Goal: Task Accomplishment & Management: Manage account settings

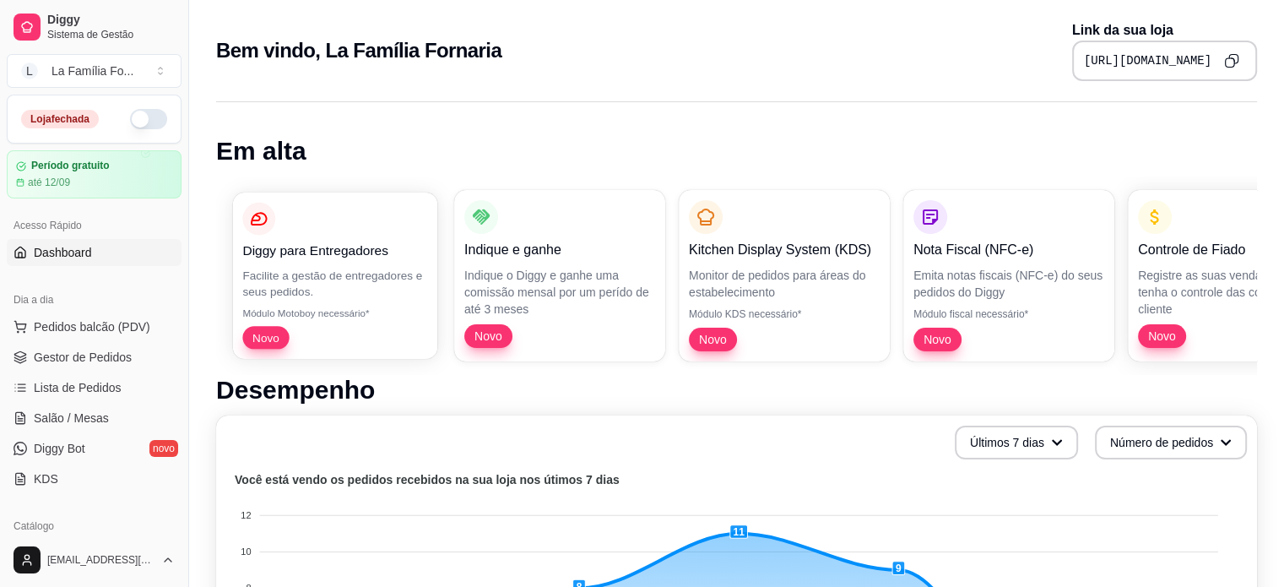
click at [340, 333] on p "Novo" at bounding box center [334, 337] width 185 height 23
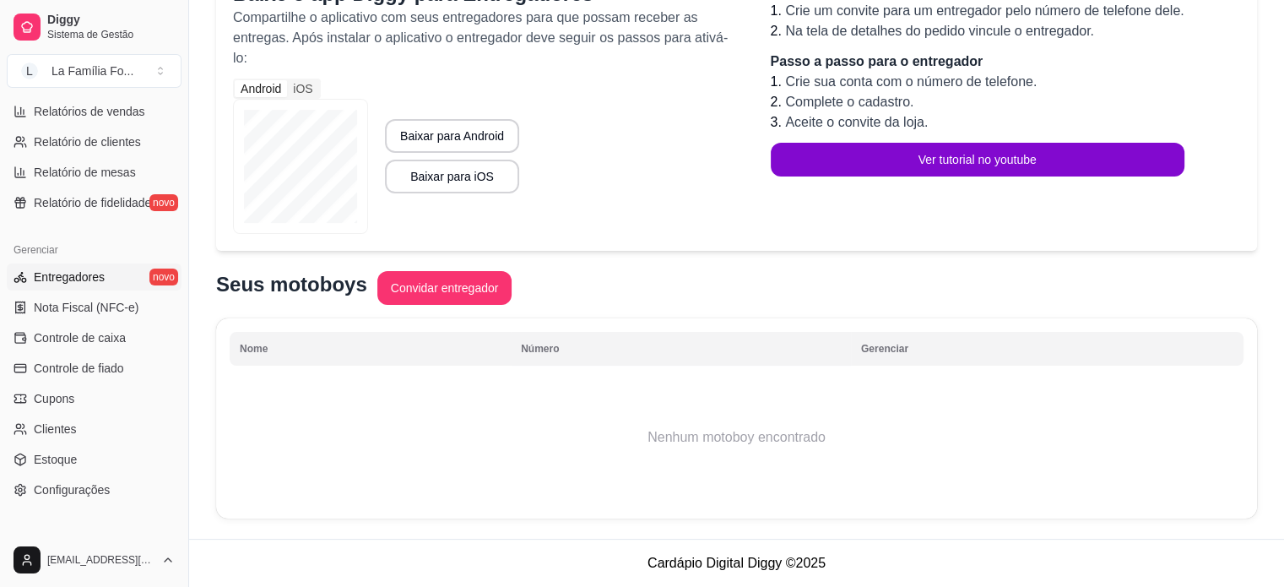
scroll to position [543, 0]
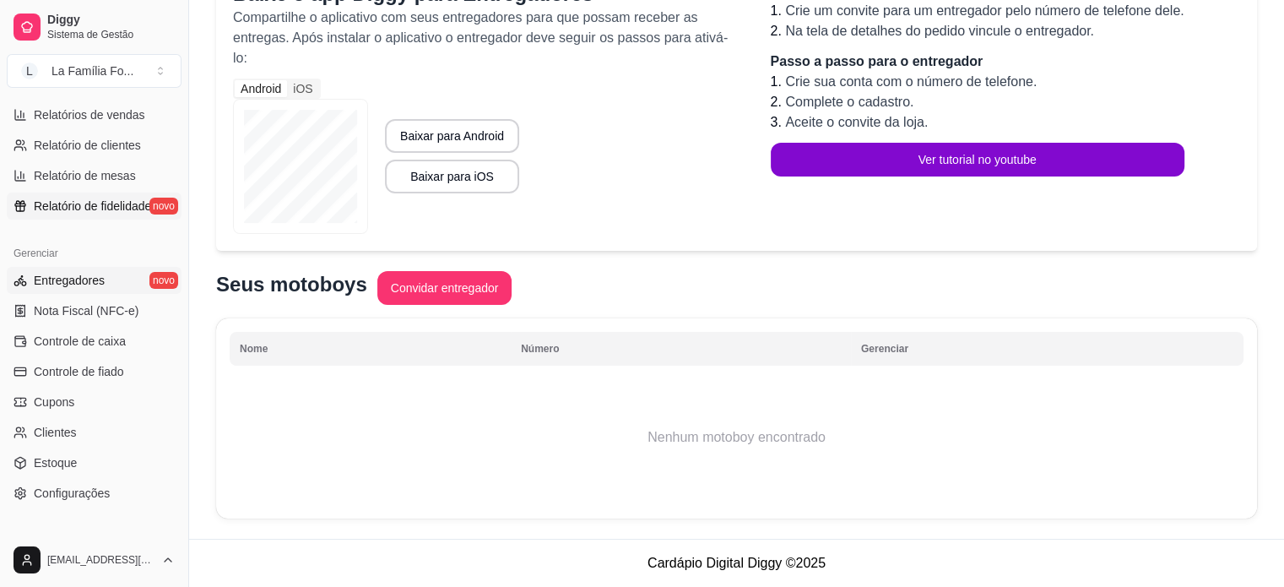
click at [118, 200] on span "Relatório de fidelidade" at bounding box center [92, 206] width 117 height 17
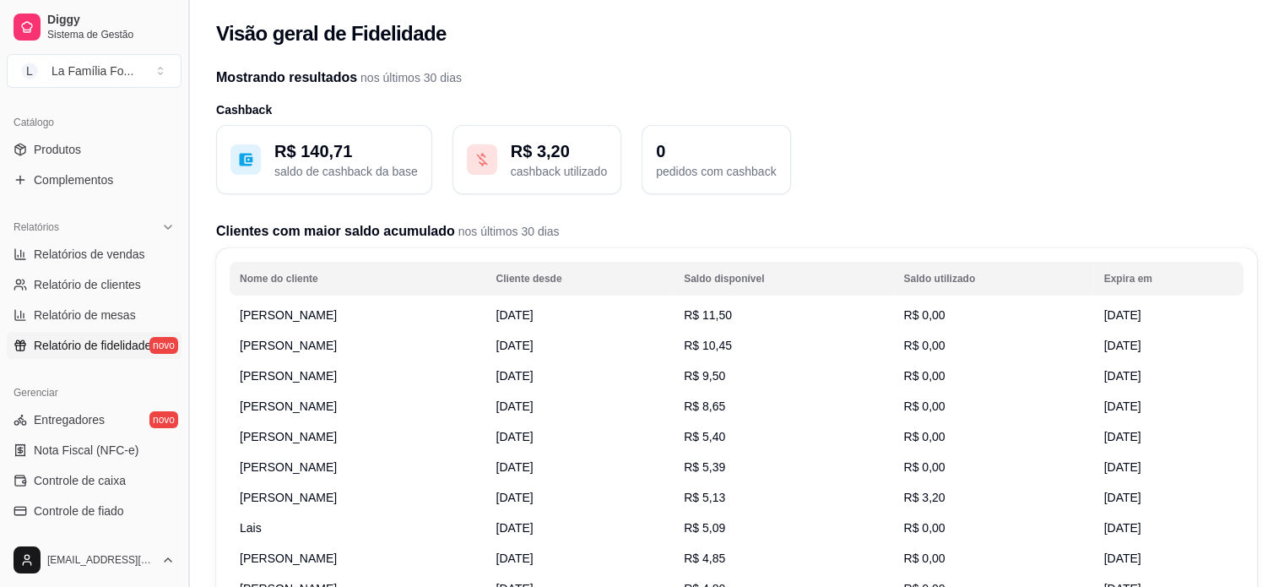
scroll to position [405, 0]
click at [87, 254] on span "Relatórios de vendas" at bounding box center [89, 252] width 111 height 17
select select "ALL"
select select "0"
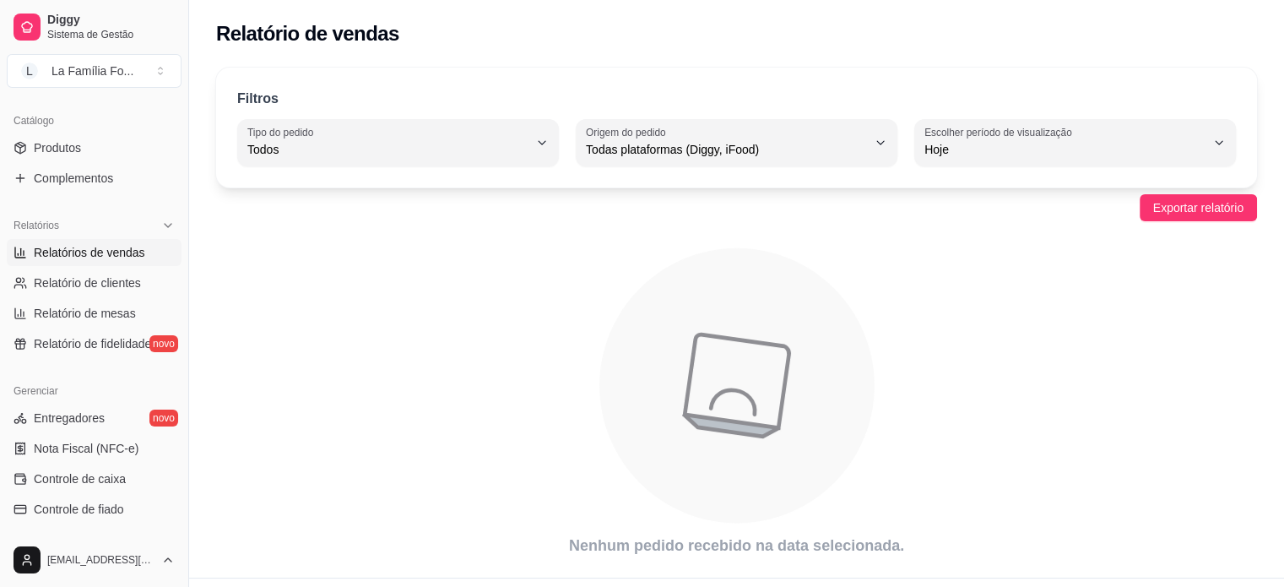
drag, startPoint x: 187, startPoint y: 325, endPoint x: 179, endPoint y: 387, distance: 62.9
click at [179, 387] on div "Diggy Sistema de Gestão L La Família Fo ... Loja fechada Período gratuito até 1…" at bounding box center [94, 293] width 188 height 587
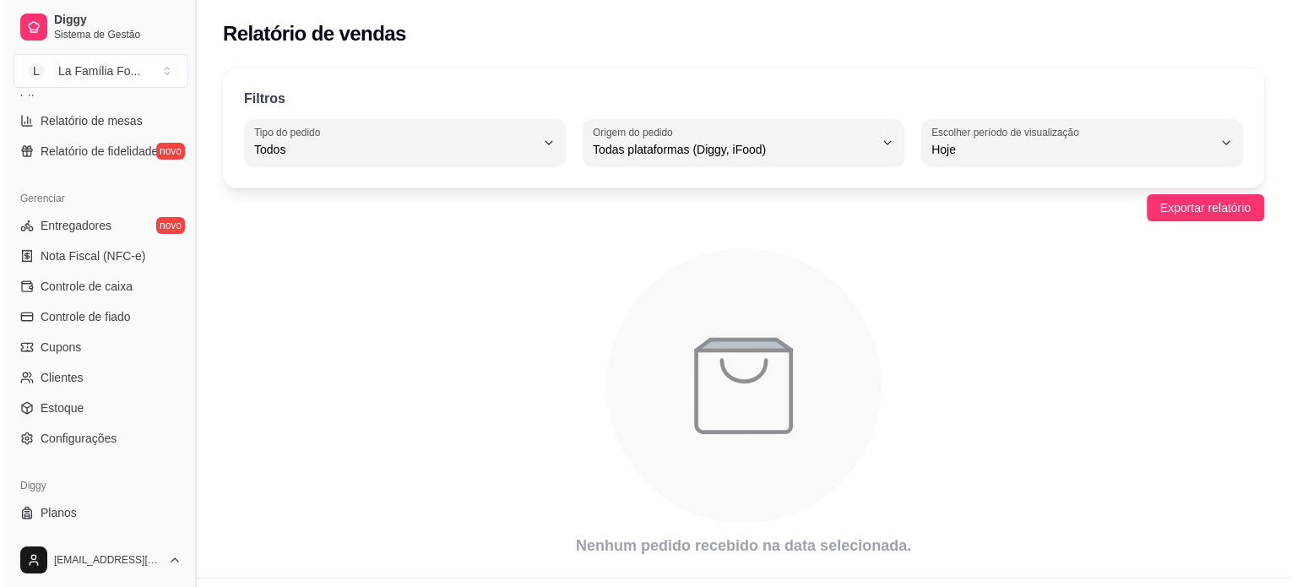
scroll to position [604, 0]
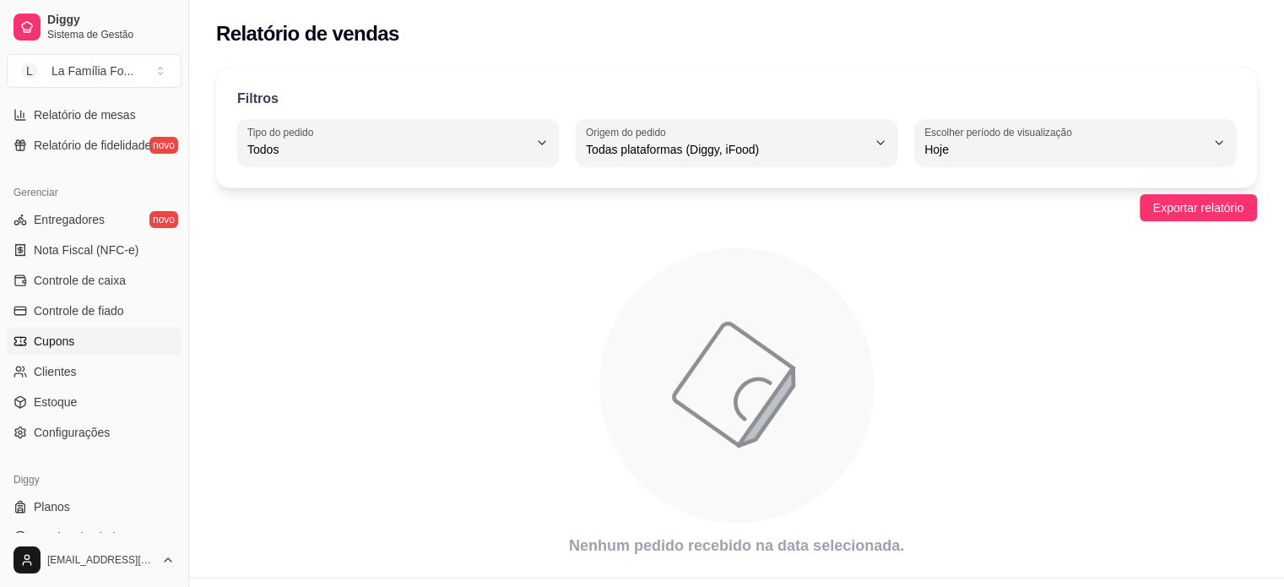
click at [62, 347] on span "Cupons" at bounding box center [54, 341] width 41 height 17
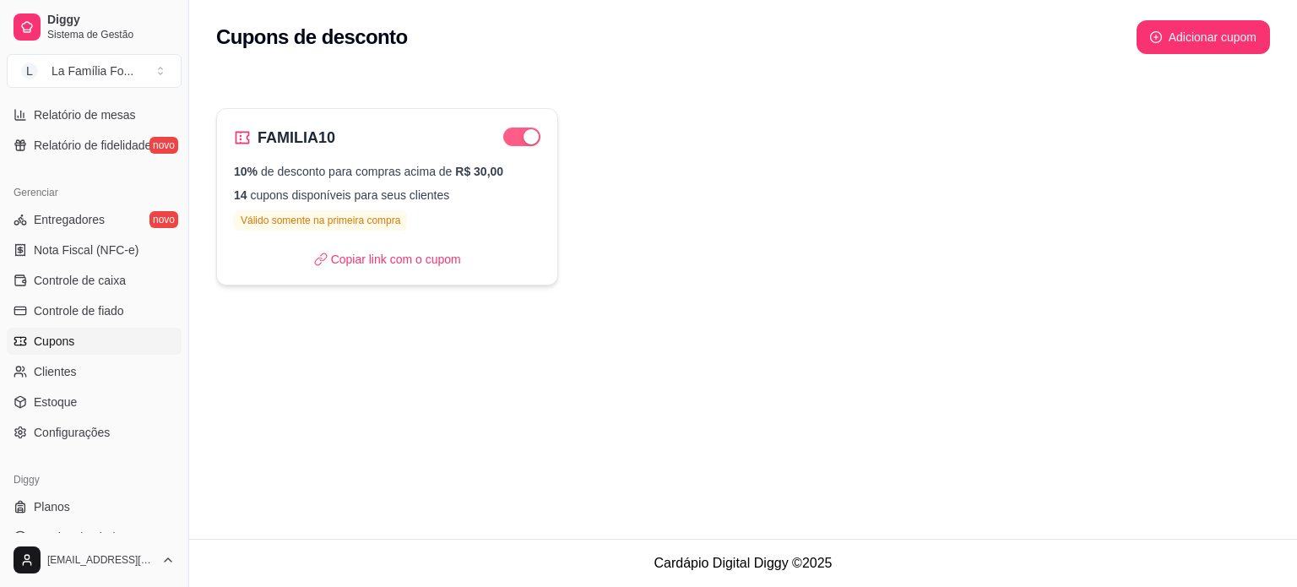
click at [504, 138] on span "button" at bounding box center [521, 136] width 37 height 19
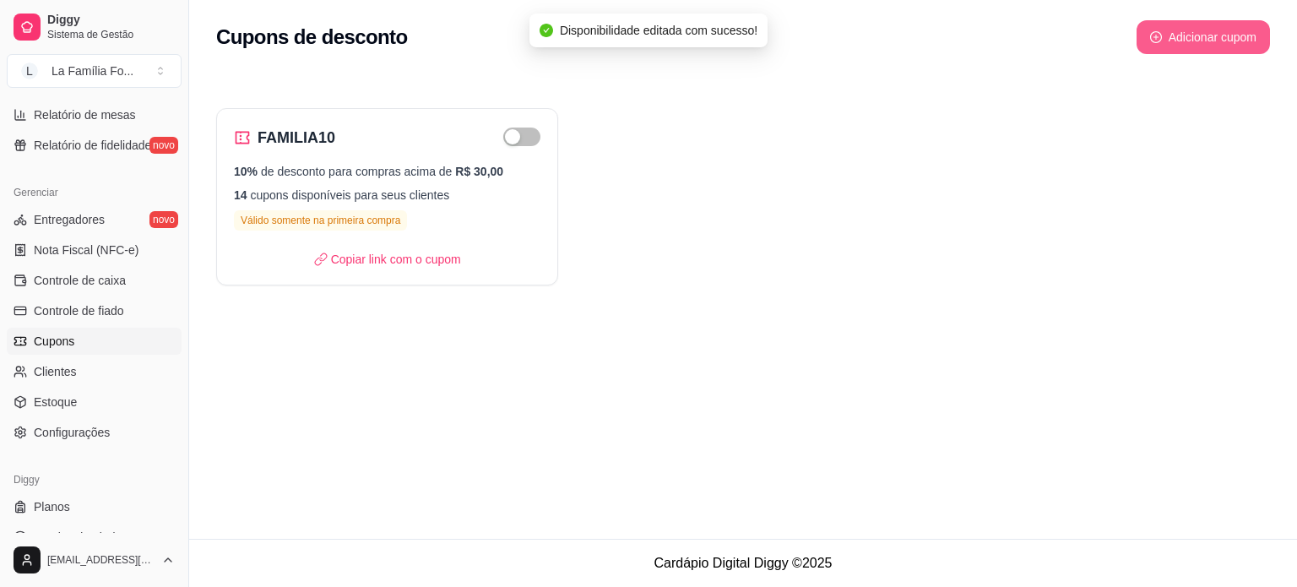
click at [1209, 31] on button "Adicionar cupom" at bounding box center [1202, 37] width 133 height 34
select select "FIXED_VALUE"
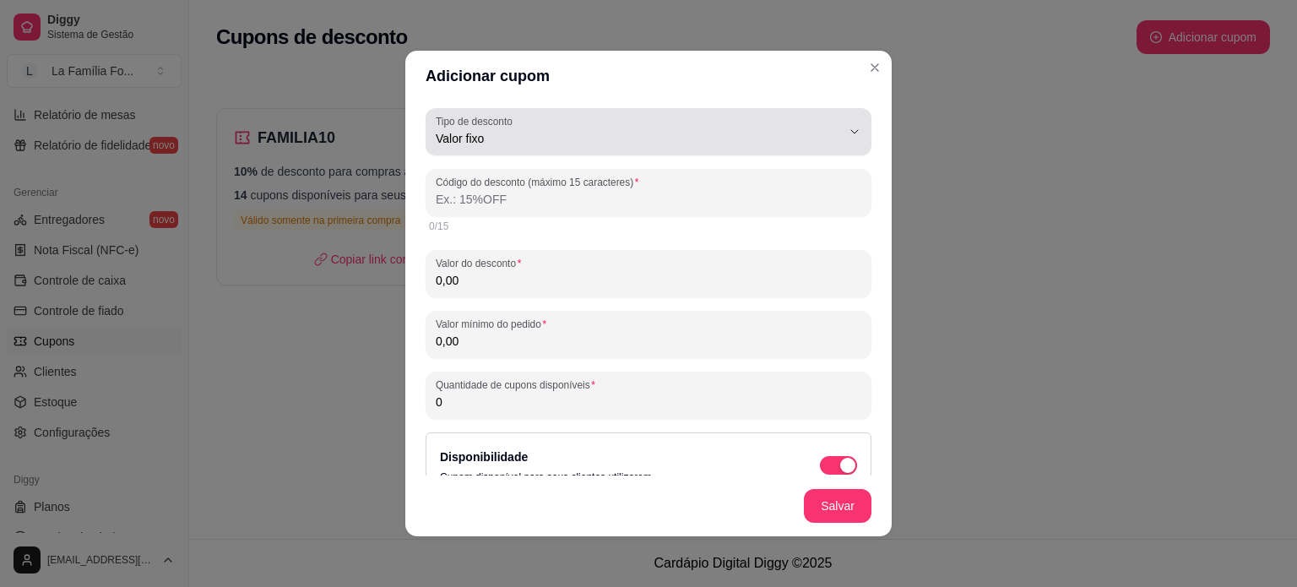
click at [847, 134] on icon "button" at bounding box center [854, 132] width 14 height 14
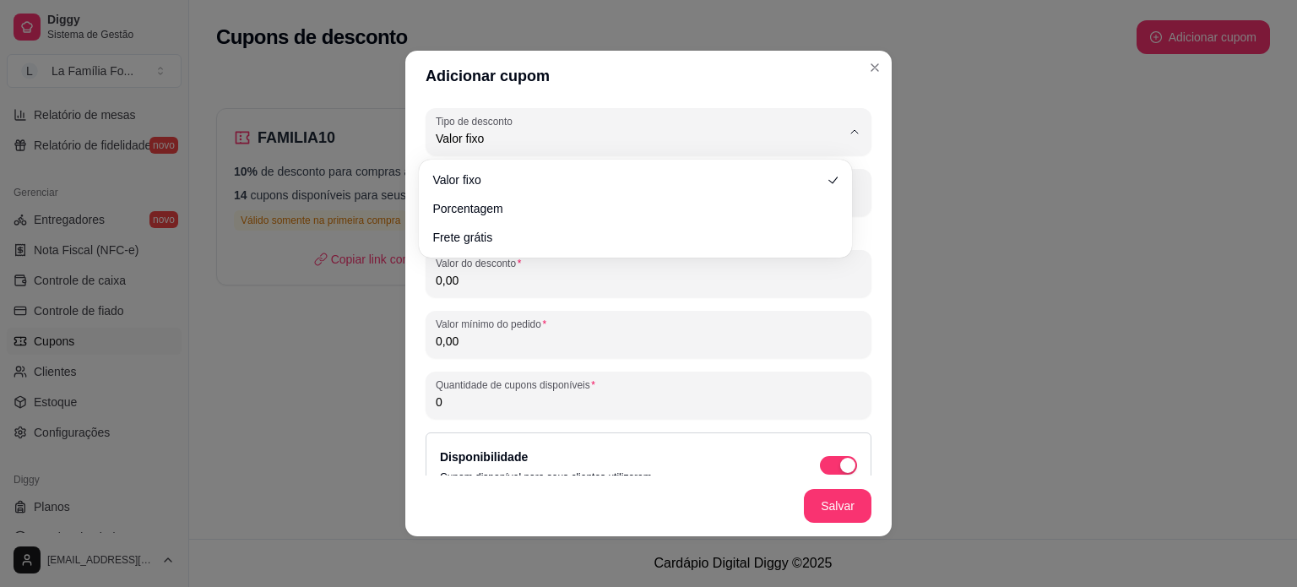
click at [750, 253] on div "Valor fixo Porcentagem Frete grátis" at bounding box center [635, 208] width 426 height 91
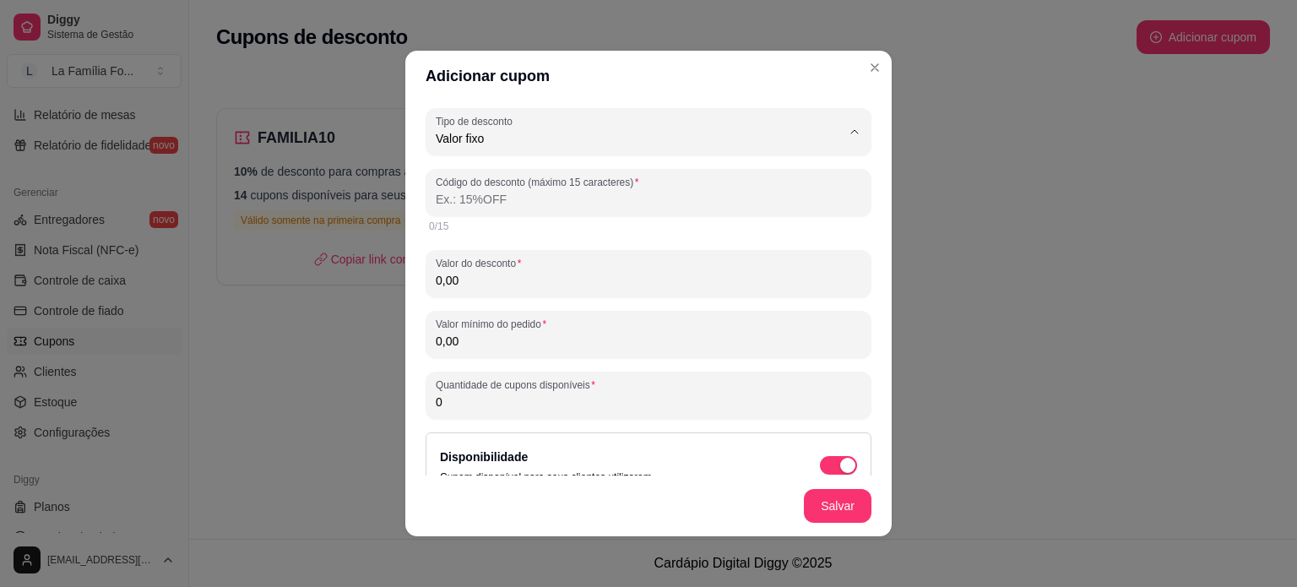
click at [744, 242] on span "Frete grátis" at bounding box center [627, 234] width 373 height 16
type input "FREE_DELIVERY_FEE"
select select "FREE_DELIVERY_FEE"
type input "FRETEGRATIS"
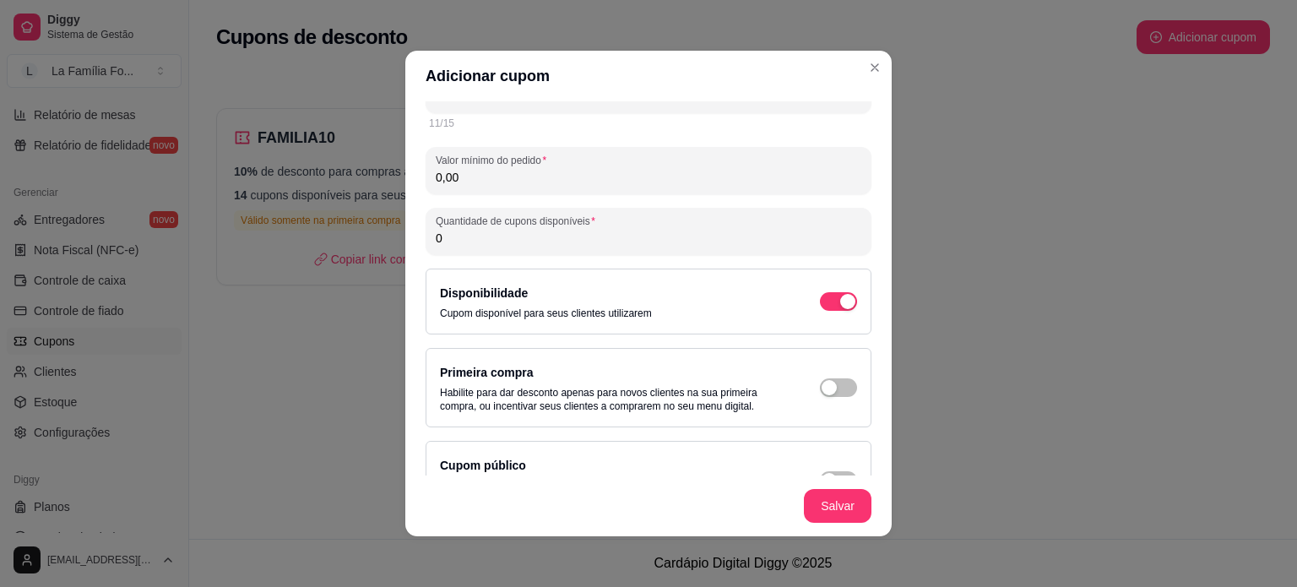
scroll to position [97, 0]
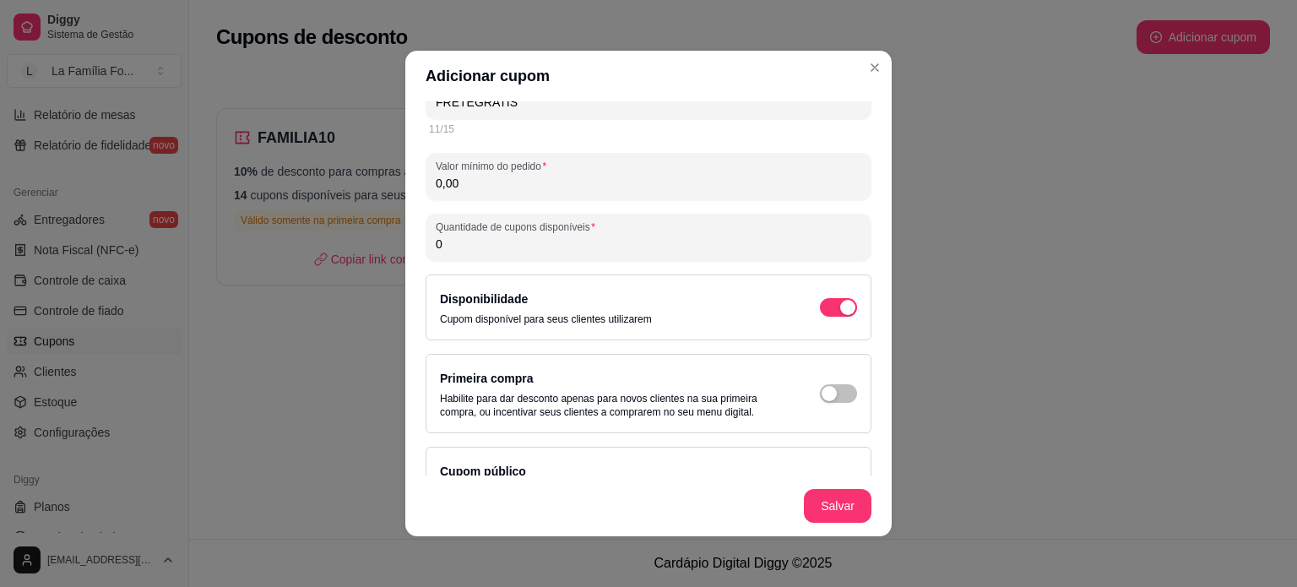
click at [535, 181] on input "0,00" at bounding box center [648, 183] width 425 height 17
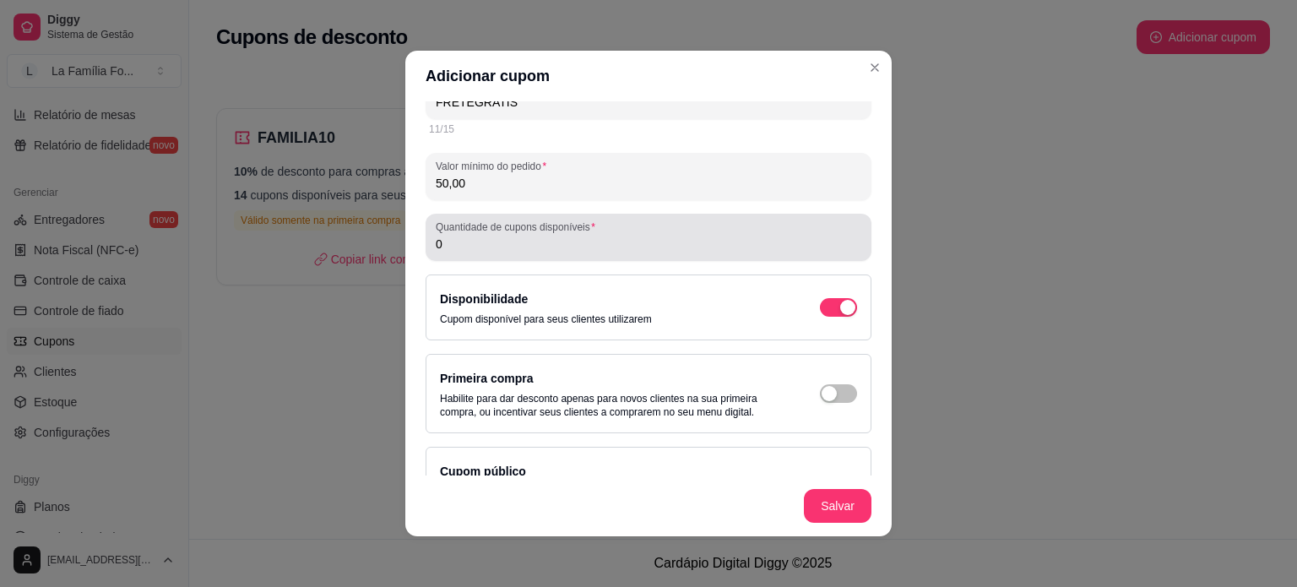
type input "50,00"
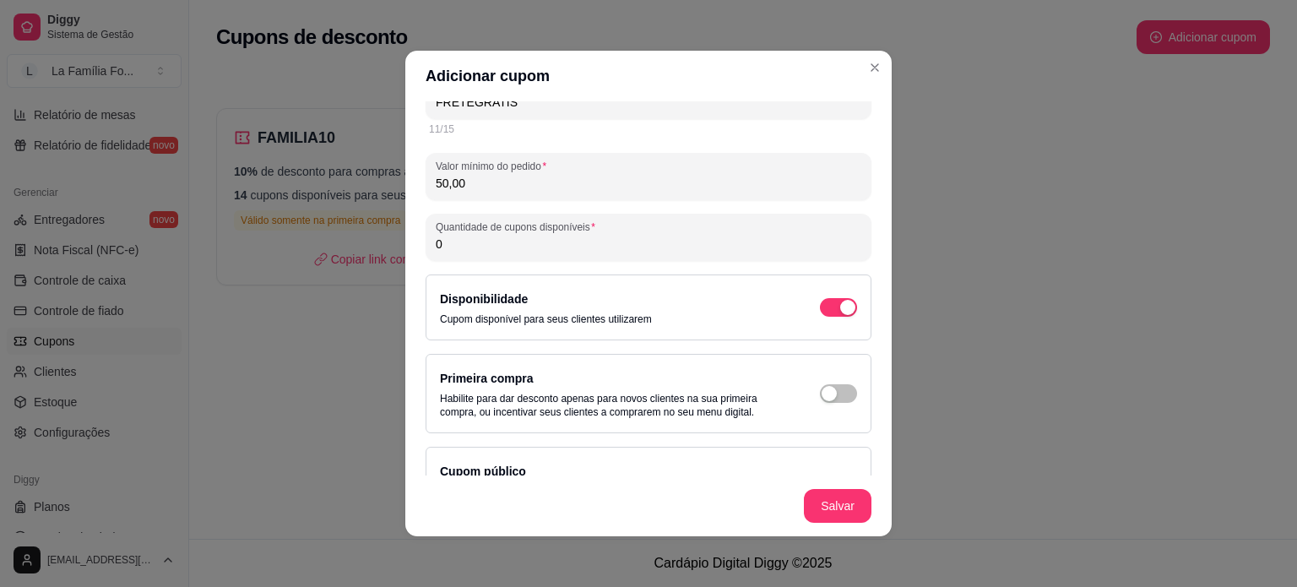
click at [550, 236] on input "0" at bounding box center [648, 244] width 425 height 17
type input "150"
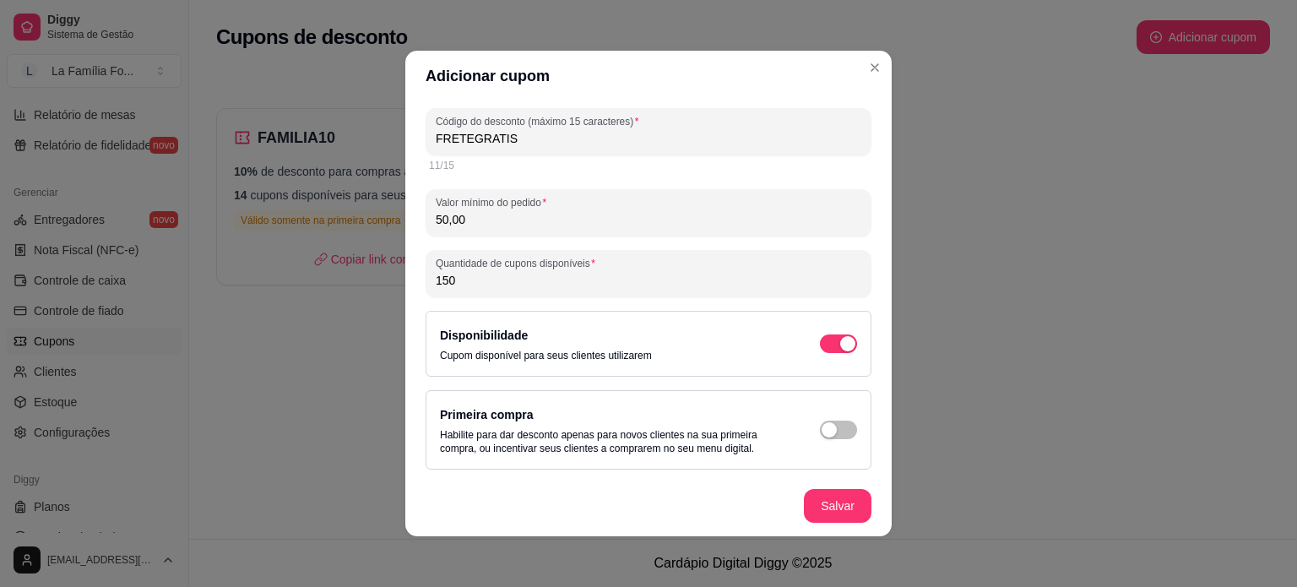
scroll to position [58, 0]
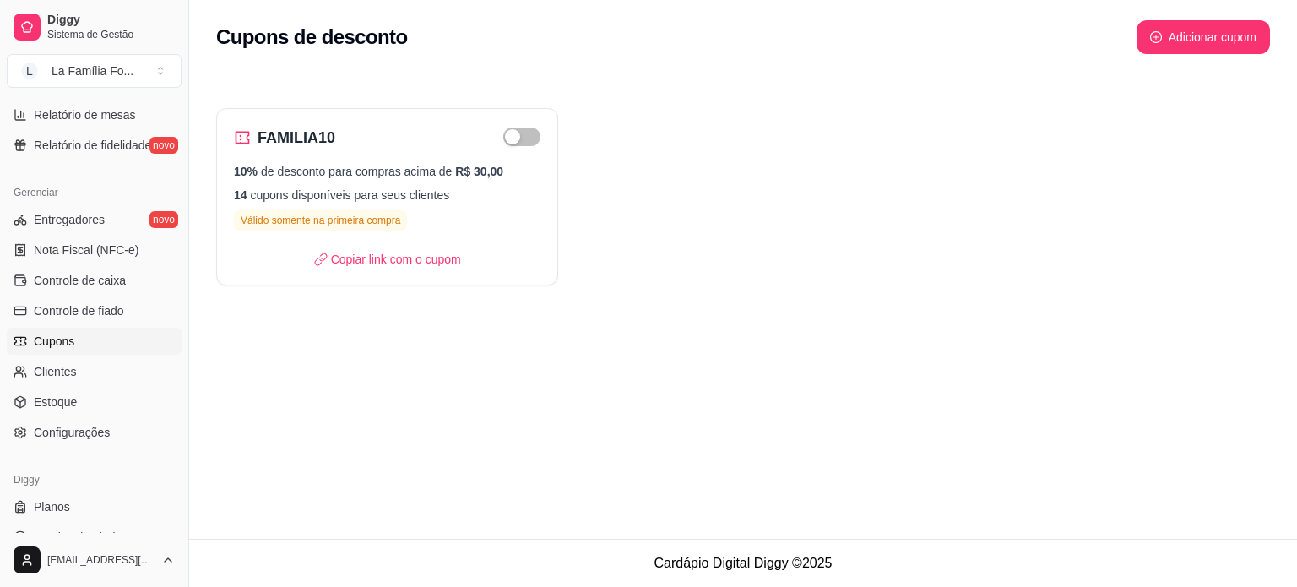
drag, startPoint x: 192, startPoint y: 422, endPoint x: 277, endPoint y: 425, distance: 84.4
click at [277, 425] on div "Diggy Sistema de Gestão L La Família Fo ... Loja fechada Período gratuito até 1…" at bounding box center [648, 293] width 1297 height 587
click at [1202, 45] on button "Adicionar cupom" at bounding box center [1203, 37] width 130 height 33
select select "FIXED_VALUE"
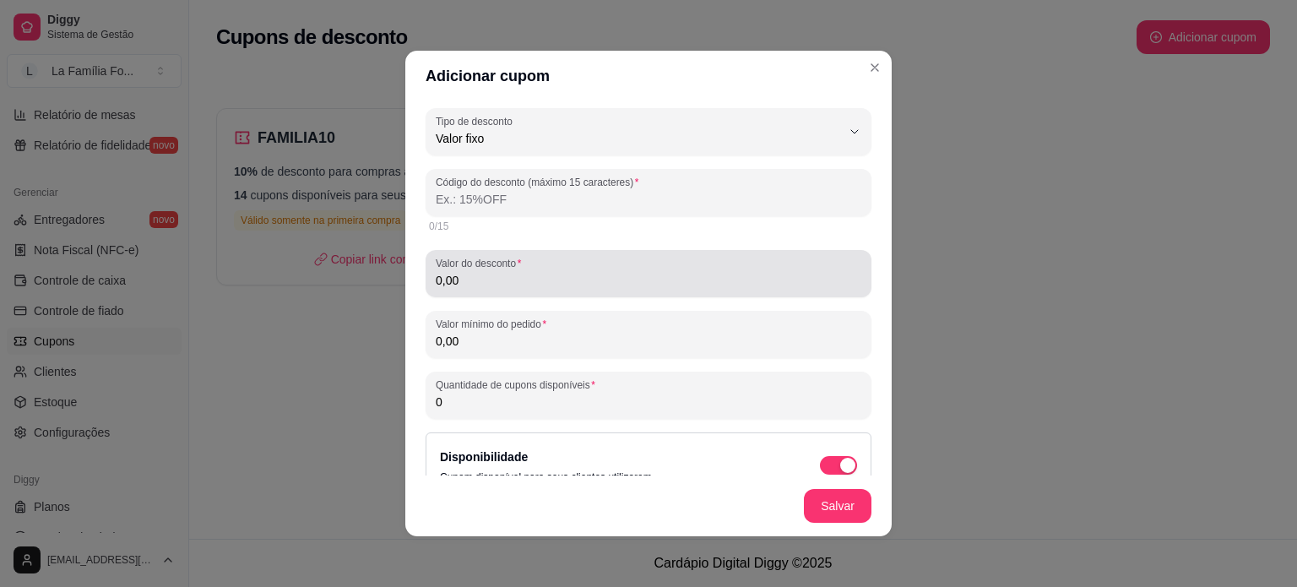
click at [565, 269] on div "0,00" at bounding box center [648, 274] width 425 height 34
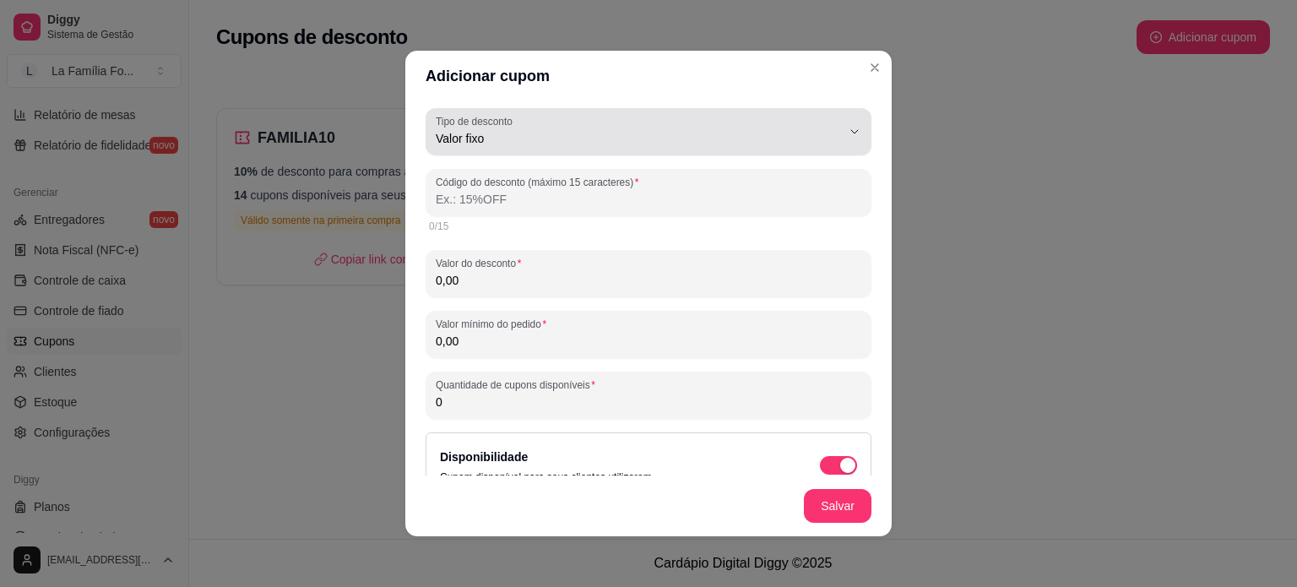
click at [489, 127] on label "Tipo de desconto" at bounding box center [477, 121] width 83 height 14
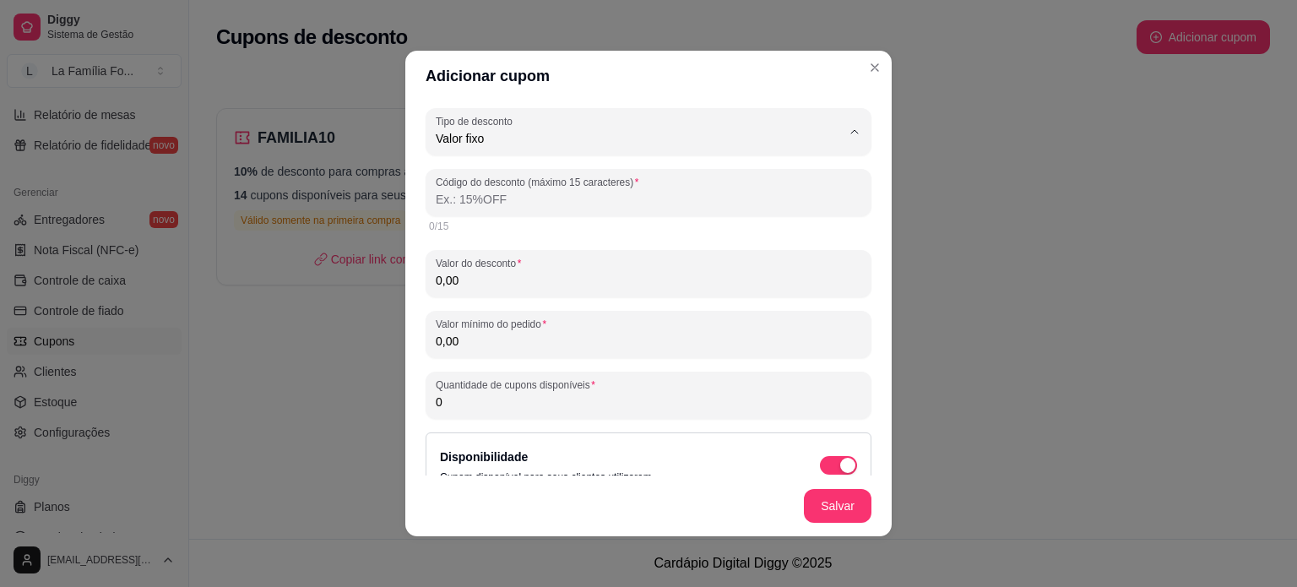
click at [509, 226] on li "Frete grátis" at bounding box center [635, 234] width 403 height 26
type input "FREE_DELIVERY_FEE"
select select "FREE_DELIVERY_FEE"
type input "FRETEGRATIS"
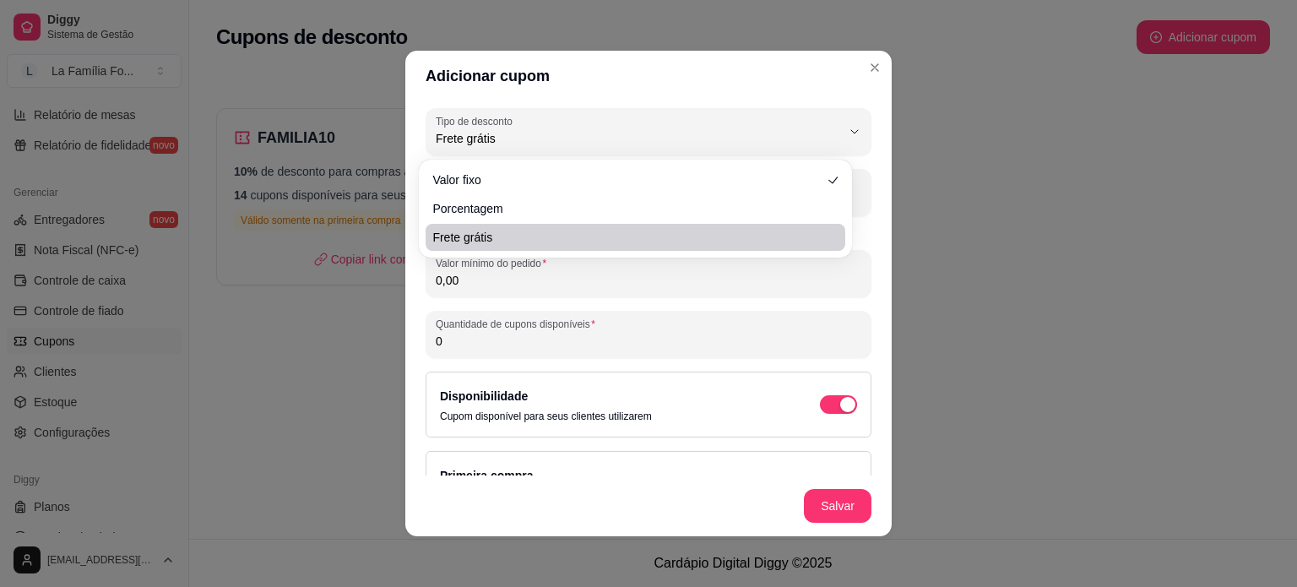
scroll to position [16, 0]
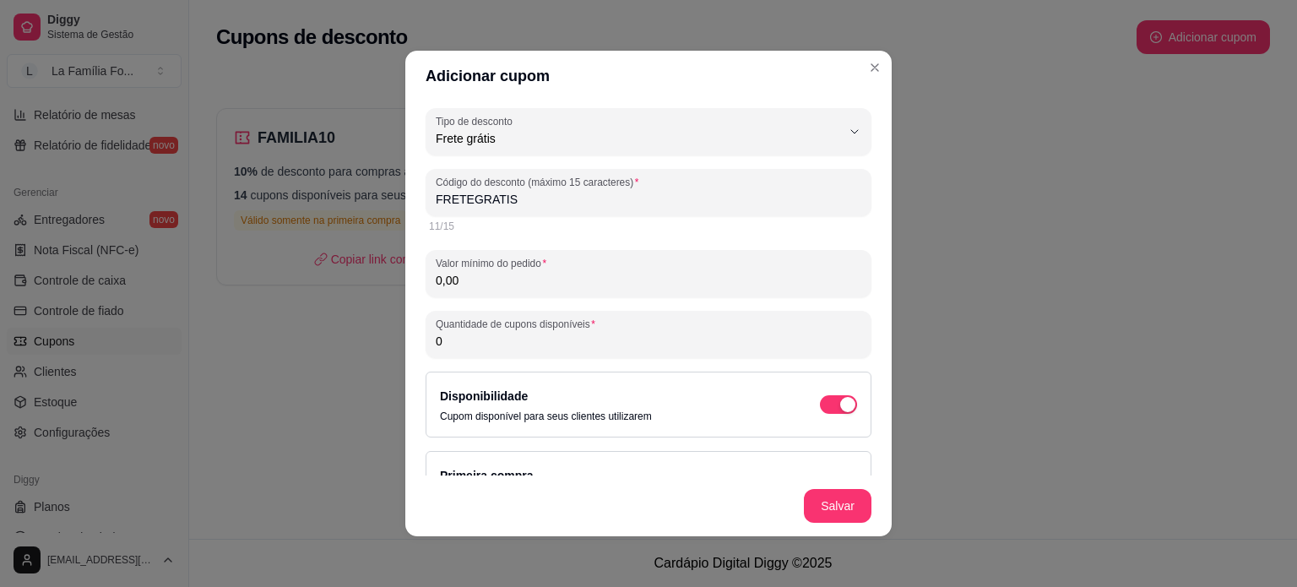
click at [493, 199] on input "FRETEGRATIS" at bounding box center [648, 199] width 425 height 17
click at [506, 276] on input "0,00" at bounding box center [648, 280] width 425 height 17
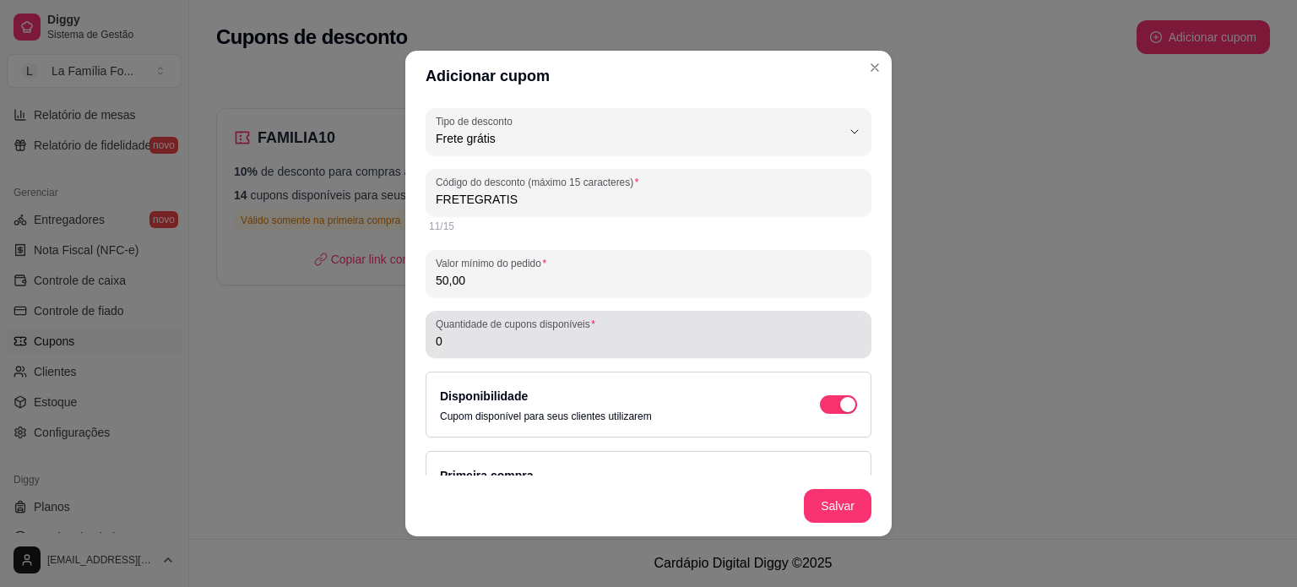
type input "50,00"
click at [517, 360] on div "FREE_DELIVERY_FEE Tipo de desconto Valor fixo Porcentagem Frete grátis Tipo de …" at bounding box center [648, 365] width 446 height 515
click at [522, 354] on div "Quantidade de cupons disponíveis 0" at bounding box center [648, 334] width 446 height 47
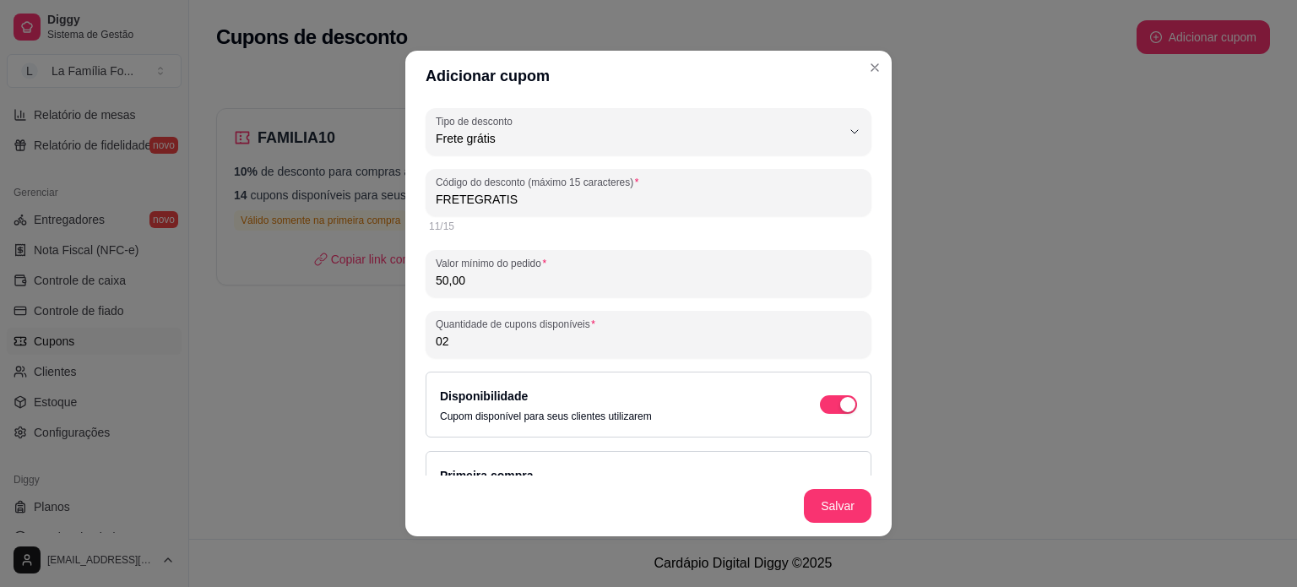
type input "0"
type input "200"
click at [878, 478] on footer "Salvar" at bounding box center [648, 505] width 486 height 61
click at [878, 475] on footer "Salvar" at bounding box center [648, 505] width 486 height 61
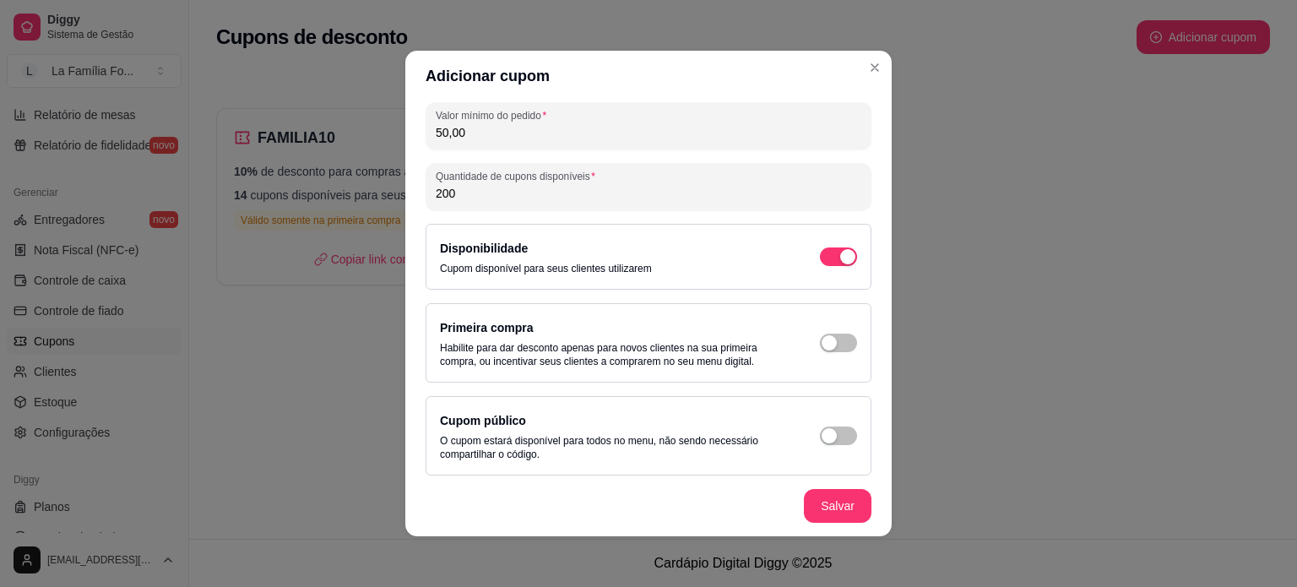
scroll to position [153, 0]
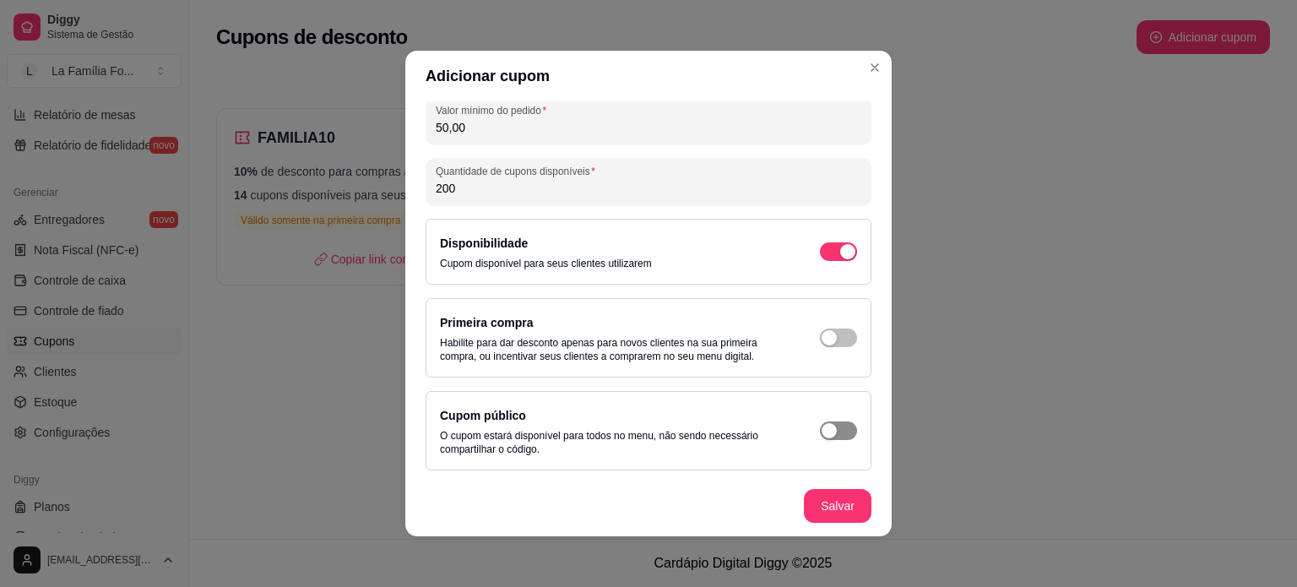
click at [834, 425] on span "button" at bounding box center [838, 430] width 37 height 19
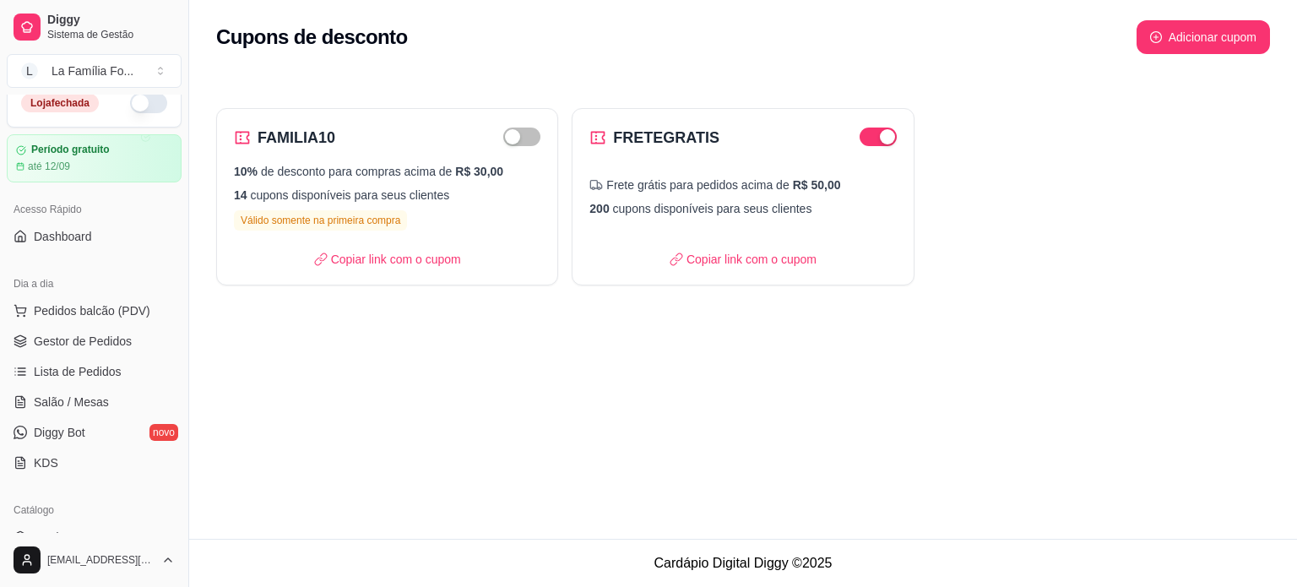
scroll to position [0, 0]
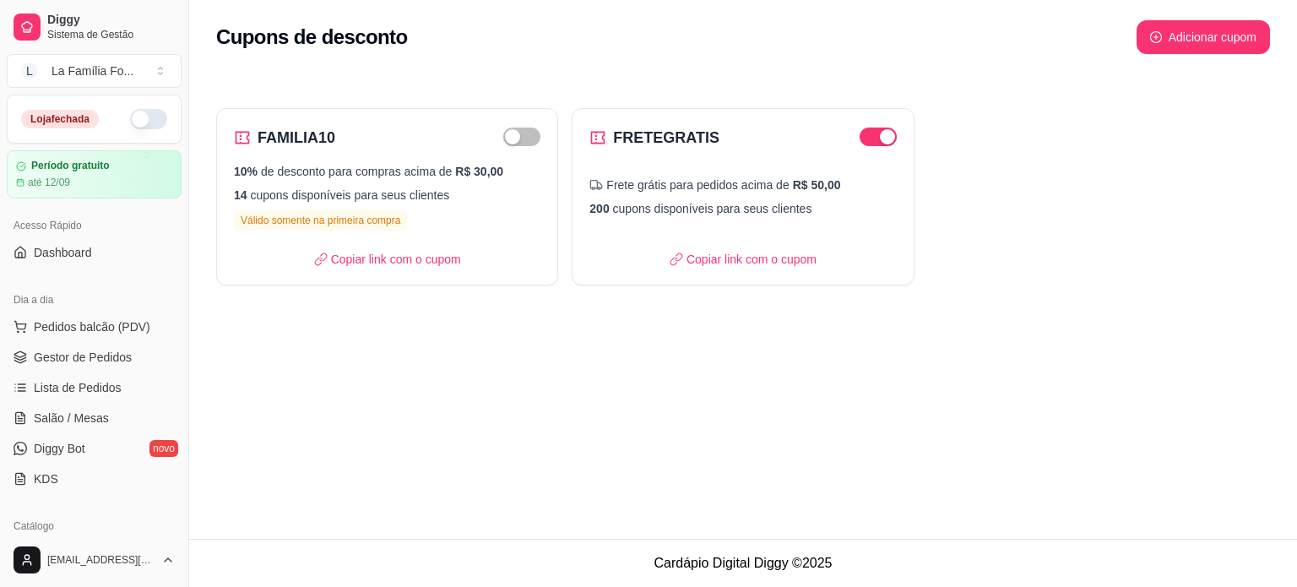
click at [153, 129] on div "Loja fechada" at bounding box center [94, 118] width 173 height 47
click at [143, 114] on button "button" at bounding box center [148, 119] width 37 height 20
drag, startPoint x: 182, startPoint y: 271, endPoint x: 177, endPoint y: 296, distance: 25.8
click at [177, 296] on div "Diggy Sistema de Gestão L La Família Fo ... Loja aberta Período gratuito até 12…" at bounding box center [94, 293] width 188 height 587
click at [83, 379] on span "Lista de Pedidos" at bounding box center [78, 387] width 88 height 17
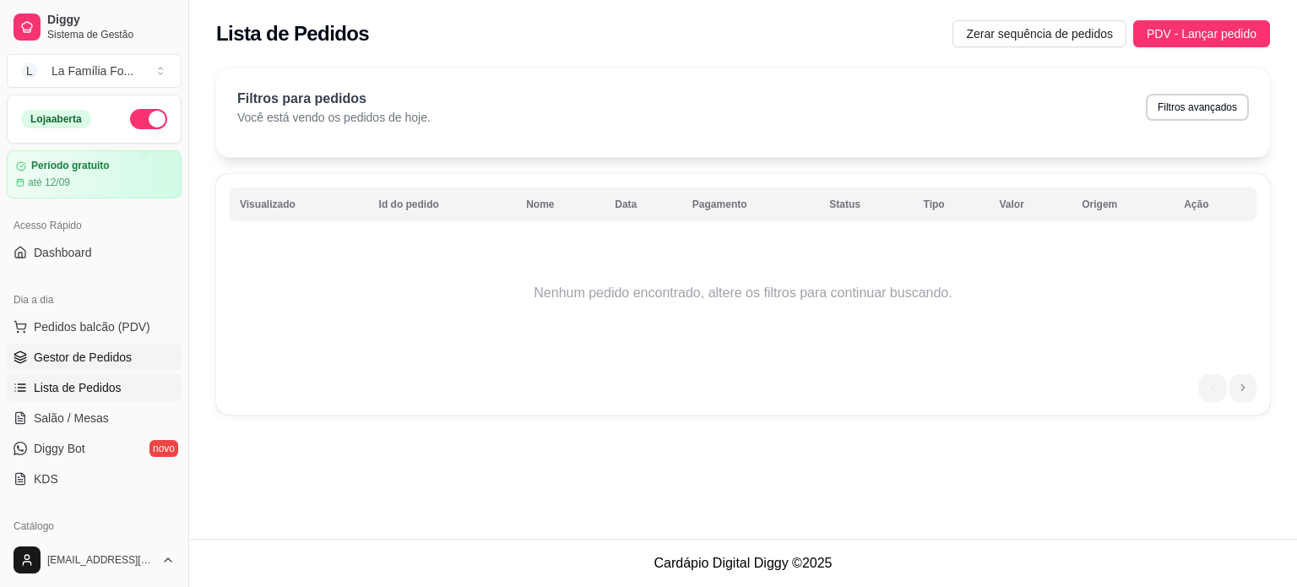
click at [128, 360] on span "Gestor de Pedidos" at bounding box center [83, 357] width 98 height 17
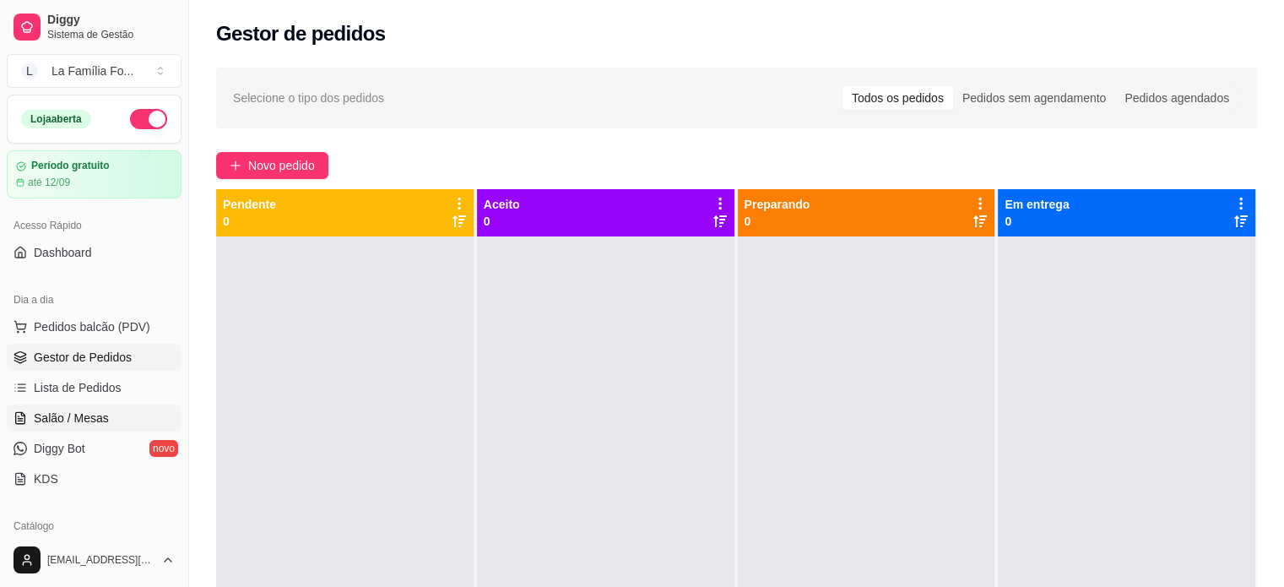
click at [117, 426] on link "Salão / Mesas" at bounding box center [94, 417] width 175 height 27
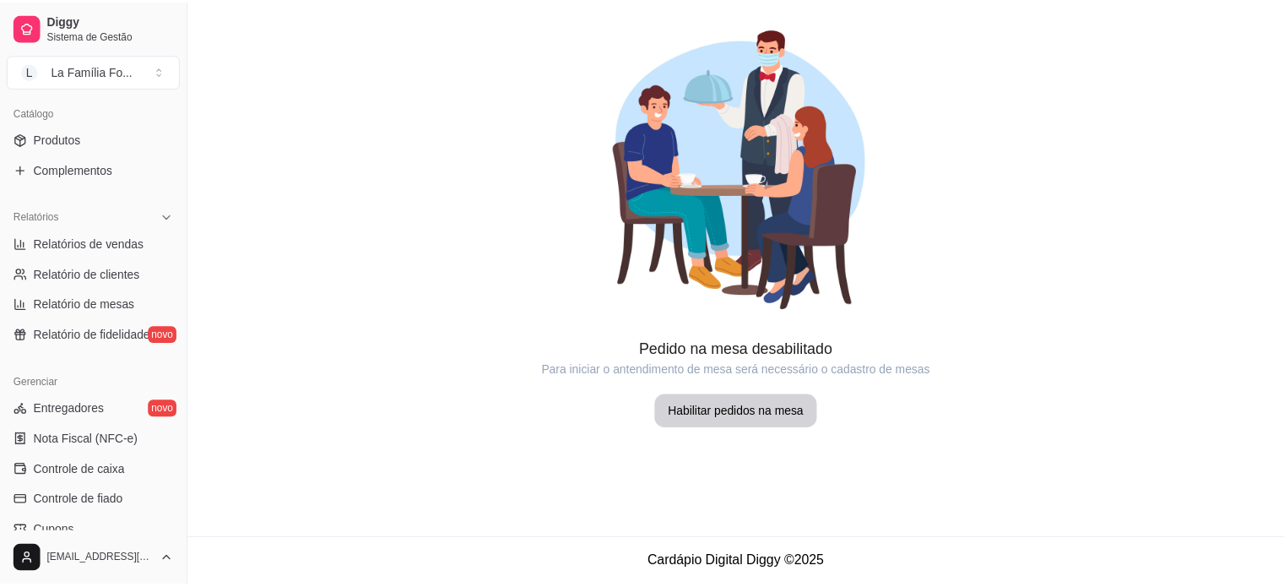
scroll to position [415, 0]
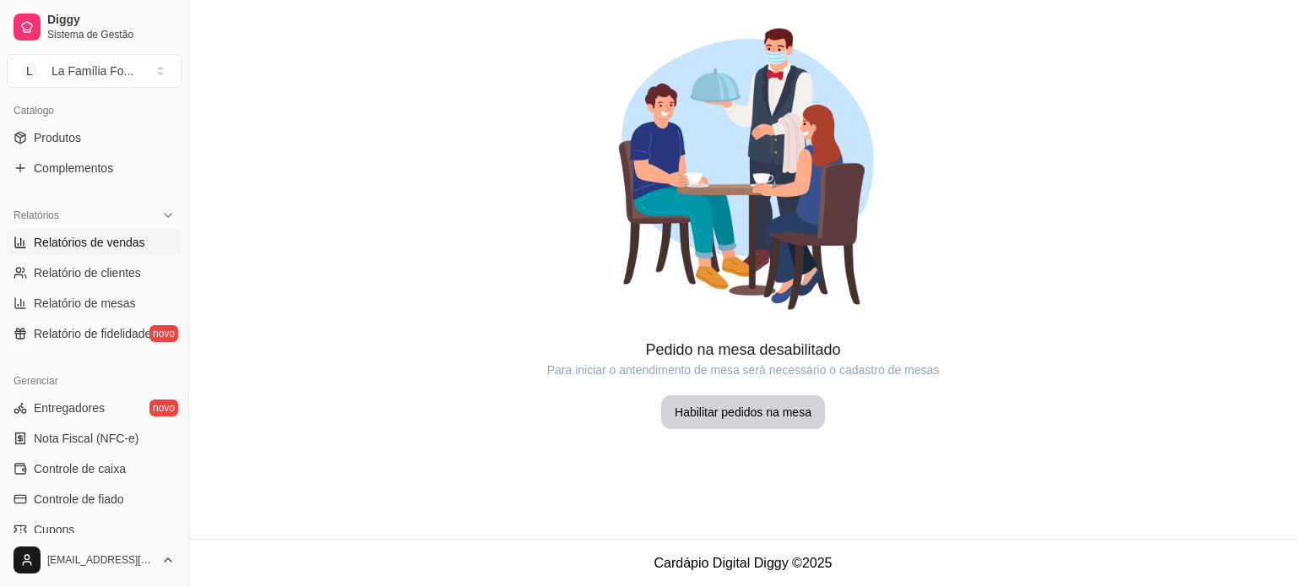
click at [101, 243] on span "Relatórios de vendas" at bounding box center [89, 242] width 111 height 17
select select "ALL"
select select "0"
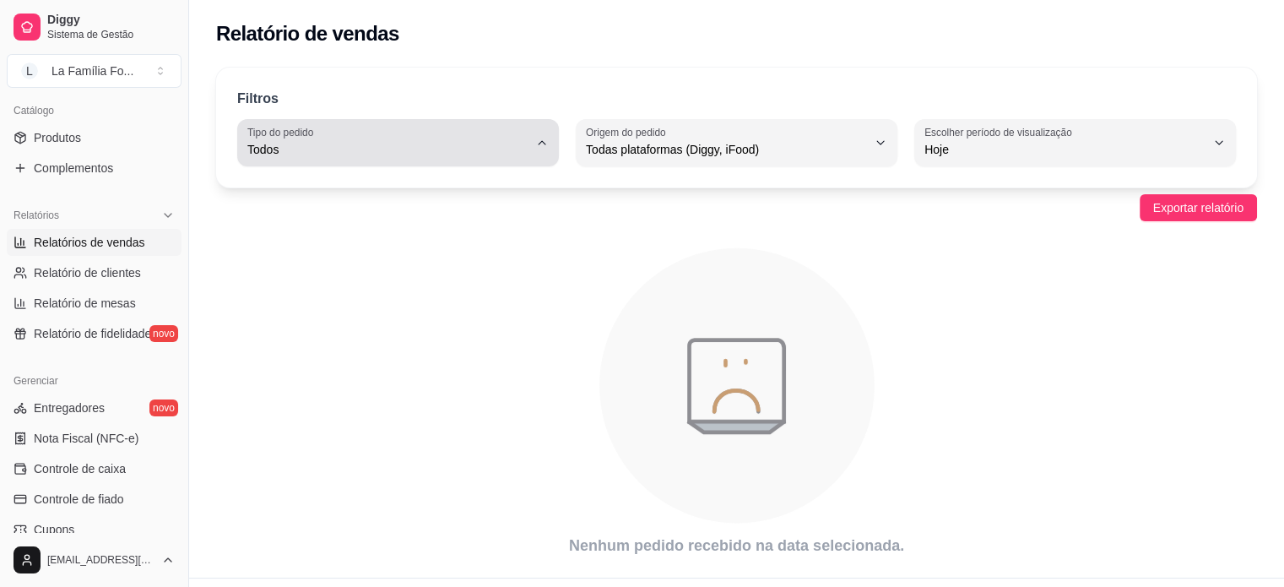
click at [371, 150] on span "Todos" at bounding box center [387, 149] width 281 height 17
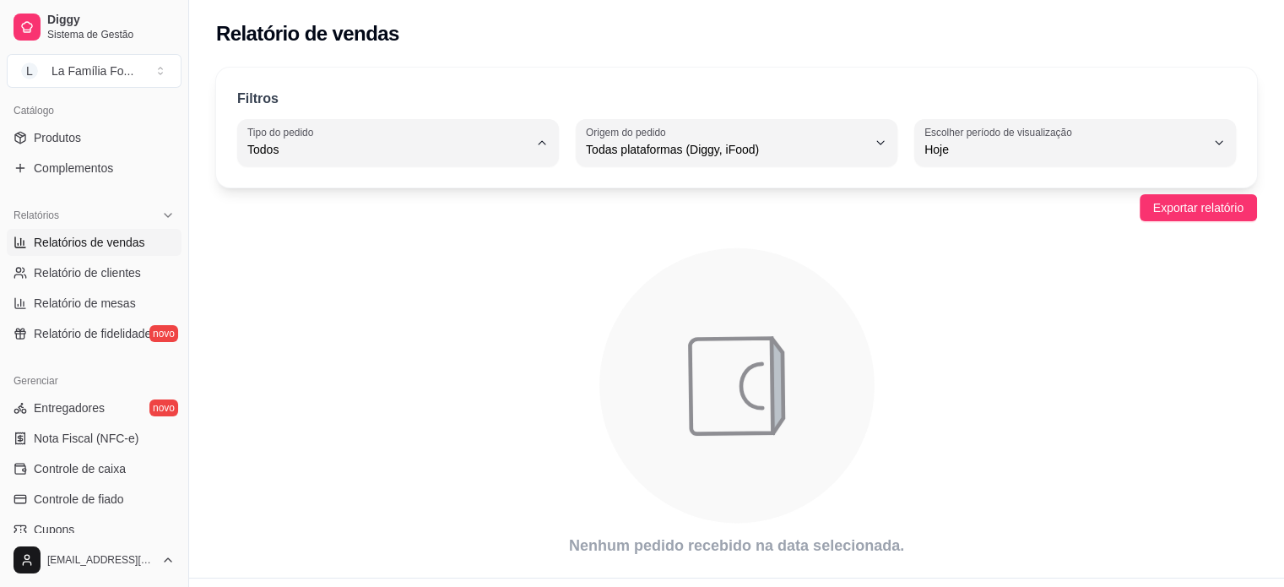
click at [323, 227] on li "Entrega" at bounding box center [397, 216] width 295 height 26
type input "DELIVERY"
select select "DELIVERY"
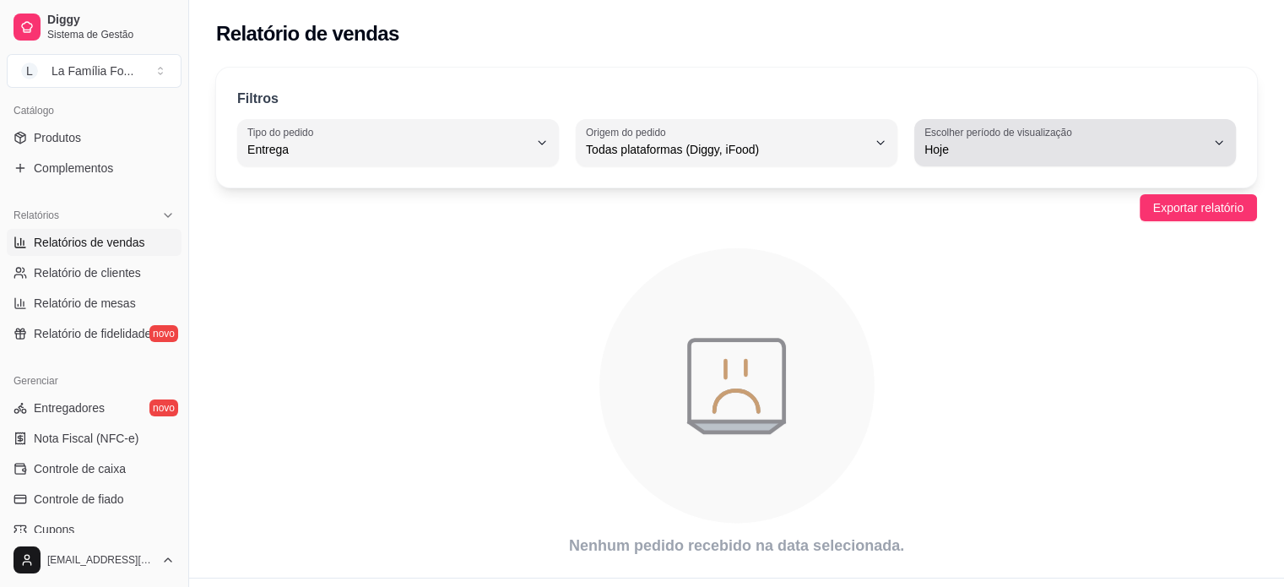
click at [1005, 149] on span "Hoje" at bounding box center [1064, 149] width 281 height 17
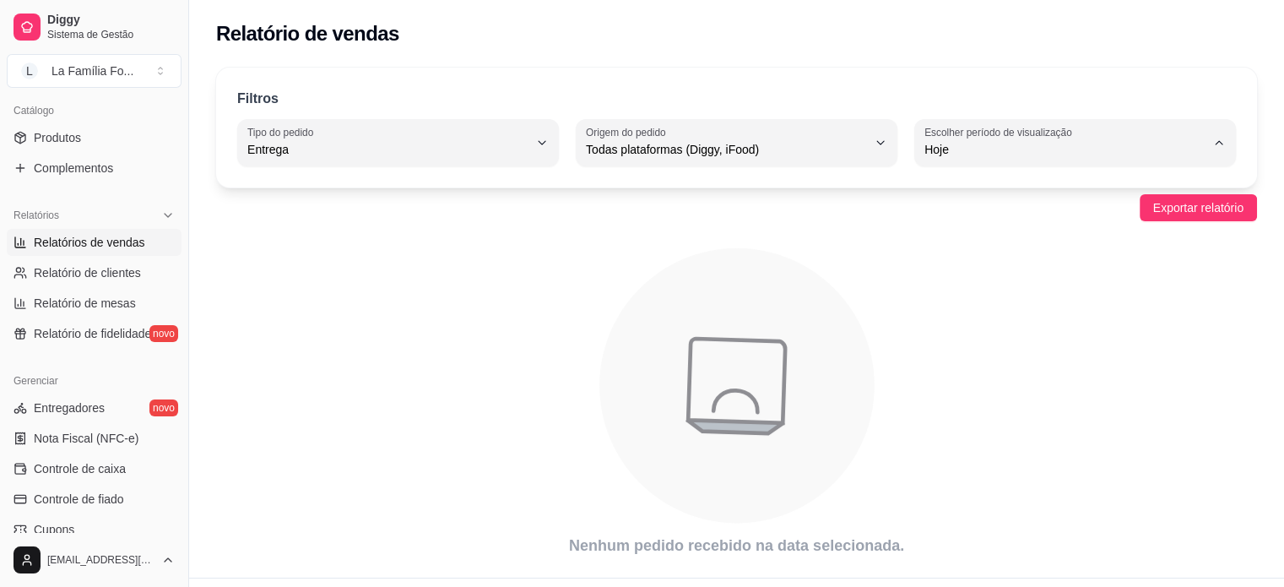
click at [982, 249] on span "7 dias" at bounding box center [1067, 244] width 267 height 16
type input "7"
select select "7"
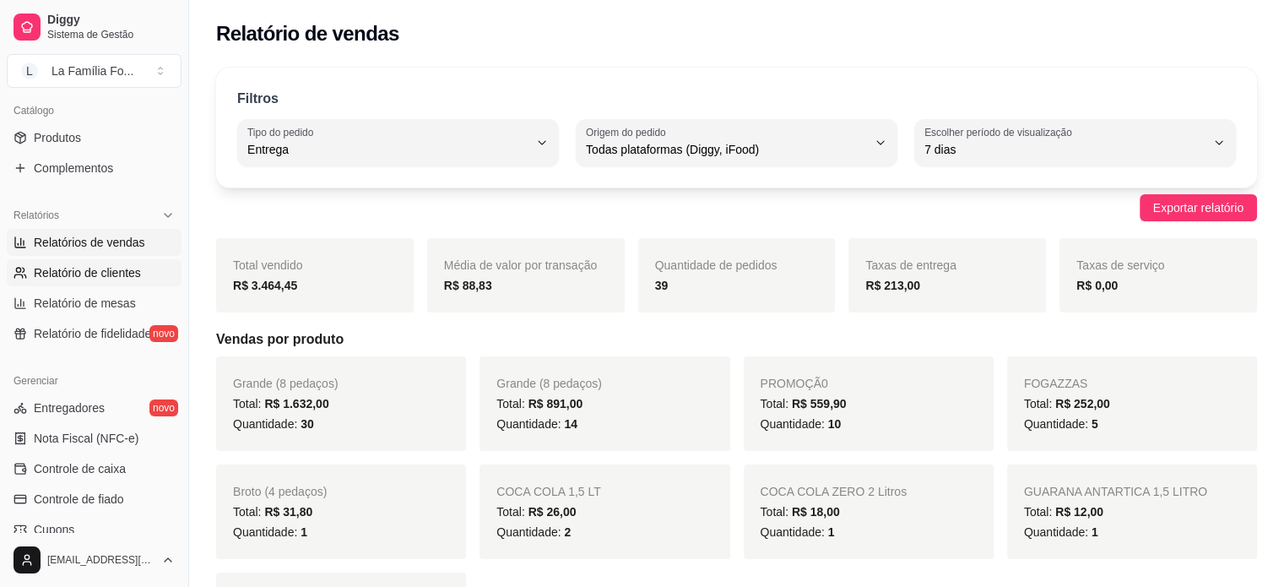
click at [127, 277] on span "Relatório de clientes" at bounding box center [87, 272] width 107 height 17
select select "30"
select select "HIGHEST_TOTAL_SPENT_WITH_ORDERS"
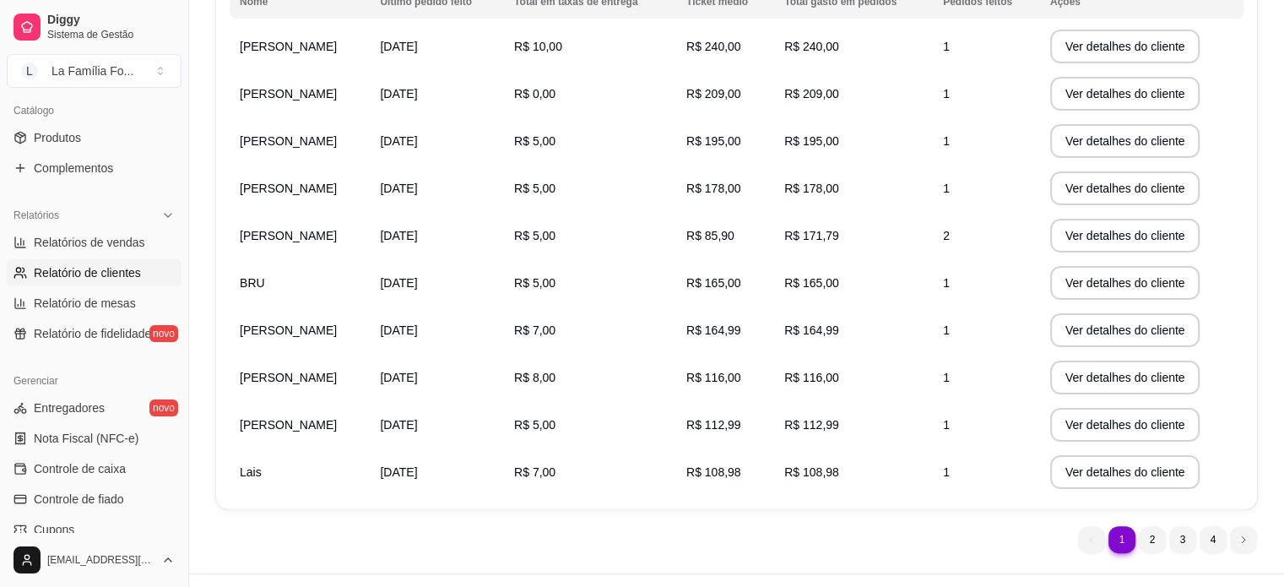
scroll to position [322, 0]
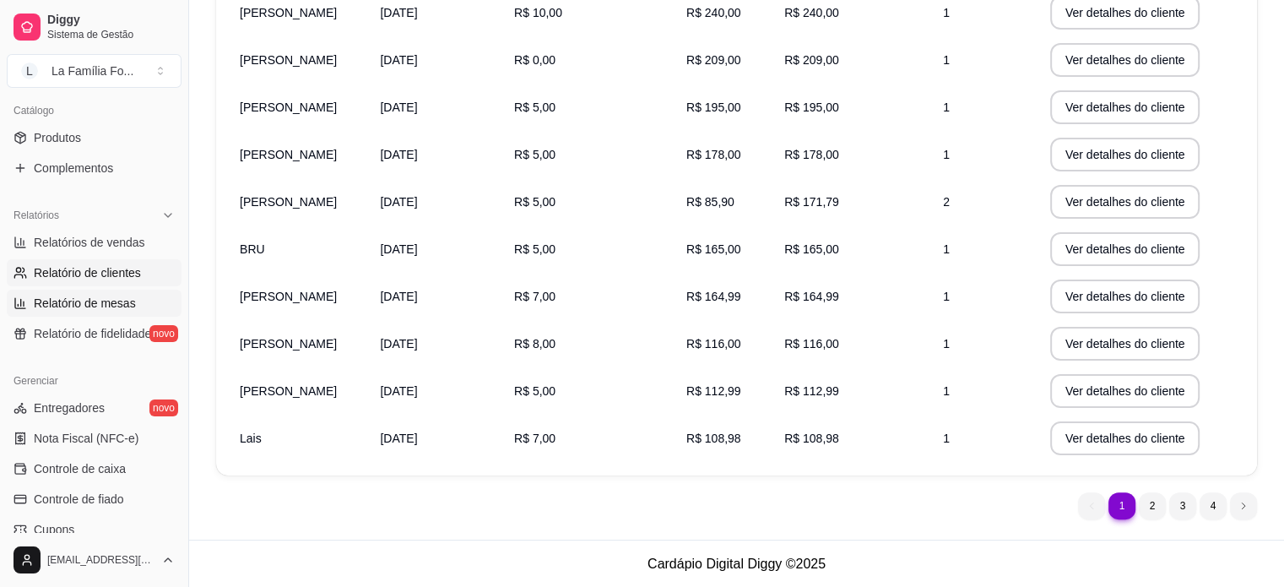
click at [90, 309] on span "Relatório de mesas" at bounding box center [85, 303] width 102 height 17
select select "TOTAL_OF_ORDERS"
select select "7"
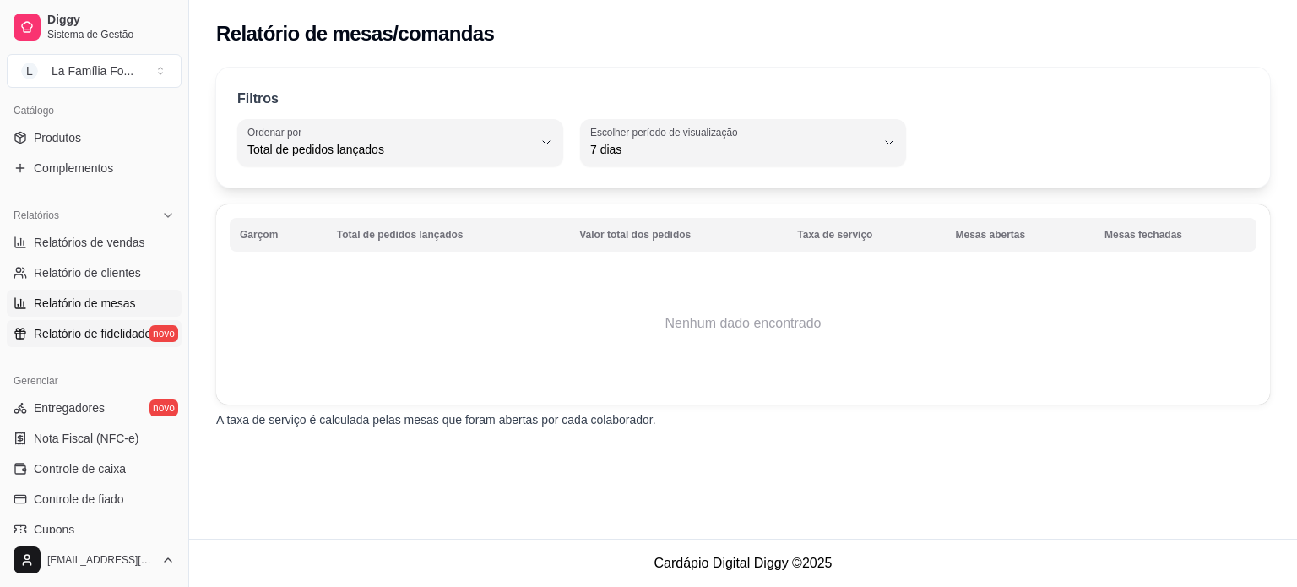
click at [87, 344] on link "Relatório de fidelidade novo" at bounding box center [94, 333] width 175 height 27
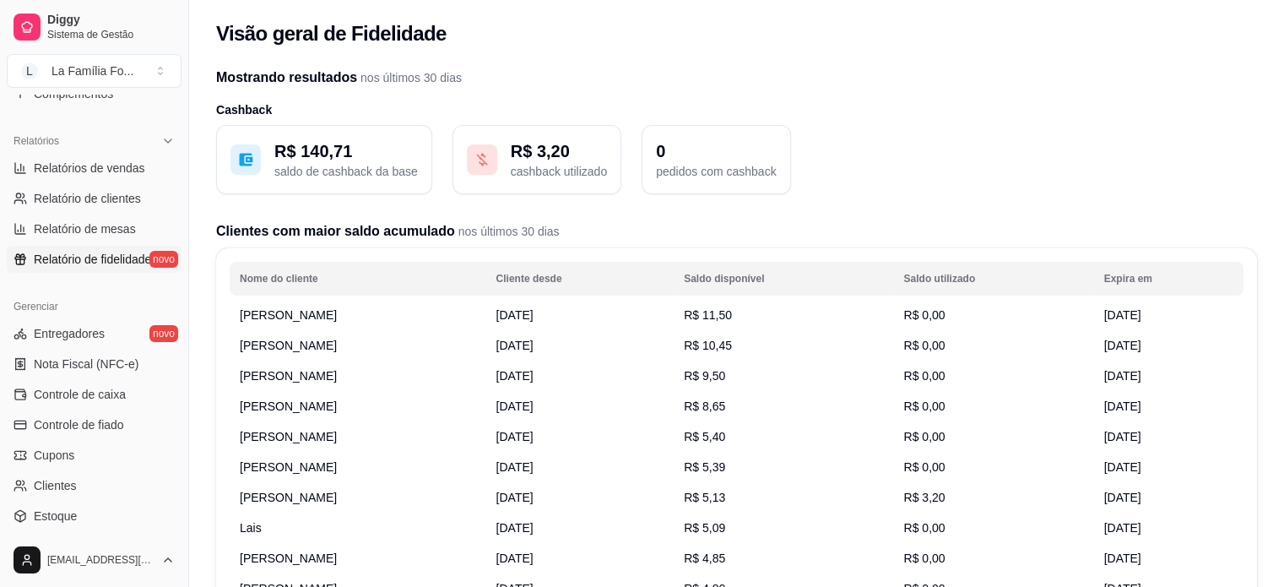
scroll to position [504, 0]
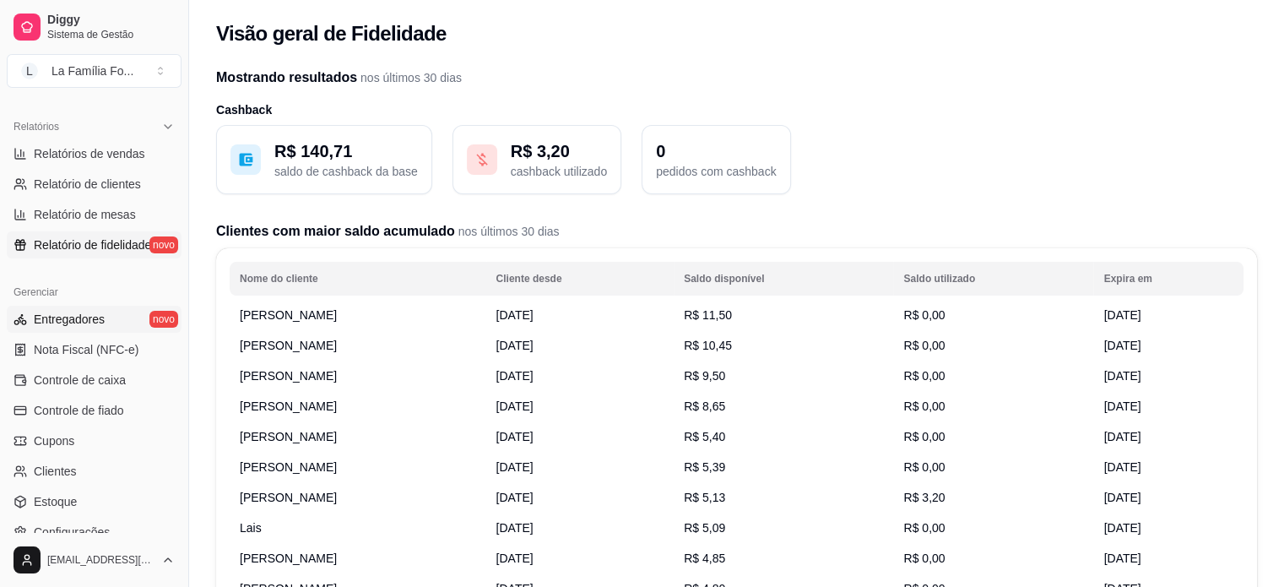
click at [115, 309] on link "Entregadores novo" at bounding box center [94, 319] width 175 height 27
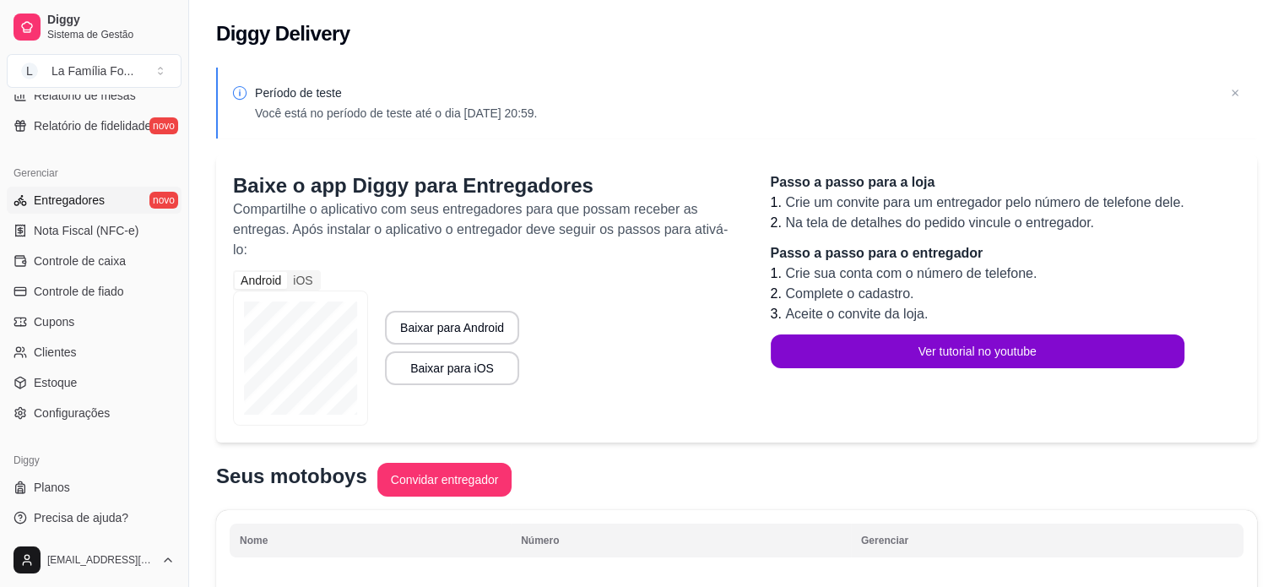
scroll to position [627, 0]
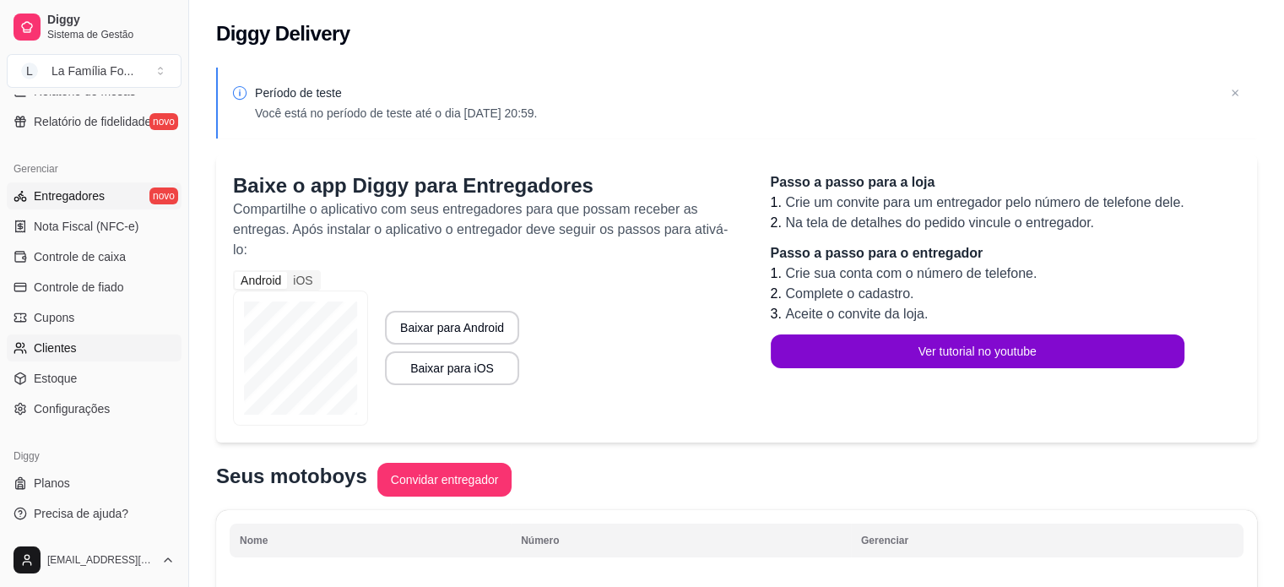
click at [74, 349] on span "Clientes" at bounding box center [55, 347] width 43 height 17
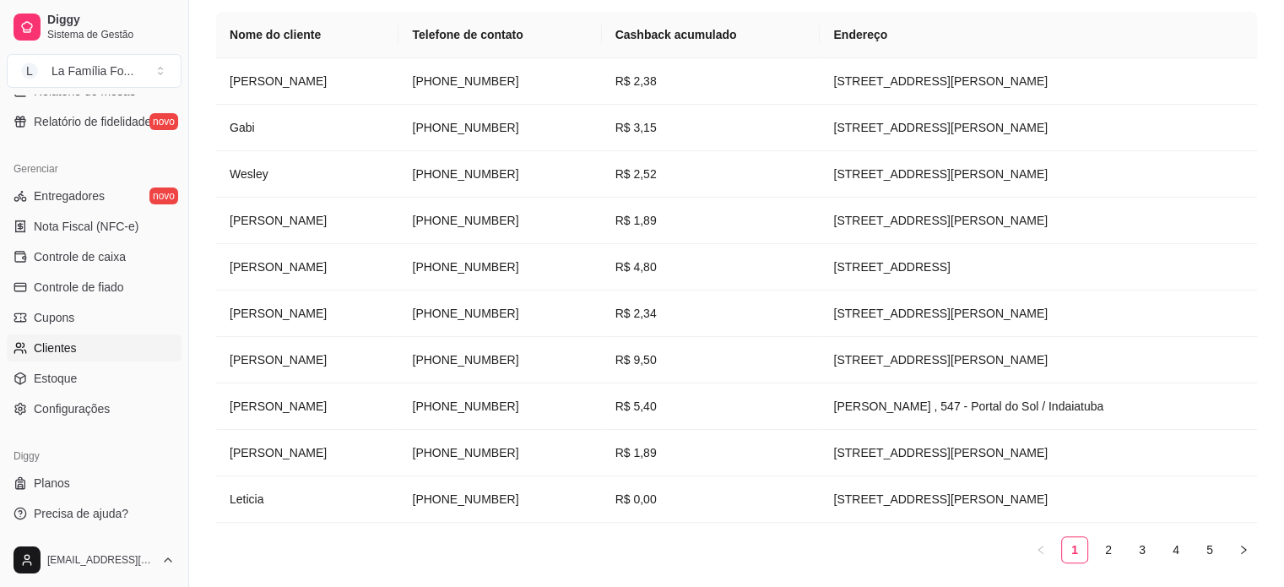
scroll to position [280, 0]
click at [1104, 560] on link "2" at bounding box center [1108, 551] width 25 height 25
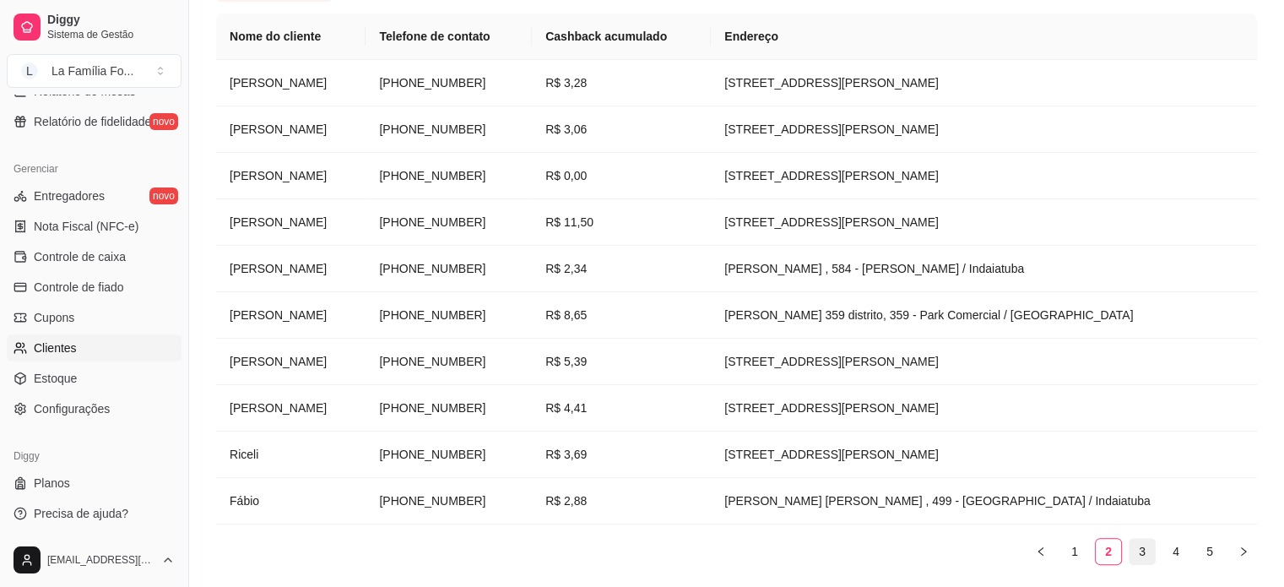
click at [1139, 557] on link "3" at bounding box center [1141, 551] width 25 height 25
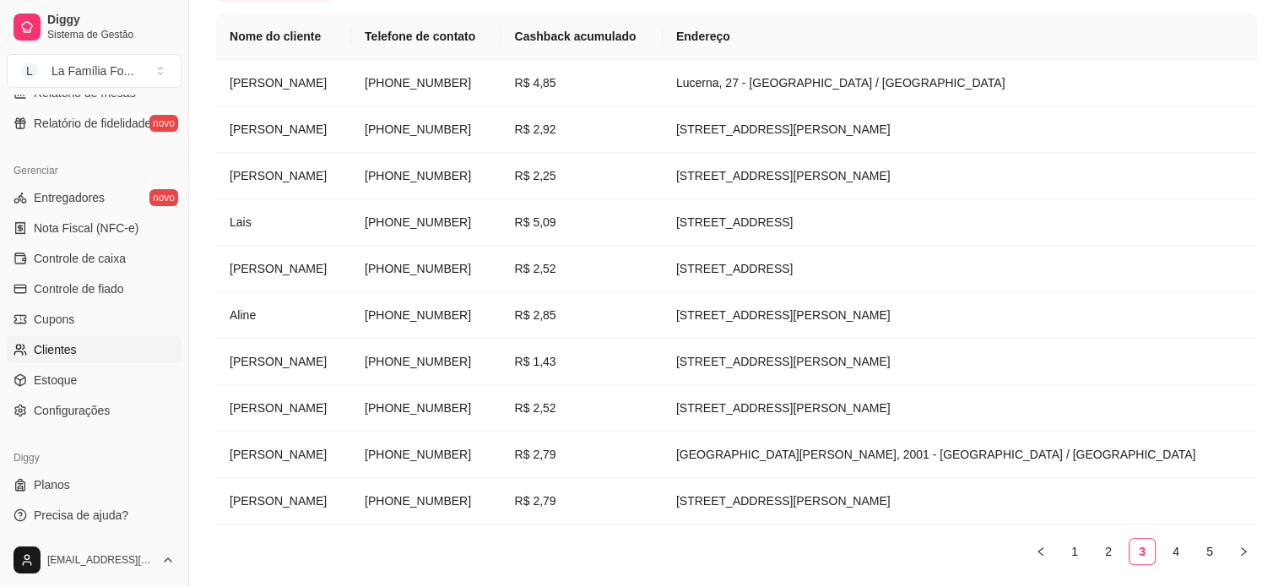
scroll to position [627, 0]
click at [76, 384] on link "Estoque" at bounding box center [94, 378] width 175 height 27
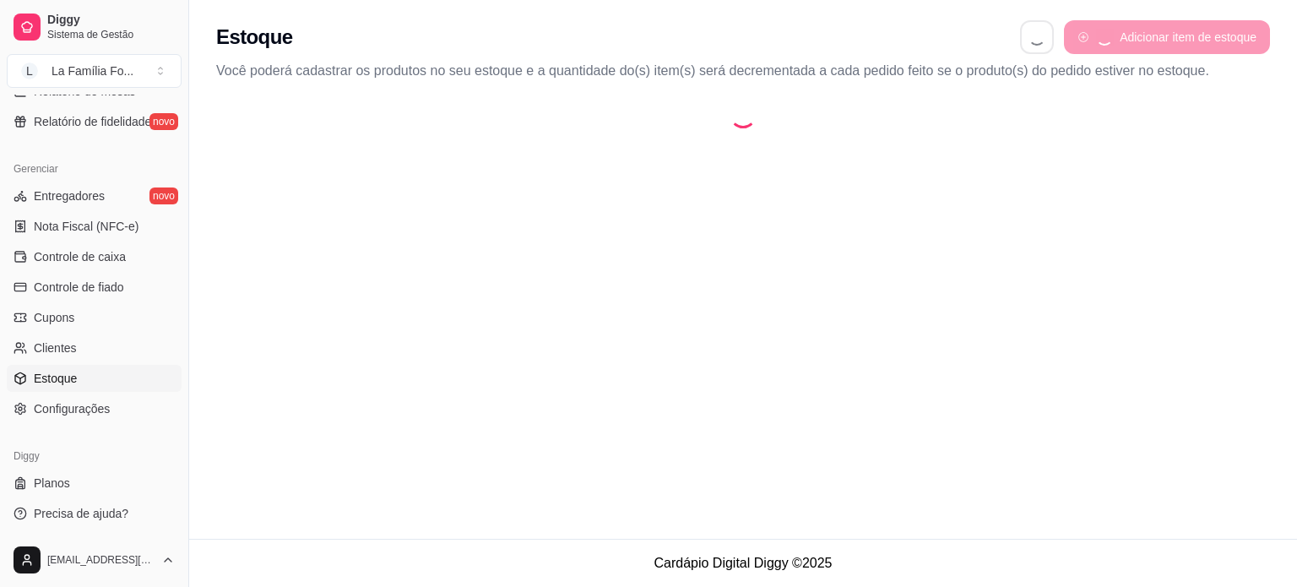
select select "QUANTITY_ORDER"
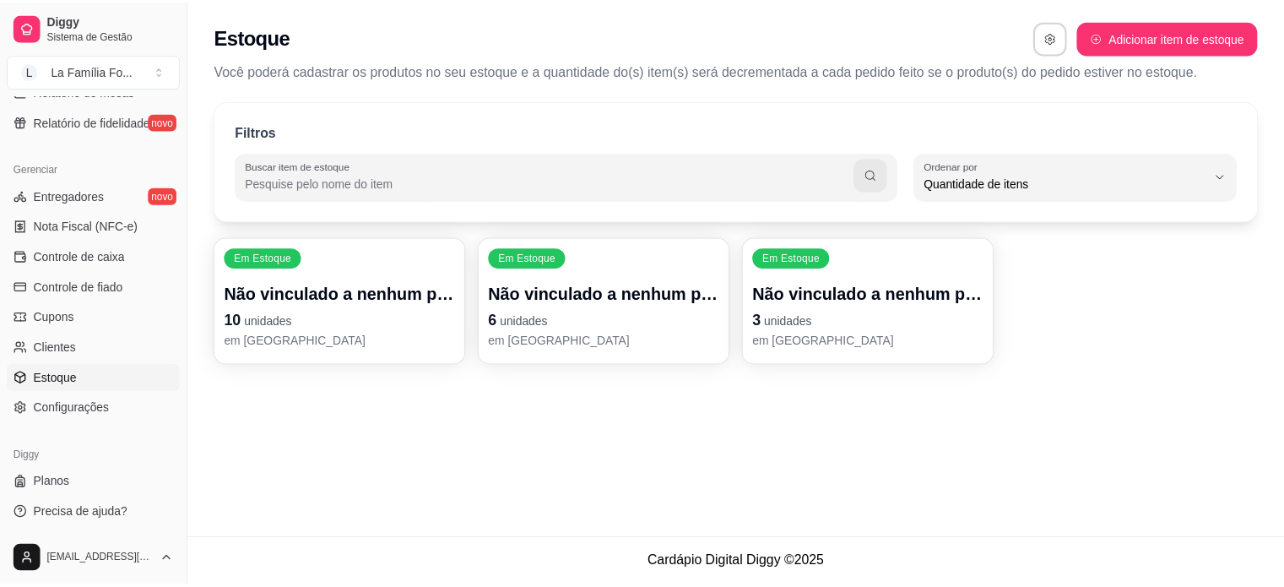
scroll to position [16, 0]
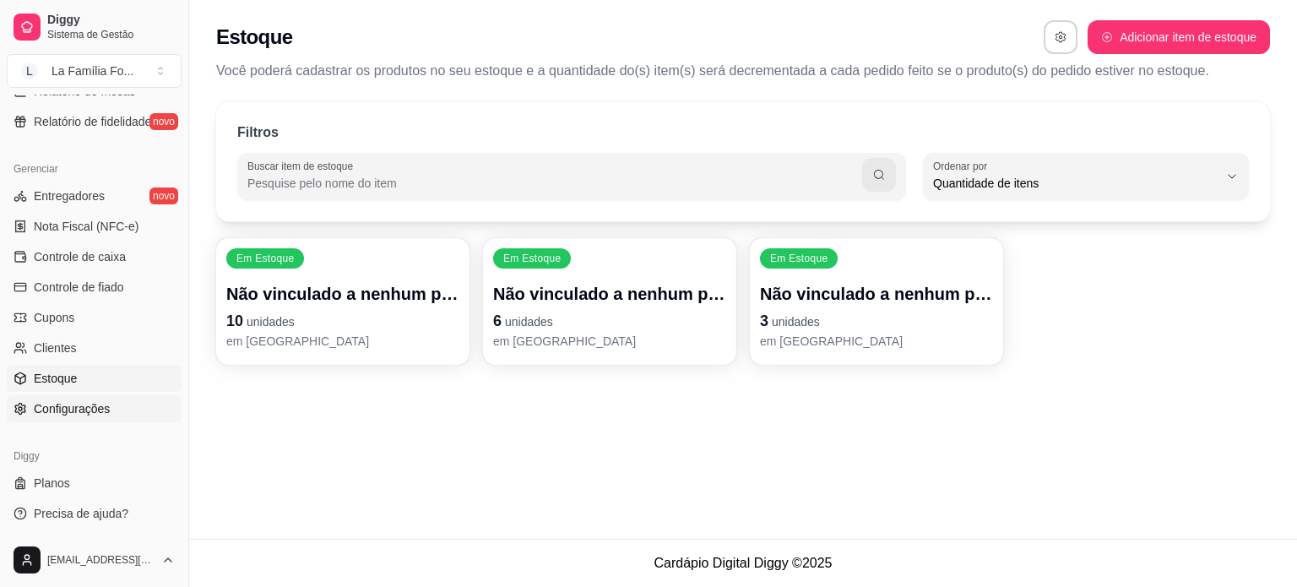
click at [78, 396] on link "Configurações" at bounding box center [94, 408] width 175 height 27
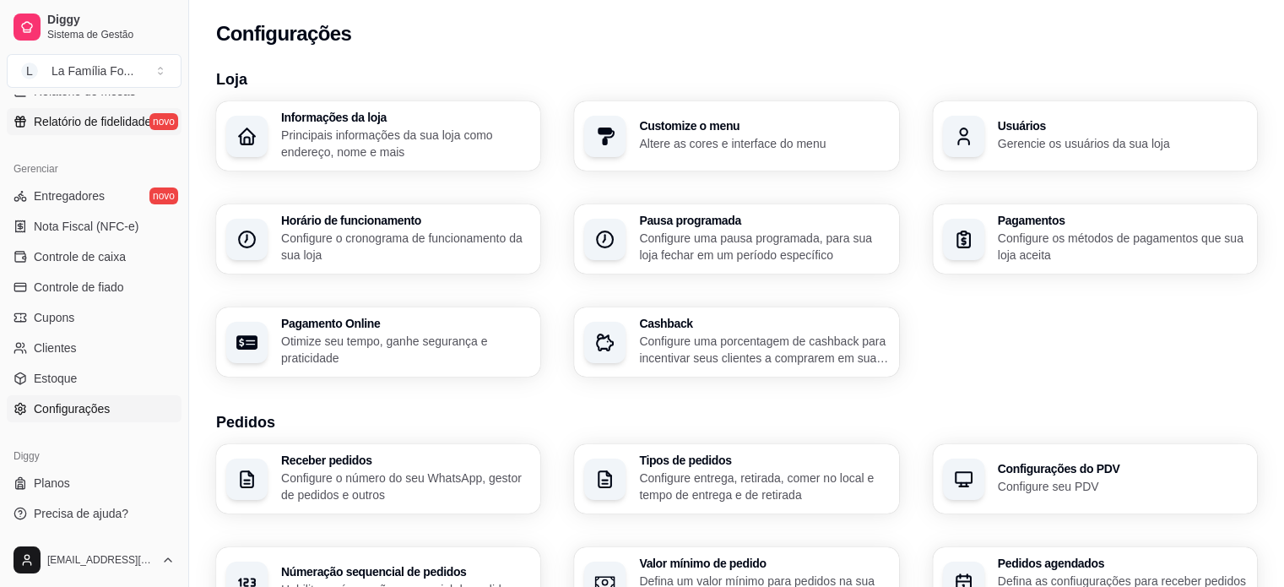
click at [111, 111] on link "Relatório de fidelidade novo" at bounding box center [94, 121] width 175 height 27
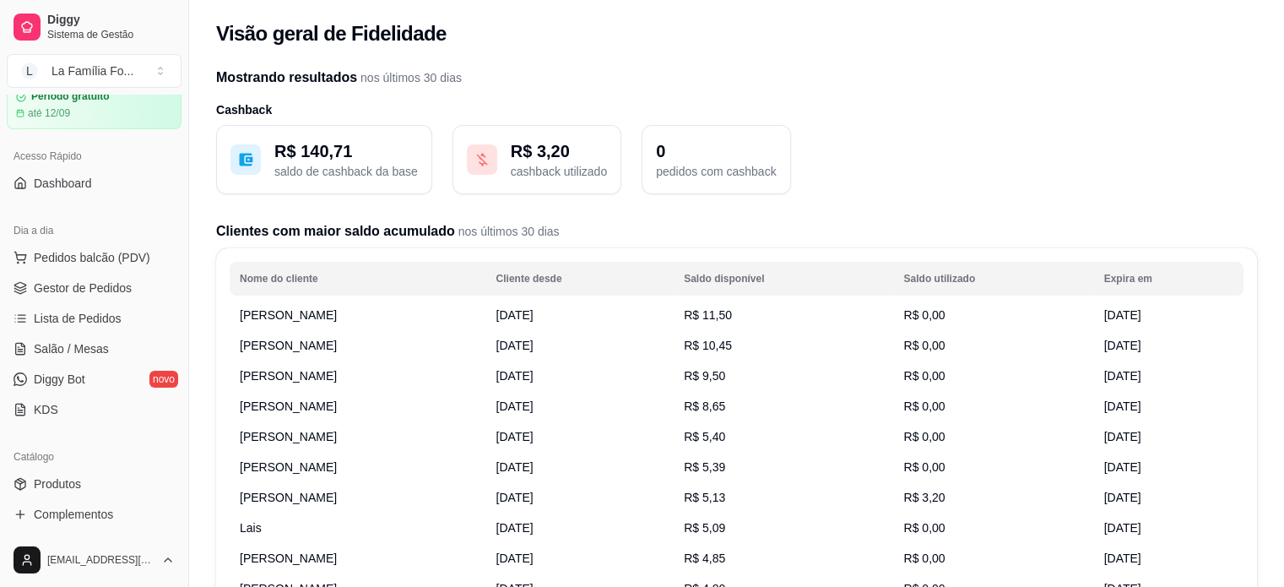
scroll to position [6, 0]
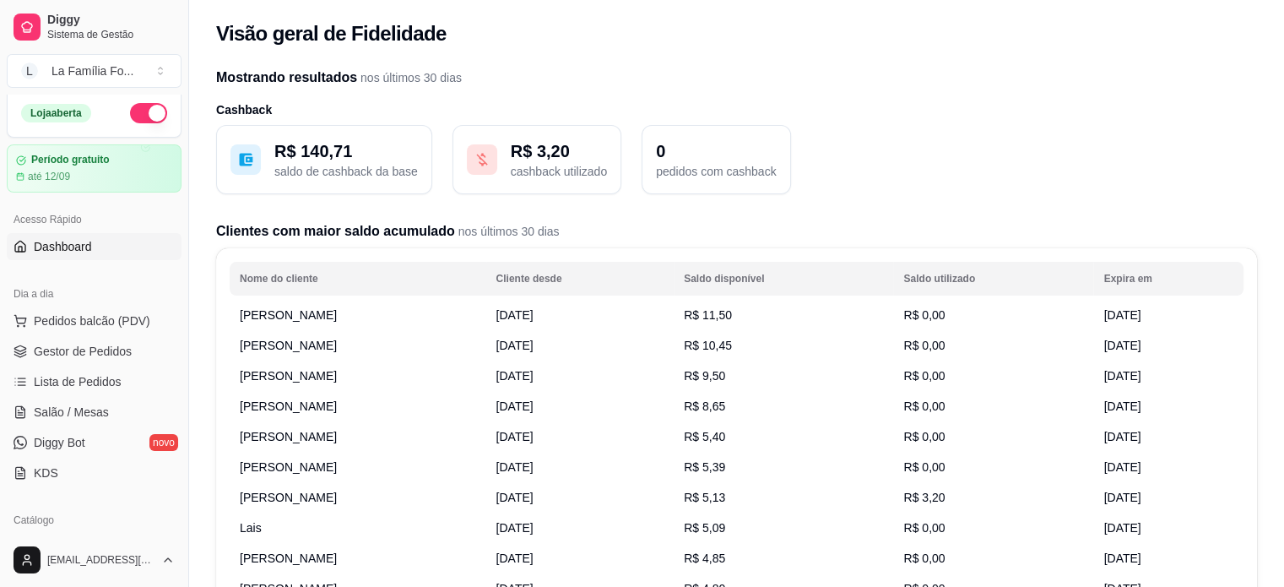
click at [85, 245] on span "Dashboard" at bounding box center [63, 246] width 58 height 17
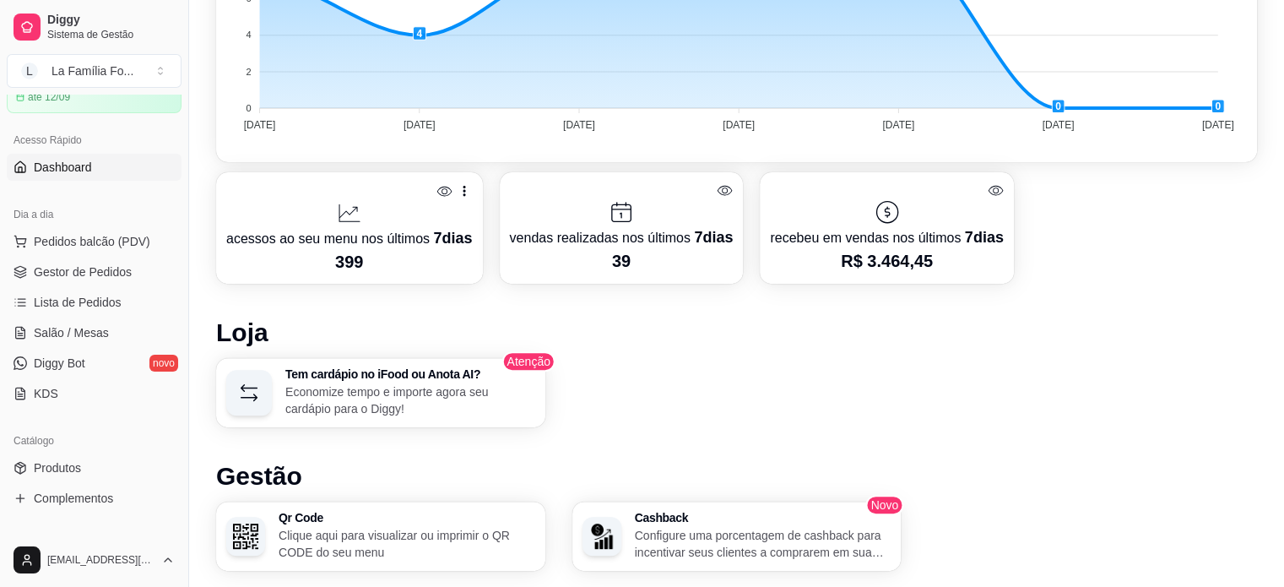
scroll to position [124, 0]
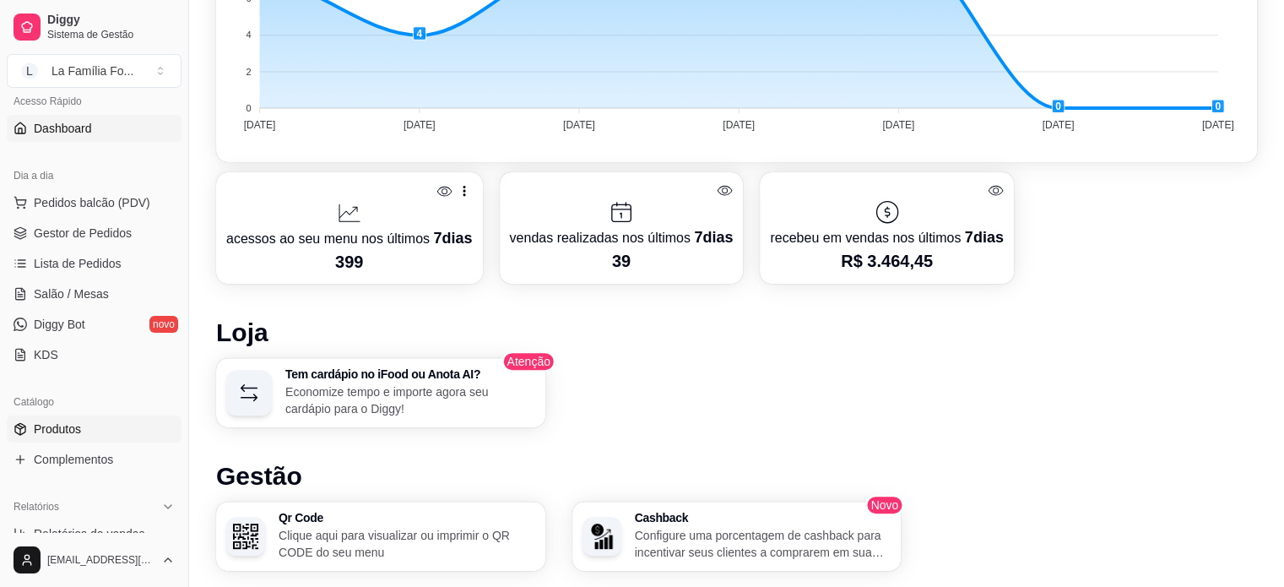
click at [81, 435] on link "Produtos" at bounding box center [94, 428] width 175 height 27
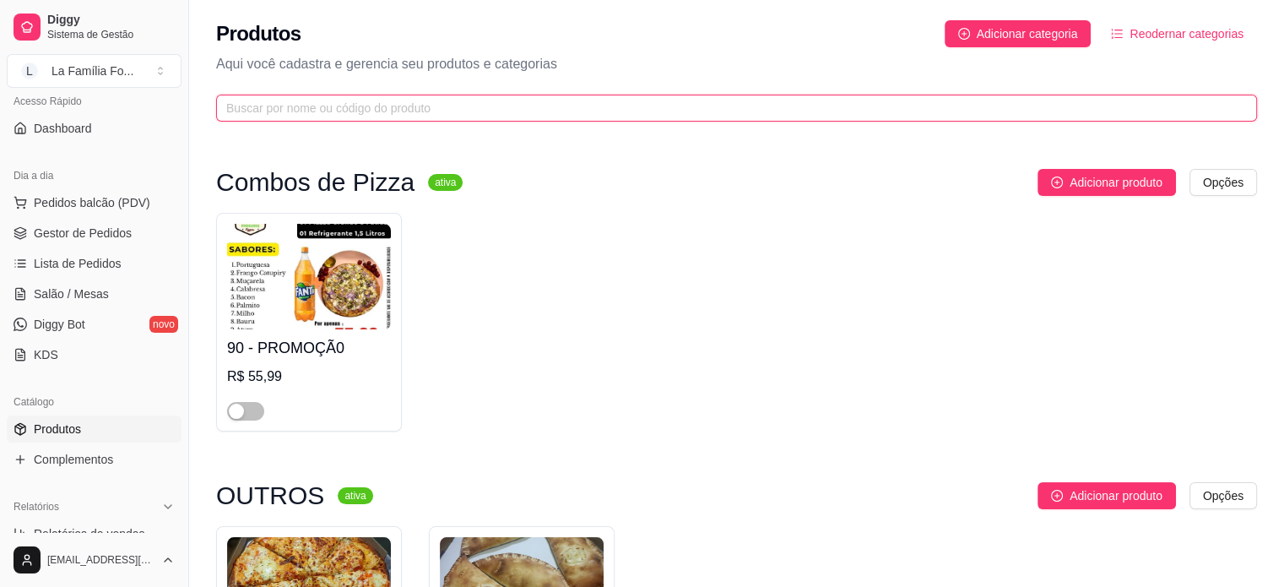
click at [367, 116] on input "text" at bounding box center [729, 108] width 1007 height 19
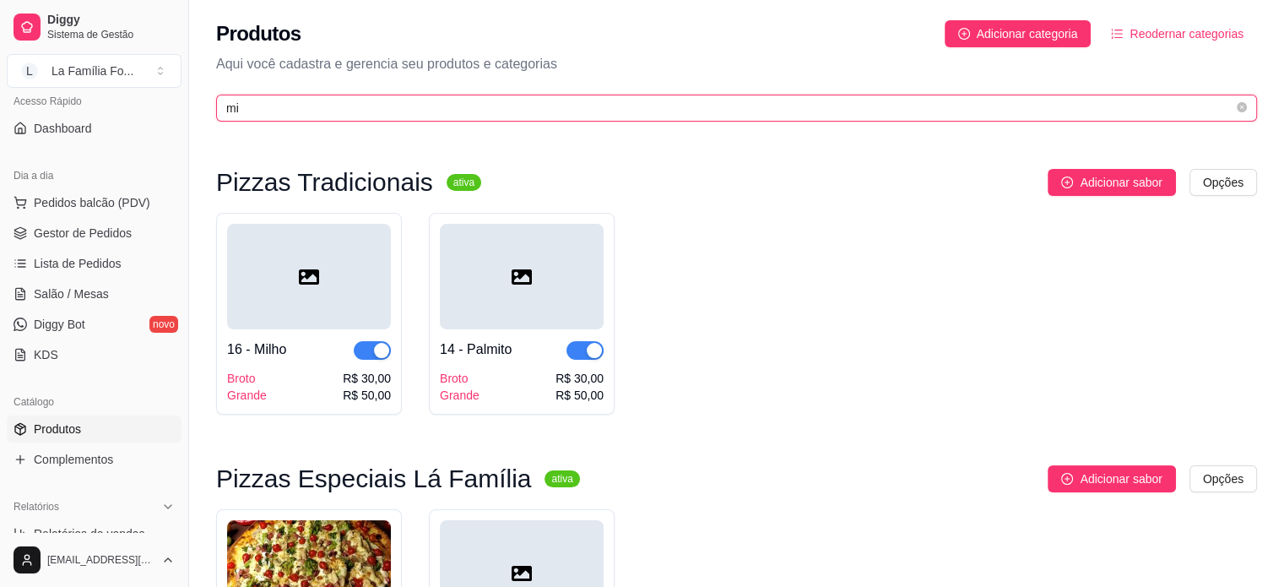
type input "m"
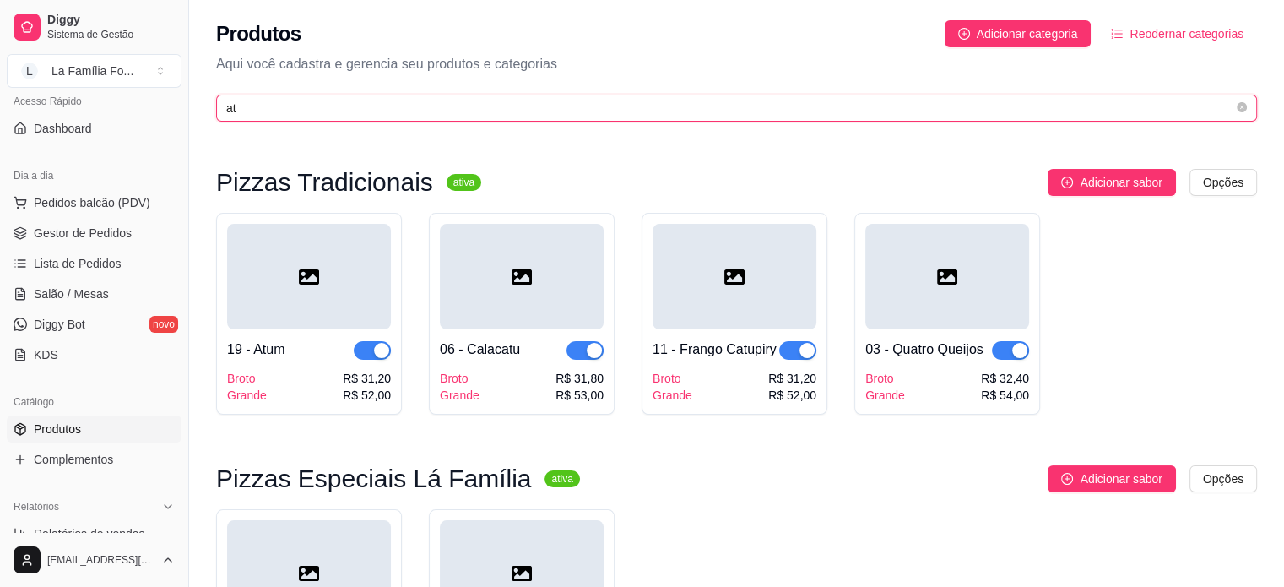
type input "a"
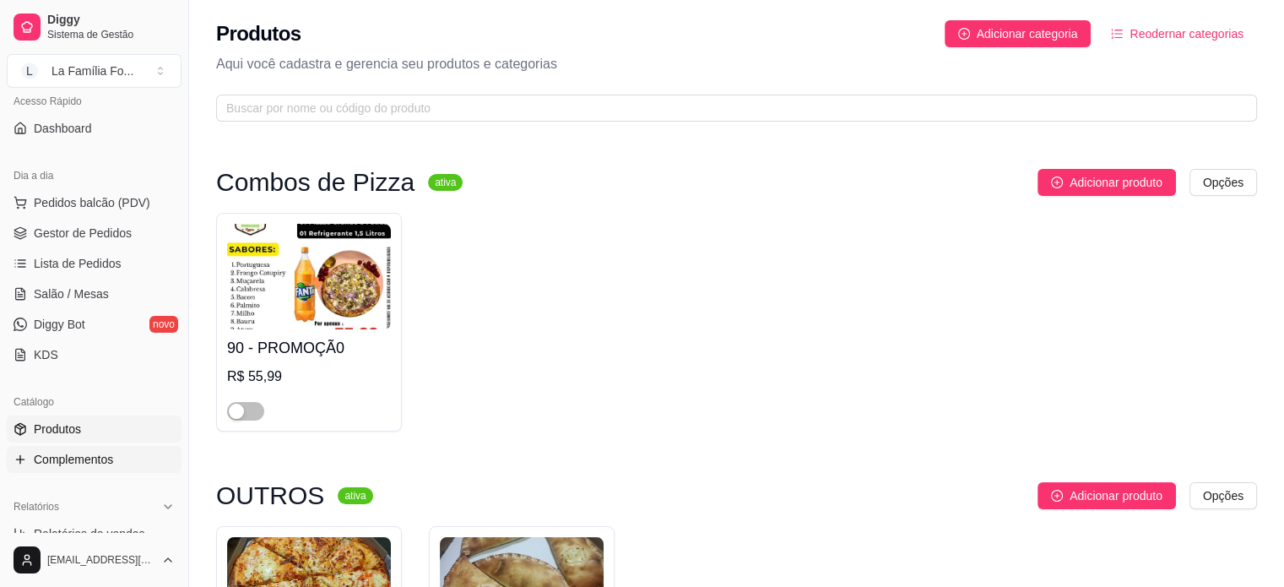
click at [120, 448] on link "Complementos" at bounding box center [94, 459] width 175 height 27
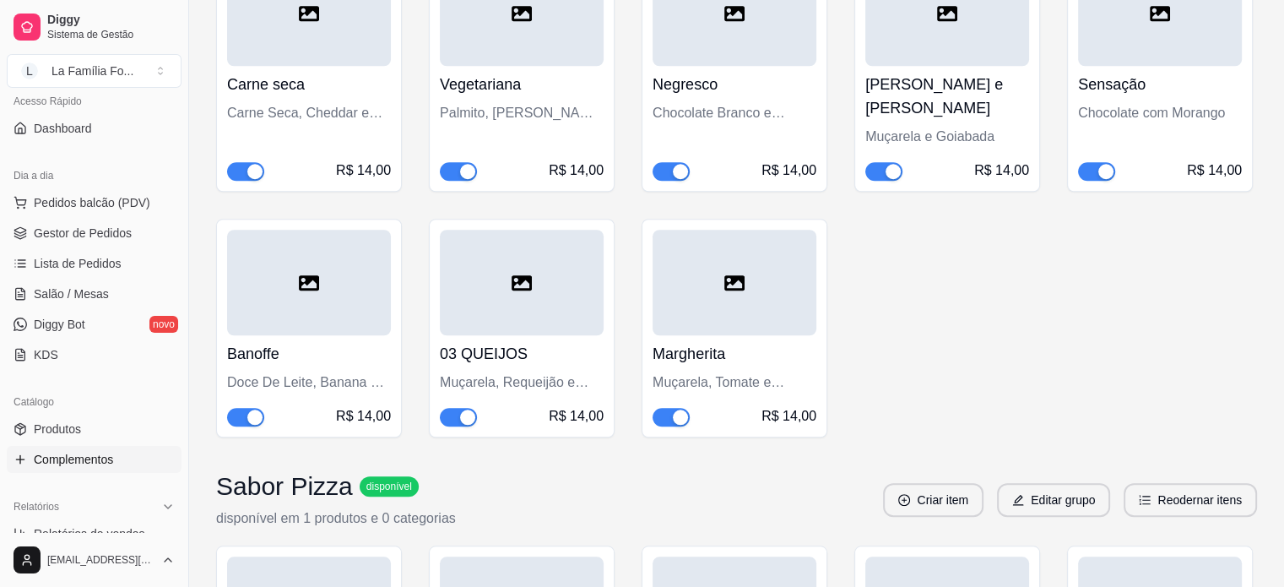
scroll to position [1357, 0]
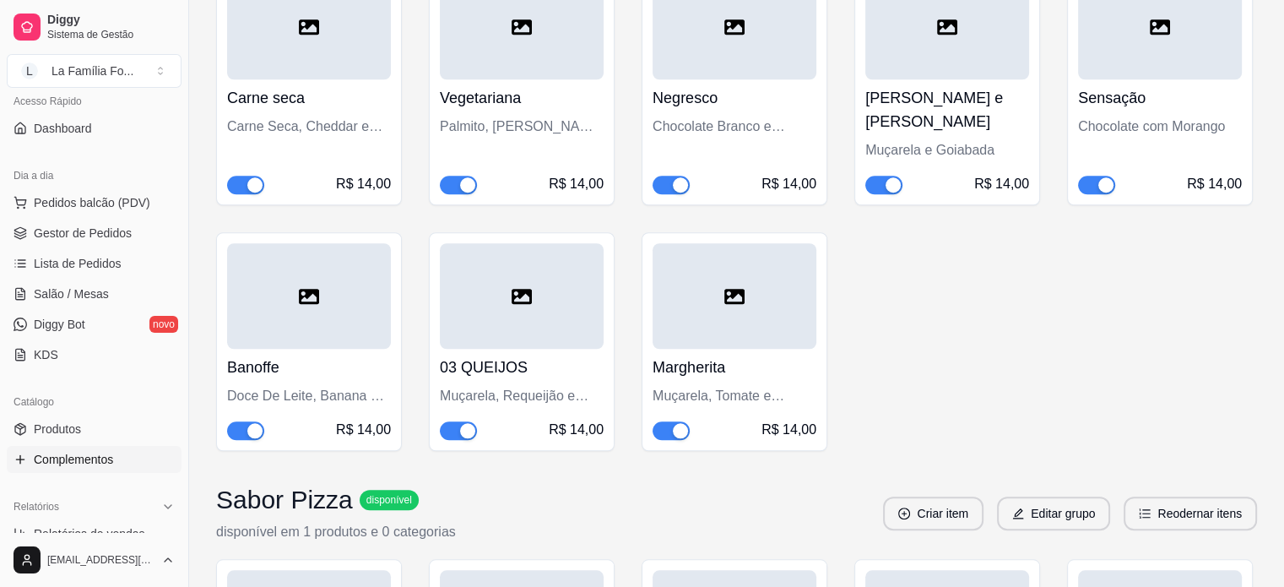
click at [555, 386] on div "Muçarela, Requeijão e Gorgonzola." at bounding box center [522, 396] width 164 height 20
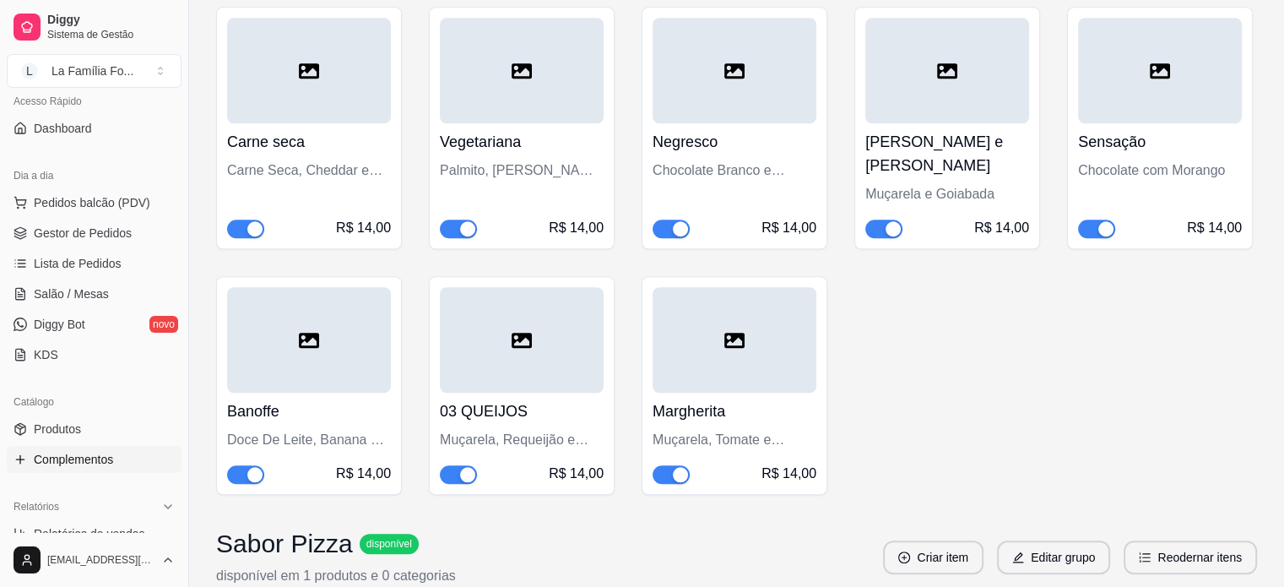
scroll to position [1317, 0]
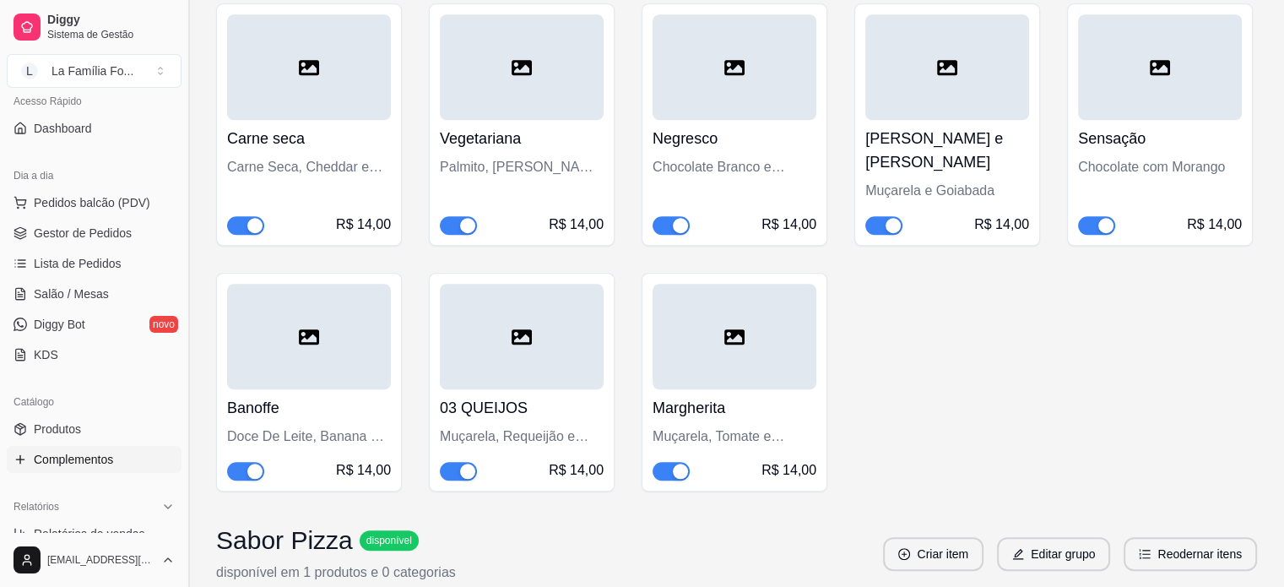
drag, startPoint x: 181, startPoint y: 322, endPoint x: 192, endPoint y: 435, distance: 113.6
click at [192, 435] on button "Toggle Sidebar" at bounding box center [188, 293] width 14 height 587
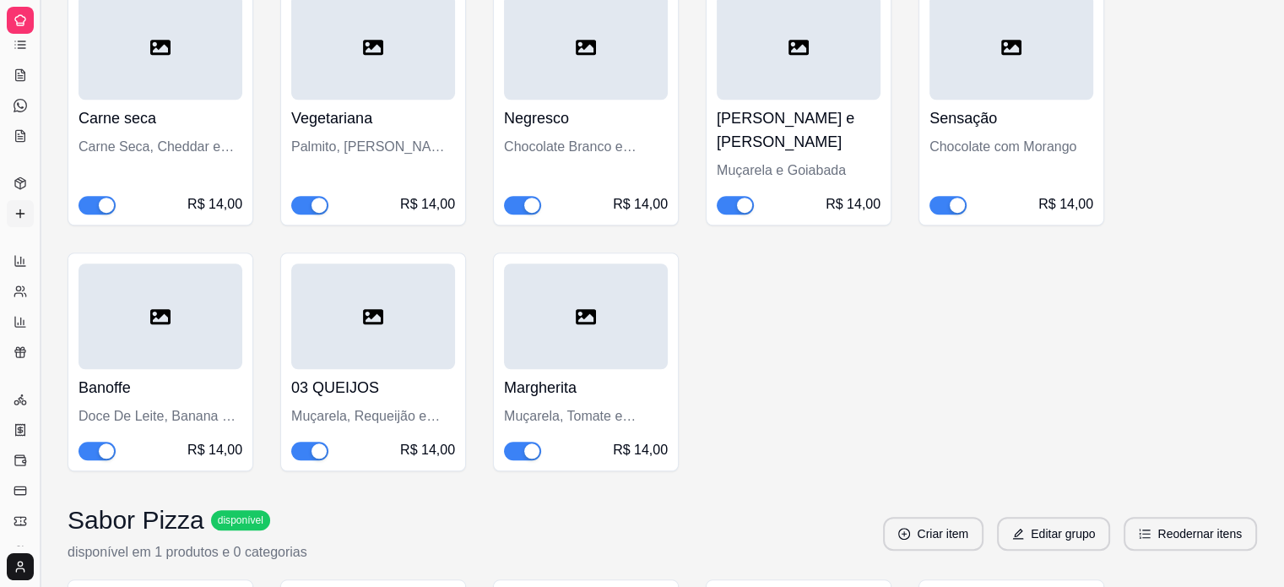
scroll to position [14, 0]
click at [55, 151] on div "INGREDIENTES TORTONE disponível disponível em 1 produtos e 0 categorias Criar i…" at bounding box center [662, 121] width 1243 height 2464
click at [22, 115] on link "Gestor de Pedidos" at bounding box center [20, 124] width 27 height 27
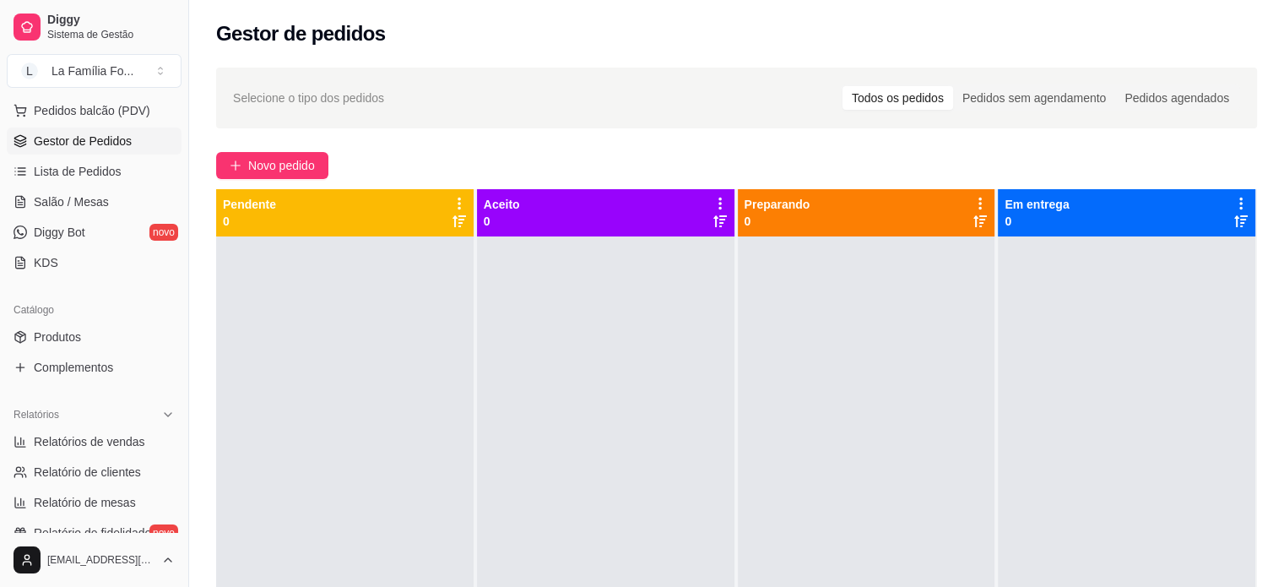
scroll to position [228, 0]
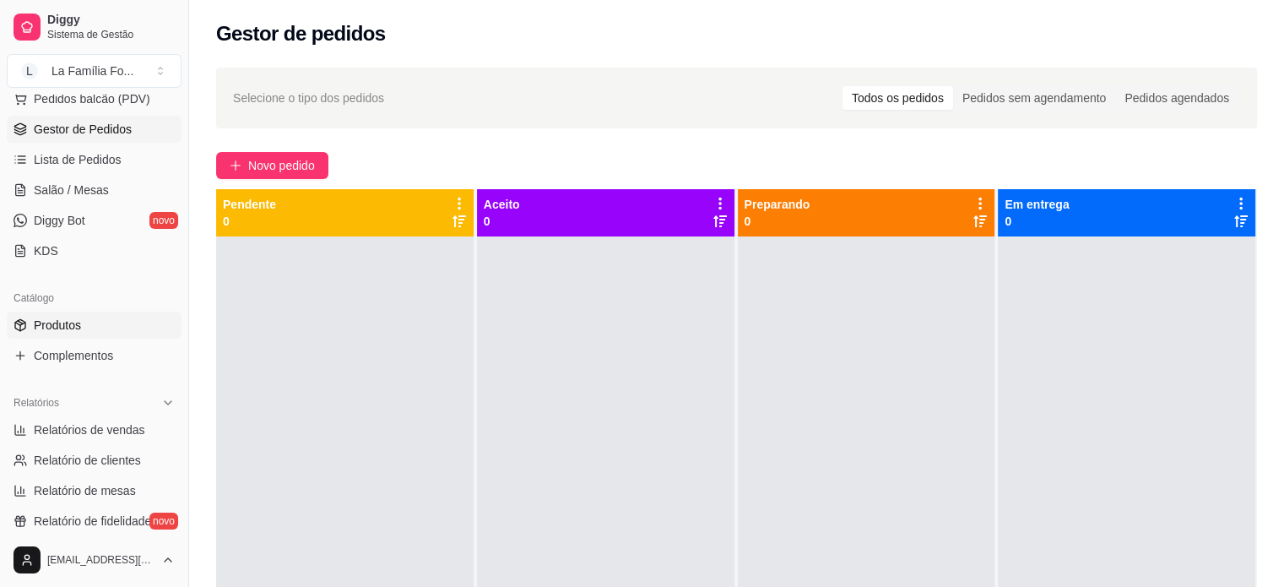
click at [89, 322] on link "Produtos" at bounding box center [94, 324] width 175 height 27
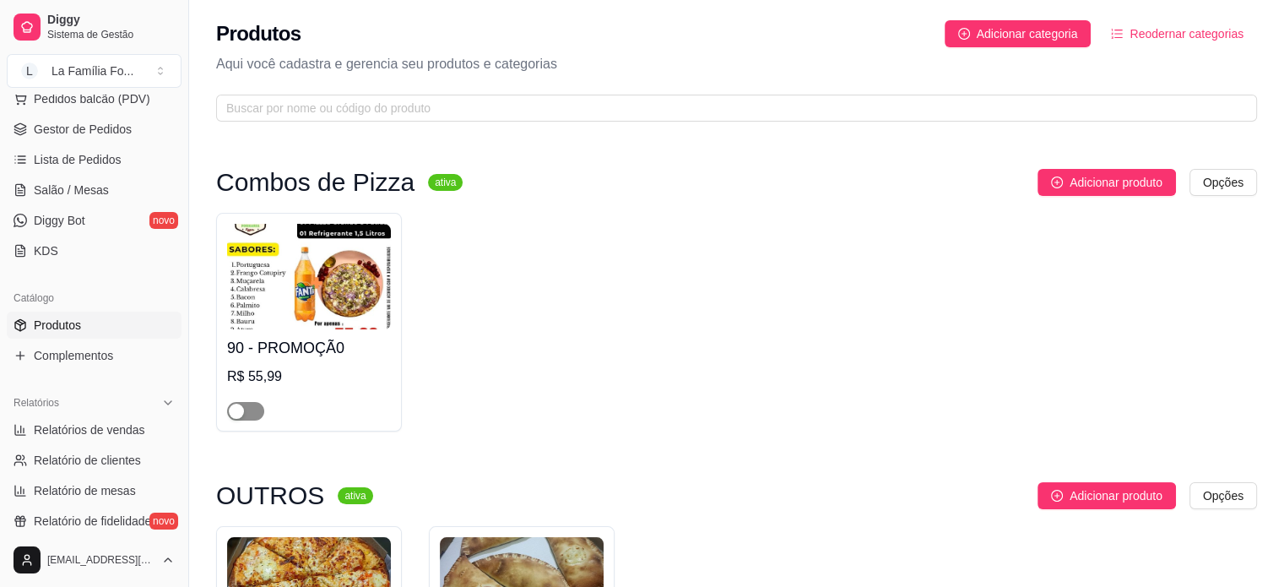
click at [241, 404] on div "button" at bounding box center [236, 410] width 15 height 15
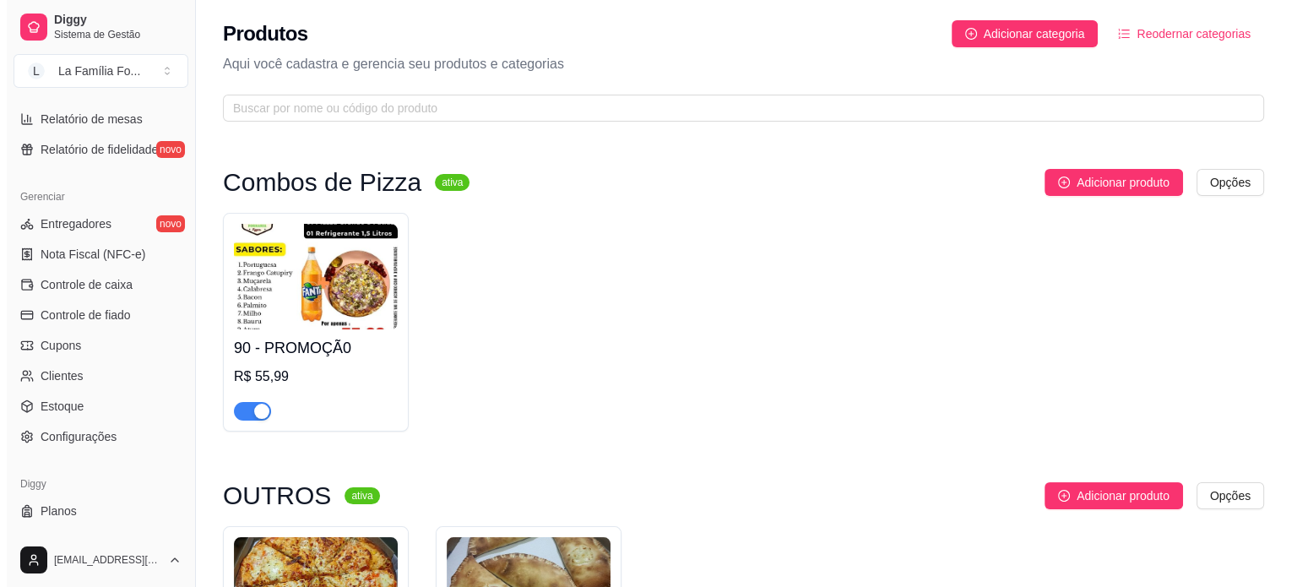
scroll to position [591, 0]
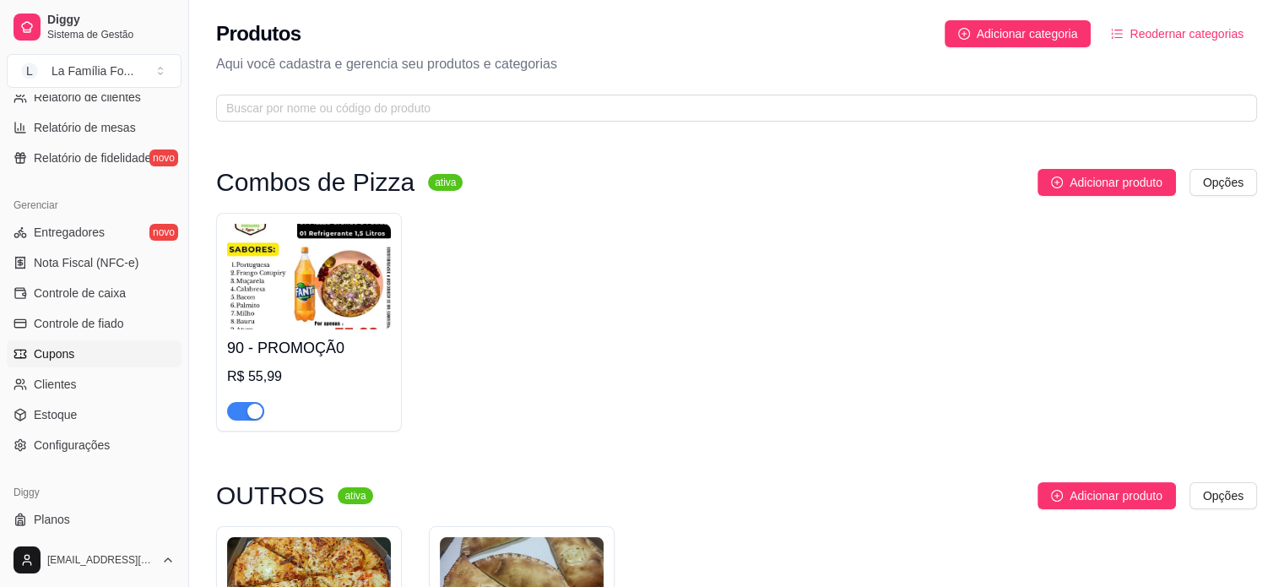
click at [122, 360] on link "Cupons" at bounding box center [94, 353] width 175 height 27
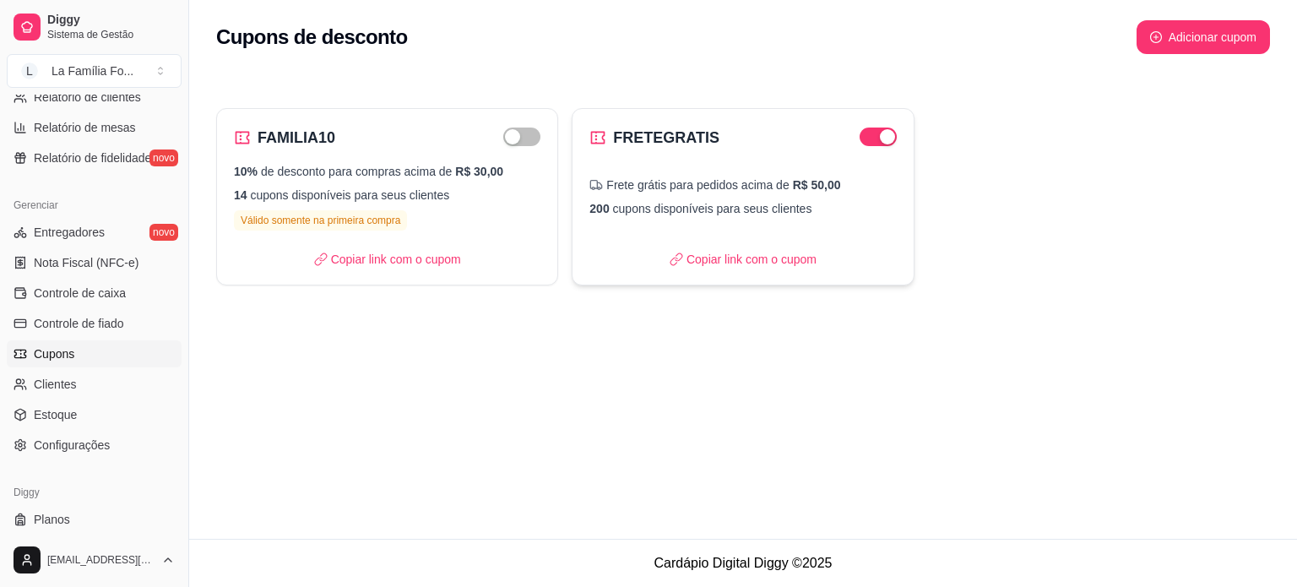
click at [881, 126] on div at bounding box center [877, 136] width 37 height 20
click at [873, 134] on span "button" at bounding box center [877, 136] width 37 height 19
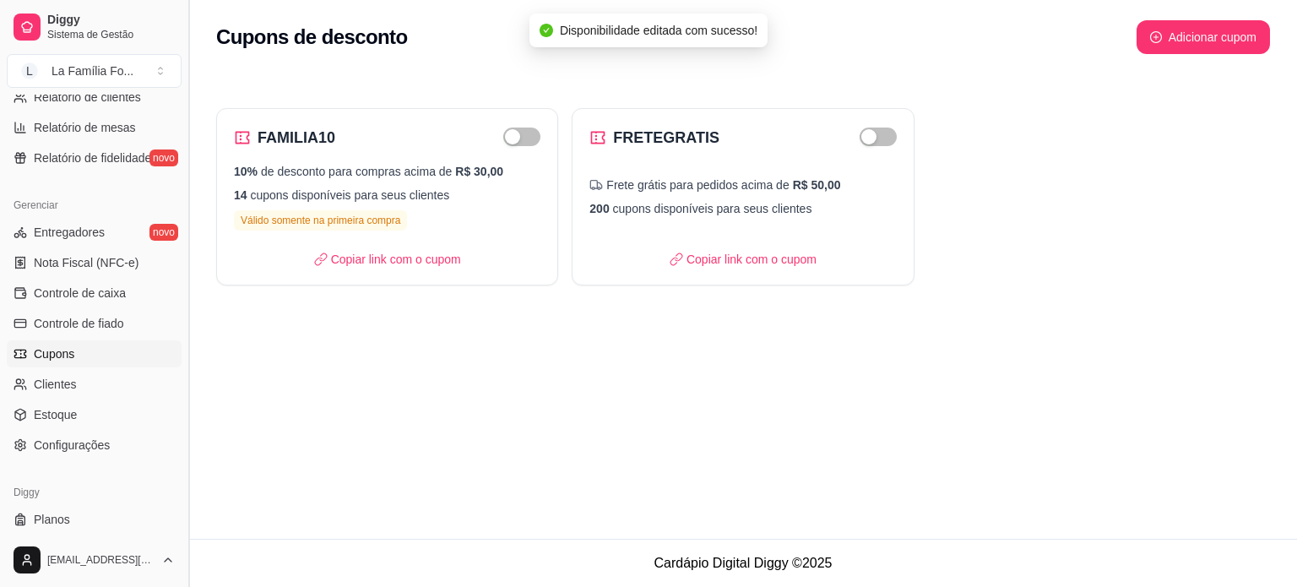
drag, startPoint x: 181, startPoint y: 383, endPoint x: 181, endPoint y: 347, distance: 36.3
click at [181, 347] on button "Toggle Sidebar" at bounding box center [188, 293] width 14 height 587
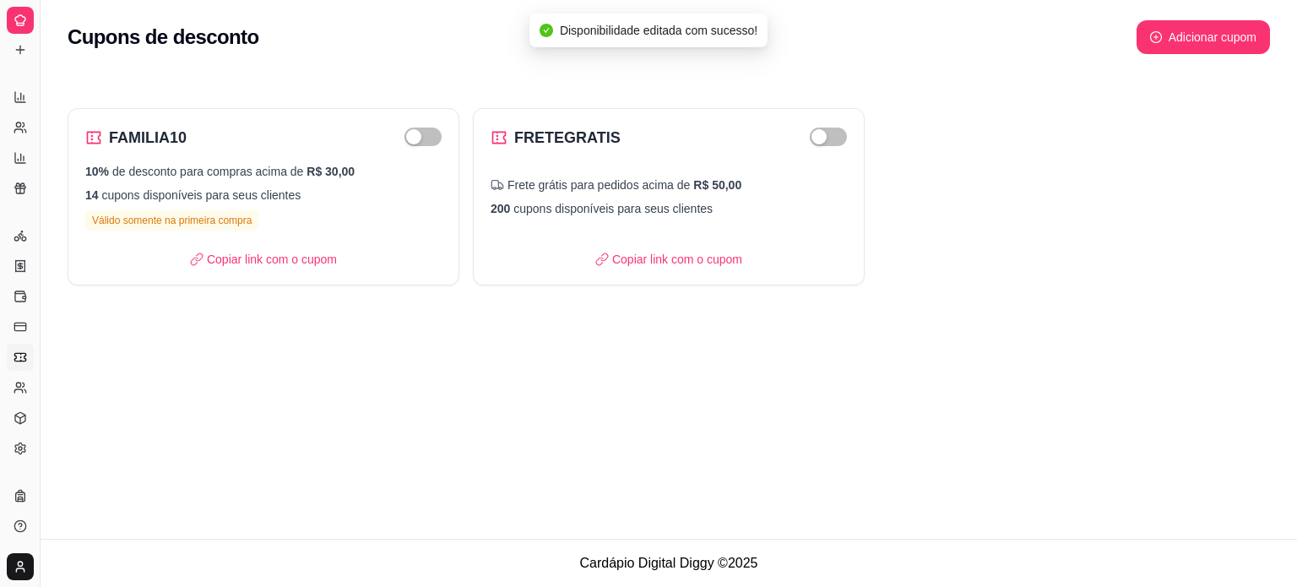
scroll to position [287, 0]
click at [45, 334] on button "Toggle Sidebar" at bounding box center [40, 293] width 14 height 587
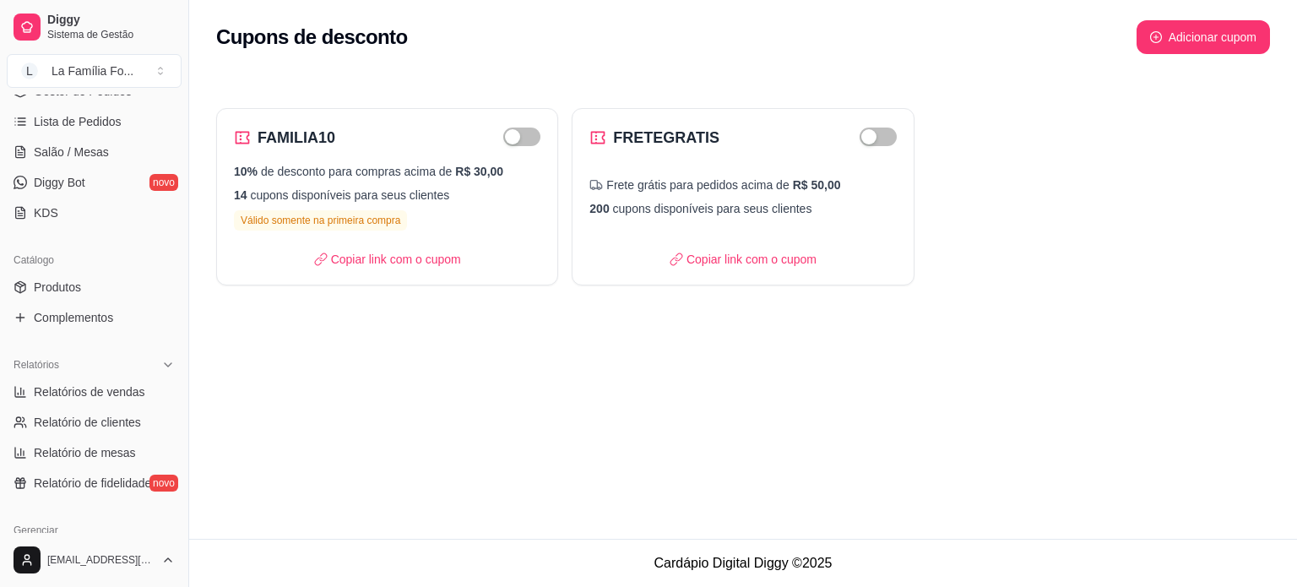
scroll to position [271, 0]
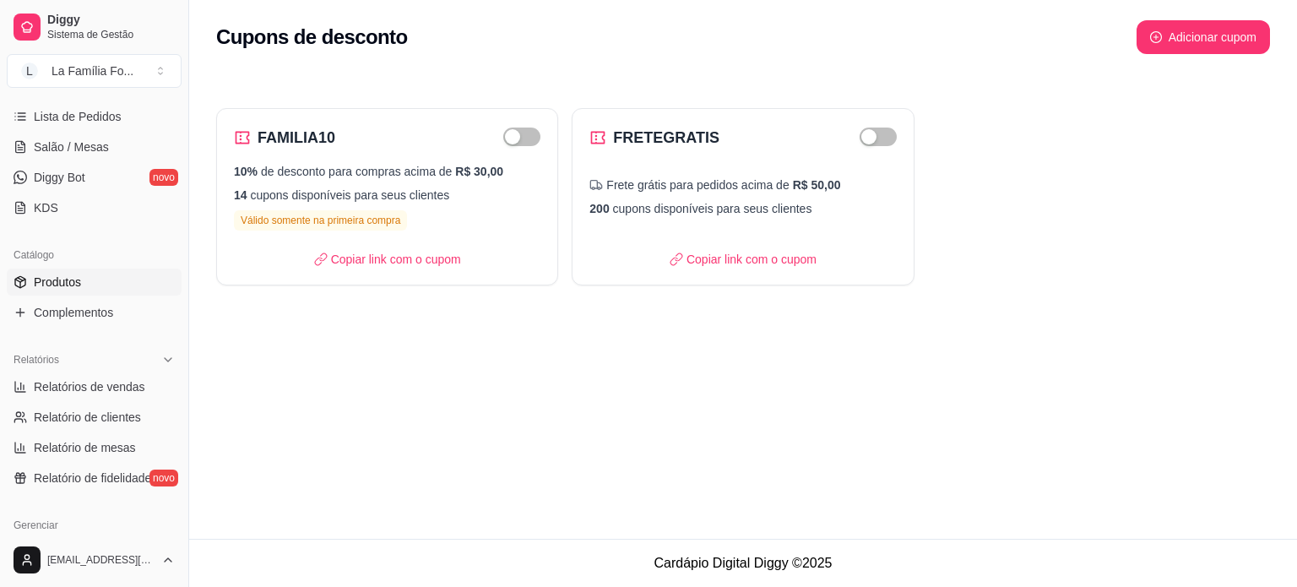
click at [79, 283] on span "Produtos" at bounding box center [57, 281] width 47 height 17
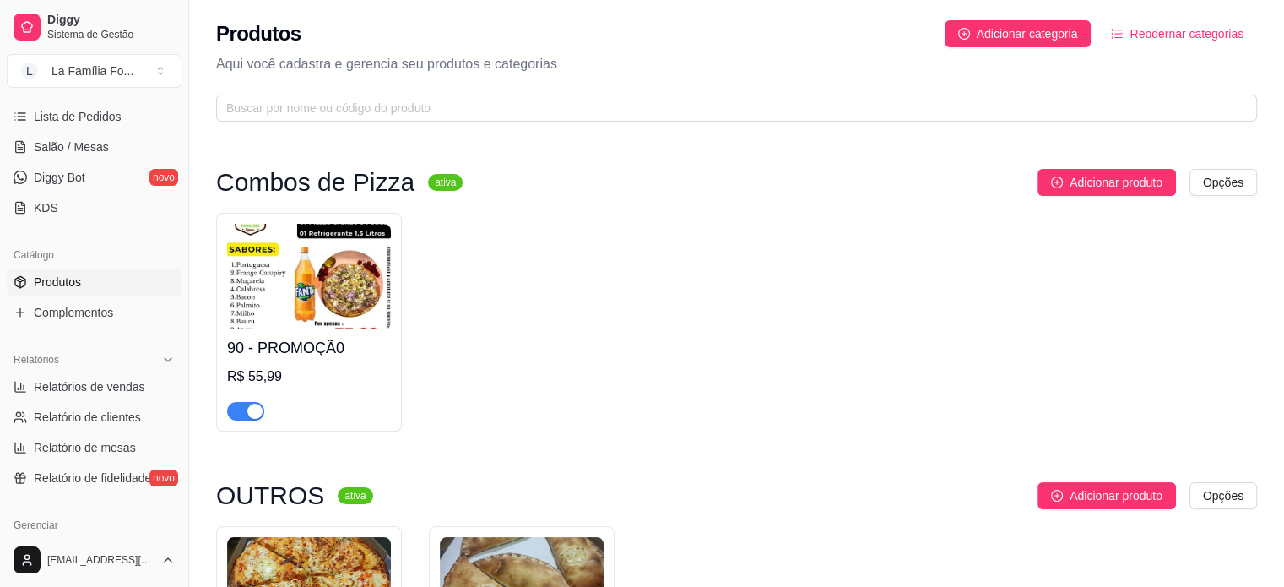
click at [346, 364] on div "90 - PROMOÇÃ0 R$ 55,99" at bounding box center [309, 374] width 164 height 91
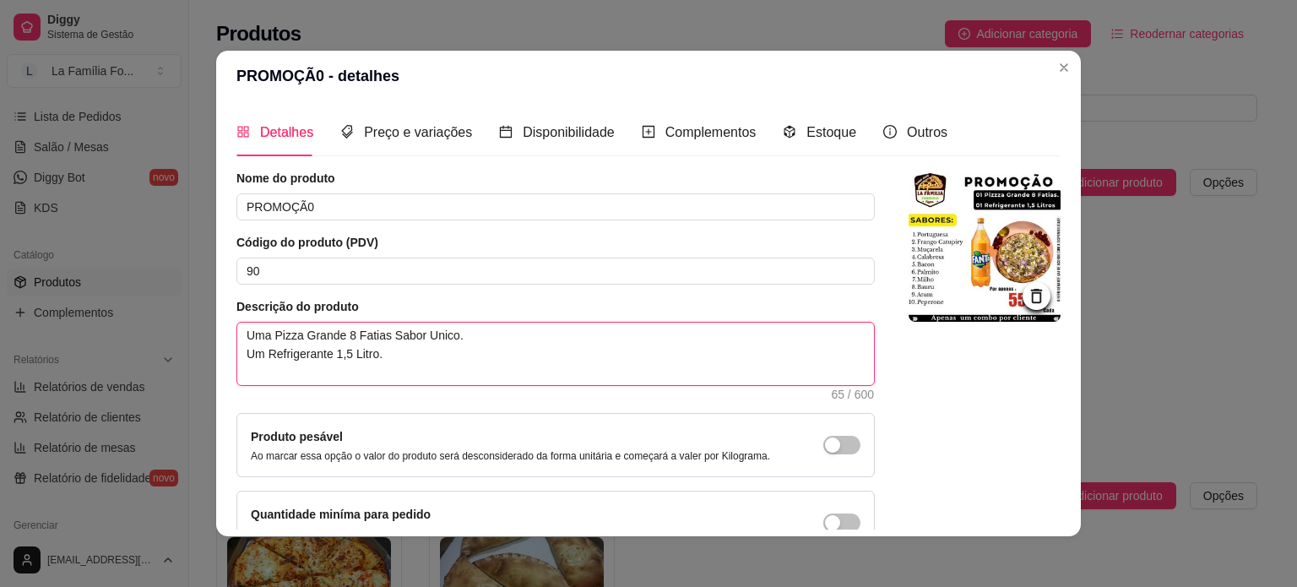
click at [425, 363] on textarea "Uma Pizza Grande 8 Fatias Sabor Unico. Um Refrigerante 1,5 Litro." at bounding box center [555, 353] width 636 height 62
type textarea "Uma Pizza Grande 8 Fatias Sabor Unico. Um Refrigerante 1,5 Litro."
type textarea "Uma Pizza Grande 8 Fatias Sabor Unico. Um Refrigerante 1,5 Litro. A"
type textarea "Uma Pizza Grande 8 Fatias Sabor Unico. Um Refrigerante 1,5 Litro. AT"
type textarea "Uma Pizza Grande 8 Fatias Sabor Unico. Um Refrigerante 1,5 Litro. ATE"
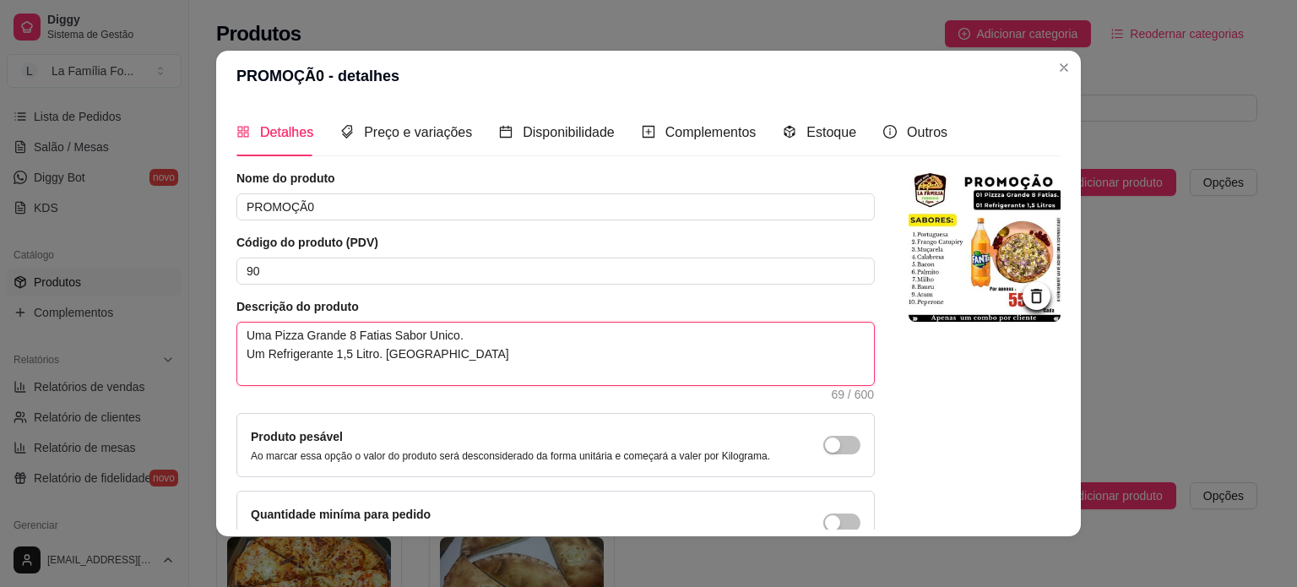
type textarea "Uma Pizza Grande 8 Fatias Sabor Unico. Um Refrigerante 1,5 Litro. ATEN"
type textarea "Uma Pizza Grande 8 Fatias Sabor Unico. Um Refrigerante 1,5 Litro. ATENÇ"
type textarea "Uma Pizza Grande 8 Fatias Sabor Unico. Um Refrigerante 1,5 Litro. ATENÇÃ"
type textarea "Uma Pizza Grande 8 Fatias Sabor Unico. Um Refrigerante 1,5 Litro. ATENÇÃO"
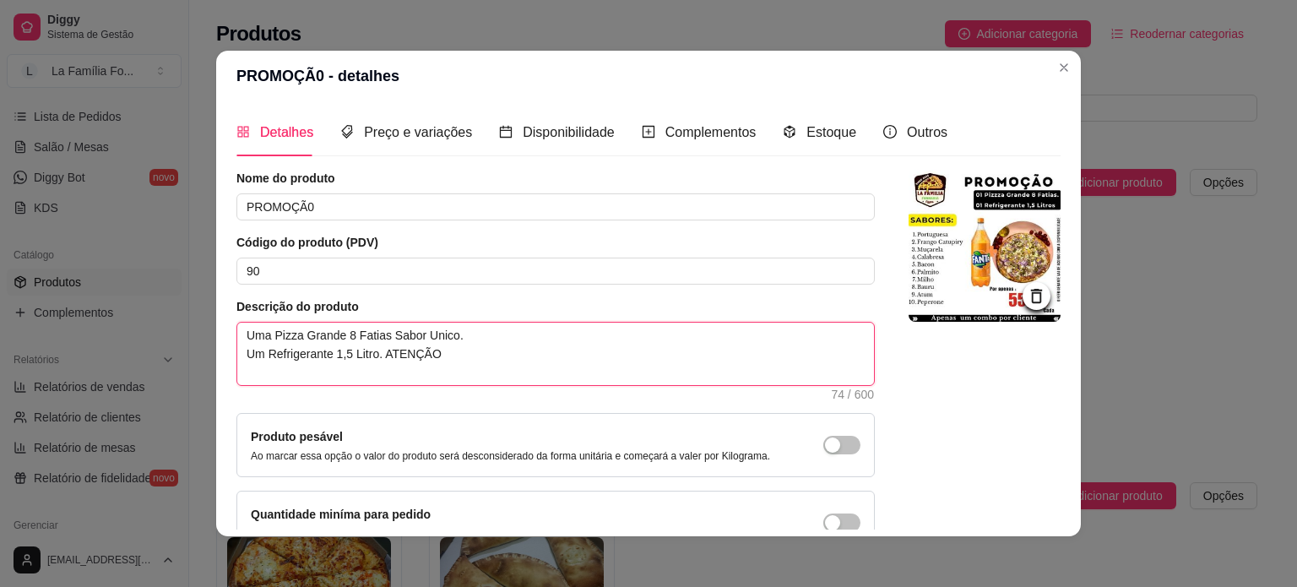
type textarea "Uma Pizza Grande 8 Fatias Sabor Unico. Um Refrigerante 1,5 Litro. ATENÇÃO S"
type textarea "Uma Pizza Grande 8 Fatias Sabor Unico. Um Refrigerante 1,5 Litro. ATENÇÃO SO"
type textarea "Uma Pizza Grande 8 Fatias Sabor Unico. Um Refrigerante 1,5 Litro. ATENÇÃO SOM"
type textarea "Uma Pizza Grande 8 Fatias Sabor Unico. Um Refrigerante 1,5 Litro. ATENÇÃO SOME"
type textarea "Uma Pizza Grande 8 Fatias Sabor Unico. Um Refrigerante 1,5 Litro. ATENÇÃO SOM"
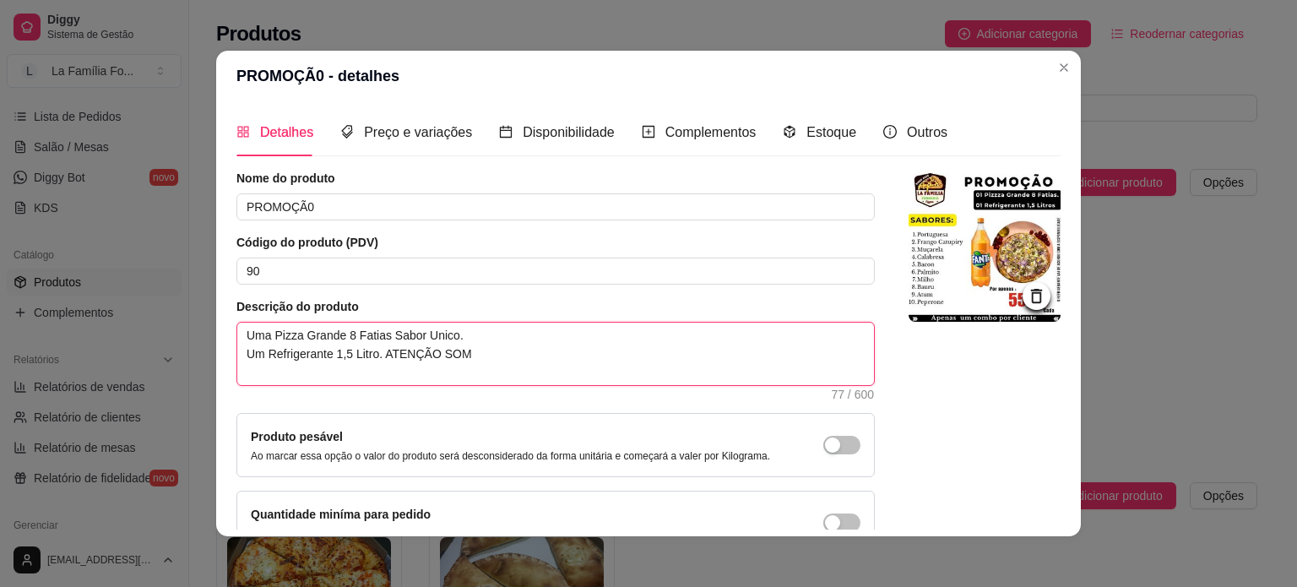
type textarea "Uma Pizza Grande 8 Fatias Sabor Unico. Um Refrigerante 1,5 Litro. ATENÇÃO SO"
type textarea "Uma Pizza Grande 8 Fatias Sabor Unico. Um Refrigerante 1,5 Litro. ATENÇÃO S"
type textarea "Uma Pizza Grande 8 Fatias Sabor Unico. Um Refrigerante 1,5 Litro. ATENÇÃO"
type textarea "Uma Pizza Grande 8 Fatias Sabor Unico. Um Refrigerante 1,5 Litro. ATENÇÃ"
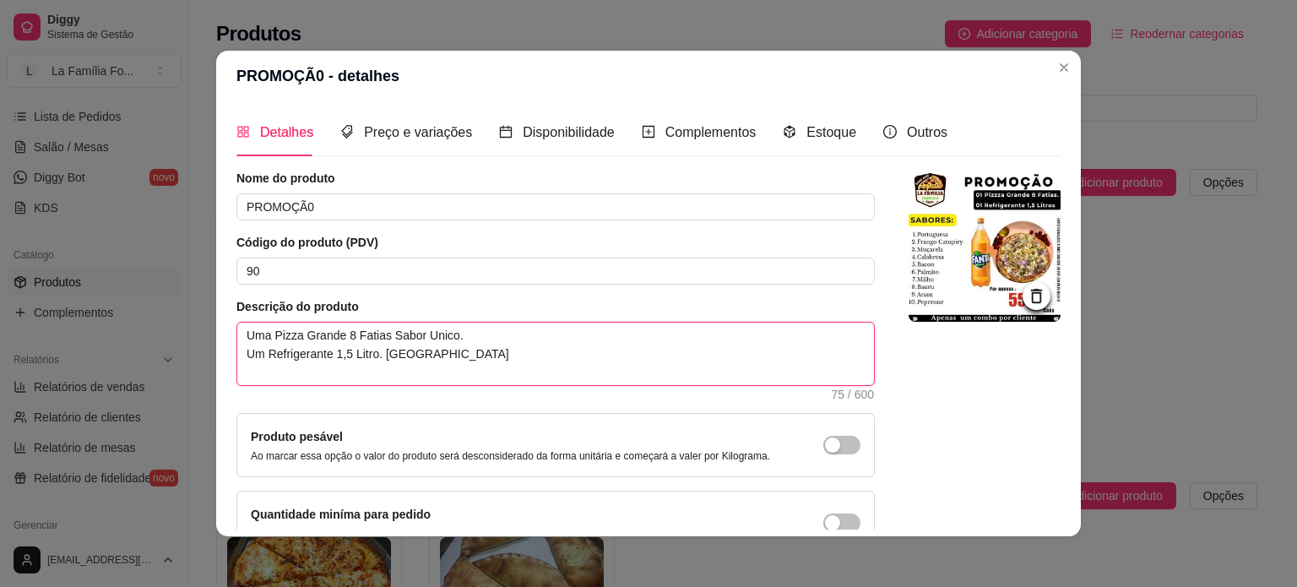
type textarea "Uma Pizza Grande 8 Fatias Sabor Unico. Um Refrigerante 1,5 Litro. ATENÇ"
type textarea "Uma Pizza Grande 8 Fatias Sabor Unico. Um Refrigerante 1,5 Litro. ATEN"
type textarea "Uma Pizza Grande 8 Fatias Sabor Unico. Um Refrigerante 1,5 Litro. ATE"
type textarea "Uma Pizza Grande 8 Fatias Sabor Unico. Um Refrigerante 1,5 Litro. AT"
type textarea "Uma Pizza Grande 8 Fatias Sabor Unico. Um Refrigerante 1,5 Litro. A"
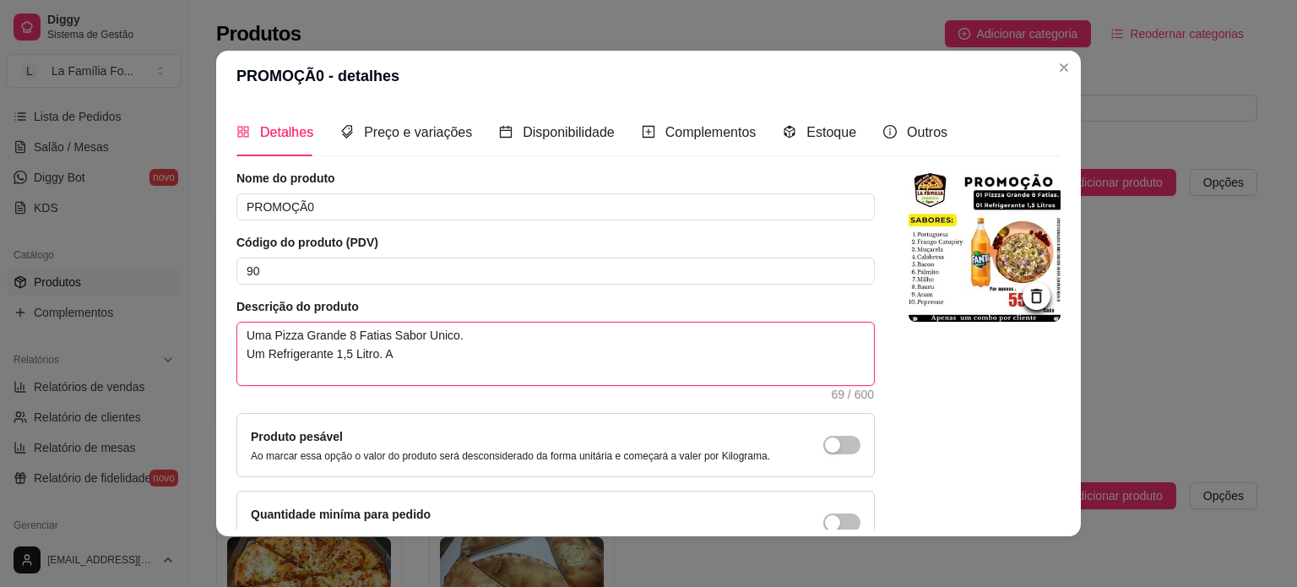
type textarea "Uma Pizza Grande 8 Fatias Sabor Unico. Um Refrigerante 1,5 Litro."
type textarea "Uma Pizza Grande 8 Fatias Sabor Unico. Um Refrigerante 1,5 Litro"
type textarea "Uma Pizza Grande 8 Fatias Sabor Unico. Um Refrigerante 1,5 Litr"
type textarea "Uma Pizza Grande 8 Fatias Sabor Unico. Um Refrigerante 1,5 Lit"
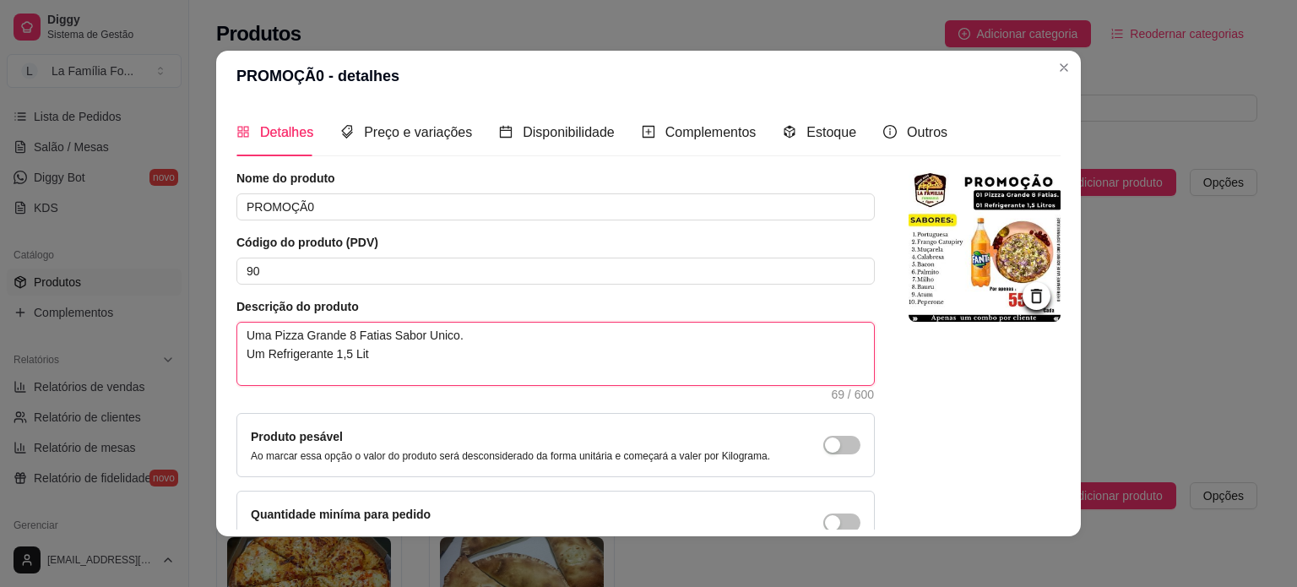
type textarea "Uma Pizza Grande 8 Fatias Sabor Unico. Um Refrigerante 1,5 Li"
type textarea "Uma Pizza Grande 8 Fatias Sabor Unico. Um Refrigerante 1,5 L"
type textarea "Uma Pizza Grande 8 Fatias Sabor Unico. Um Refrigerante 1,5"
type textarea "Uma Pizza Grande 8 Fatias Sabor Unico. Um Refrigerante 1,"
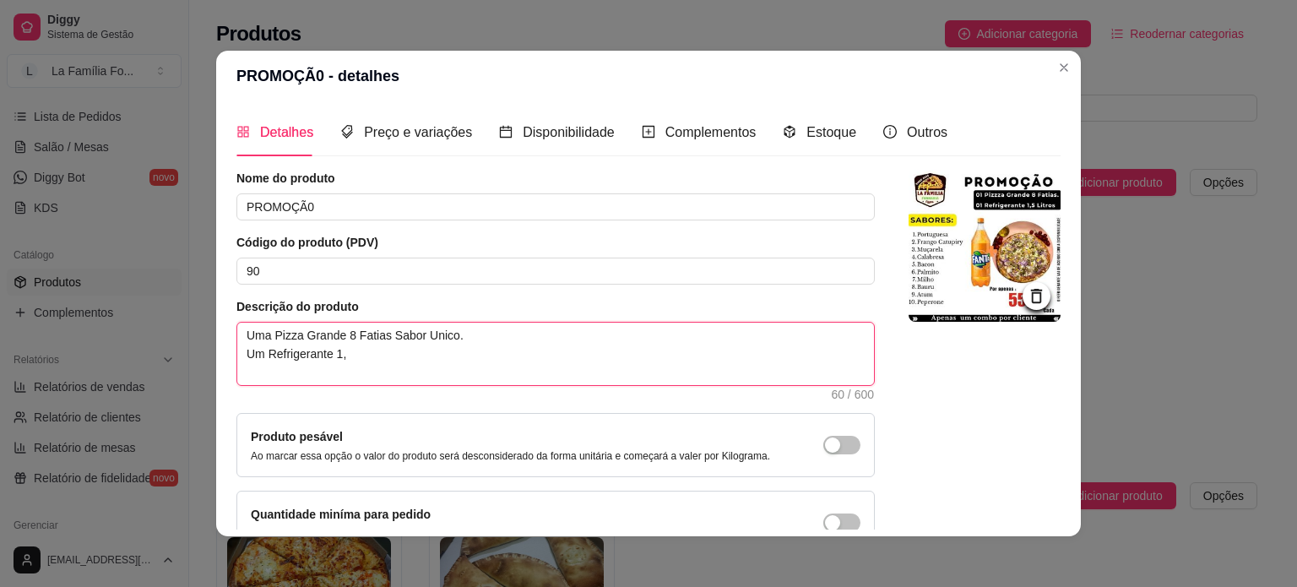
type textarea "Uma Pizza Grande 8 Fatias Sabor Unico. Um Refrigerante 1"
type textarea "Uma Pizza Grande 8 Fatias Sabor Unico. Um Refrigerante"
type textarea "Uma Pizza Grande 8 Fatias Sabor Unico. Um Refrigerant"
type textarea "Uma Pizza Grande 8 Fatias Sabor Unico. Um Refrigeran"
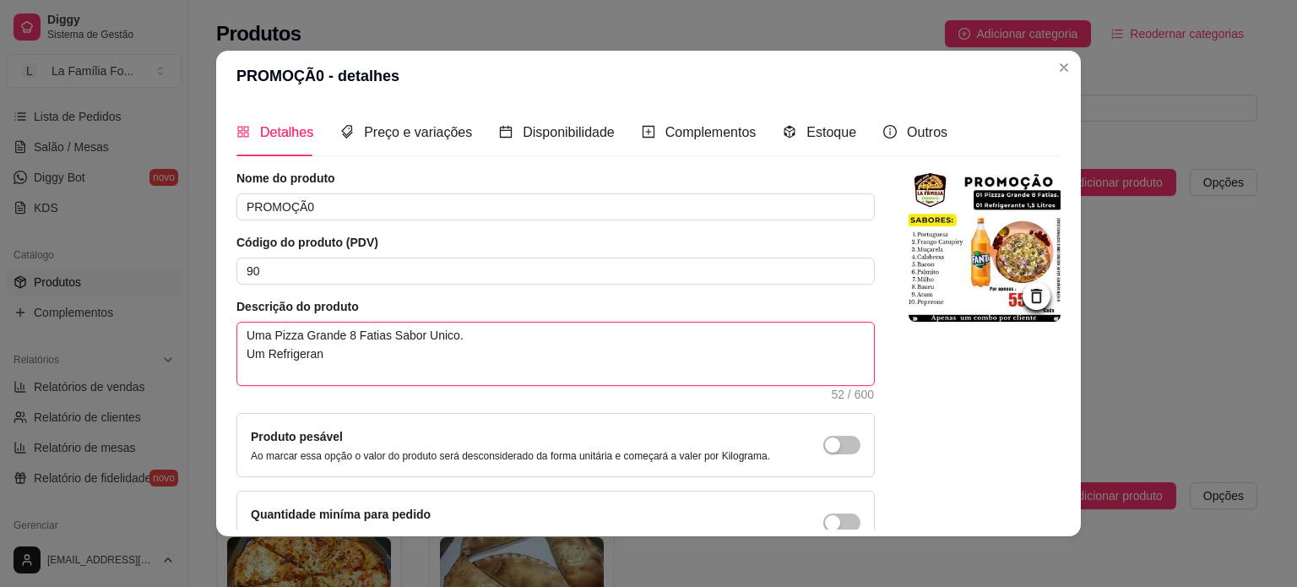
type textarea "Uma Pizza Grande 8 Fatias Sabor Unico. Um Refrigera"
type textarea "Uma Pizza Grande 8 Fatias Sabor Unico. Um Refriger"
type textarea "Uma Pizza Grande 8 Fatias Sabor Unico. Um Refrige"
type textarea "Uma Pizza Grande 8 Fatias Sabor Unico. Um Refrig"
type textarea "Uma Pizza Grande 8 Fatias Sabor Unico. Um Refri"
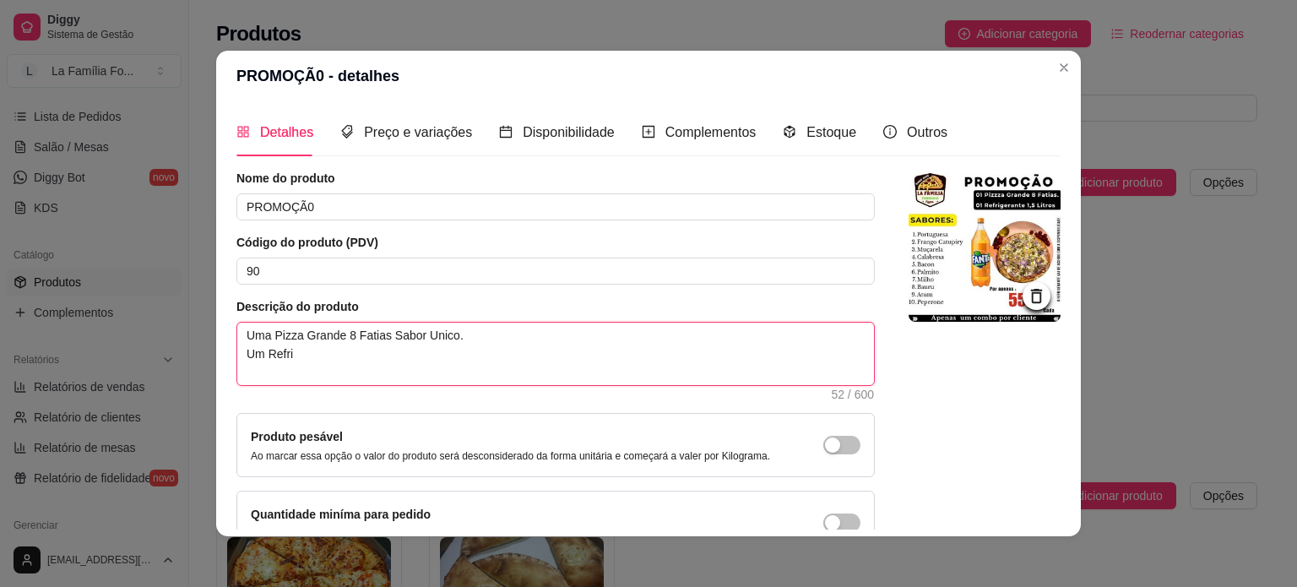
type textarea "Uma Pizza Grande 8 Fatias Sabor Unico. Um Refr"
type textarea "Uma Pizza Grande 8 Fatias Sabor Unico. Um Ref"
type textarea "Uma Pizza Grande 8 Fatias Sabor Unico. Um Re"
type textarea "Uma Pizza Grande 8 Fatias Sabor Unico. Um R"
type textarea "Uma Pizza Grande 8 Fatias Sabor Unico. Um"
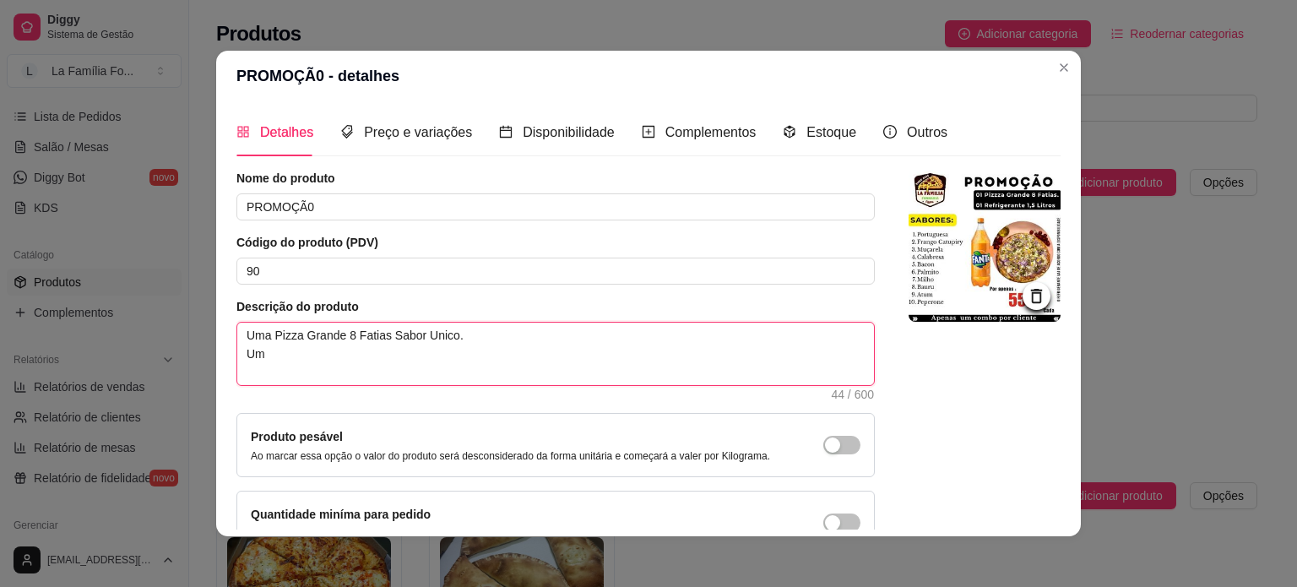
type textarea "Uma Pizza Grande 8 Fatias Sabor Unico. Um"
type textarea "Uma Pizza Grande 8 Fatias Sabor Unico. U"
type textarea "Uma Pizza Grande 8 Fatias Sabor Unico."
type textarea "Uma Pizza Grande 8 Fatias Sabor Unico"
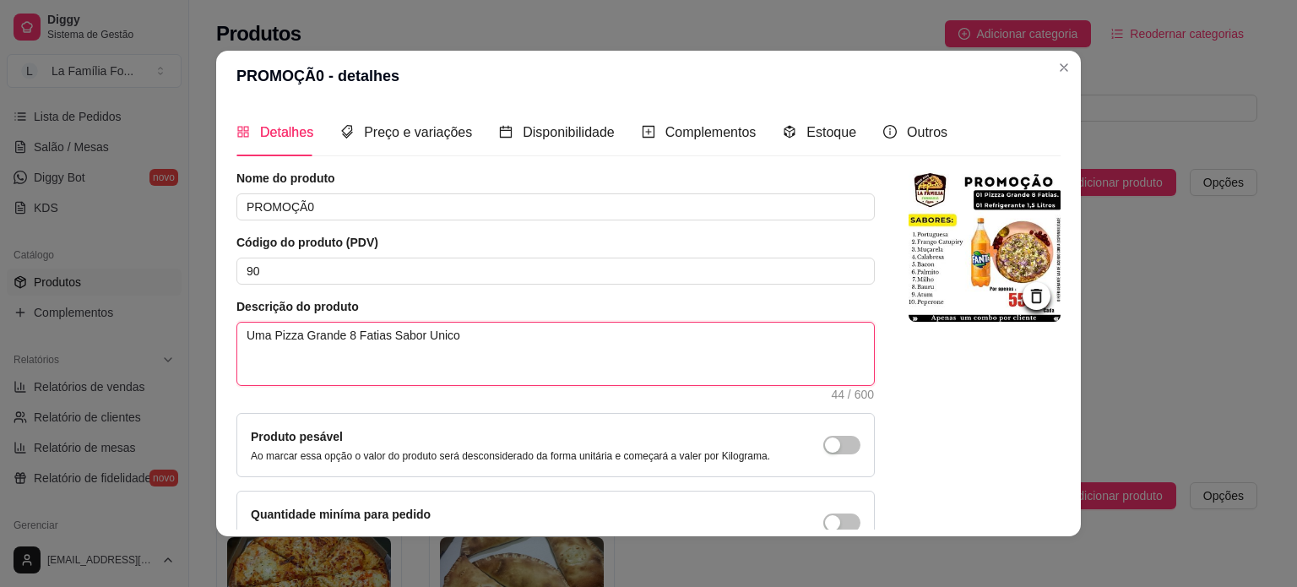
type textarea "Uma Pizza Grande 8 Fatias Sabor Unic"
type textarea "Uma Pizza Grande 8 Fatias Sabor Uni"
type textarea "Uma Pizza Grande 8 Fatias Sabor Un"
type textarea "Uma Pizza Grande 8 Fatias Sabor U"
type textarea "Uma Pizza Grande 8 Fatias Sabor"
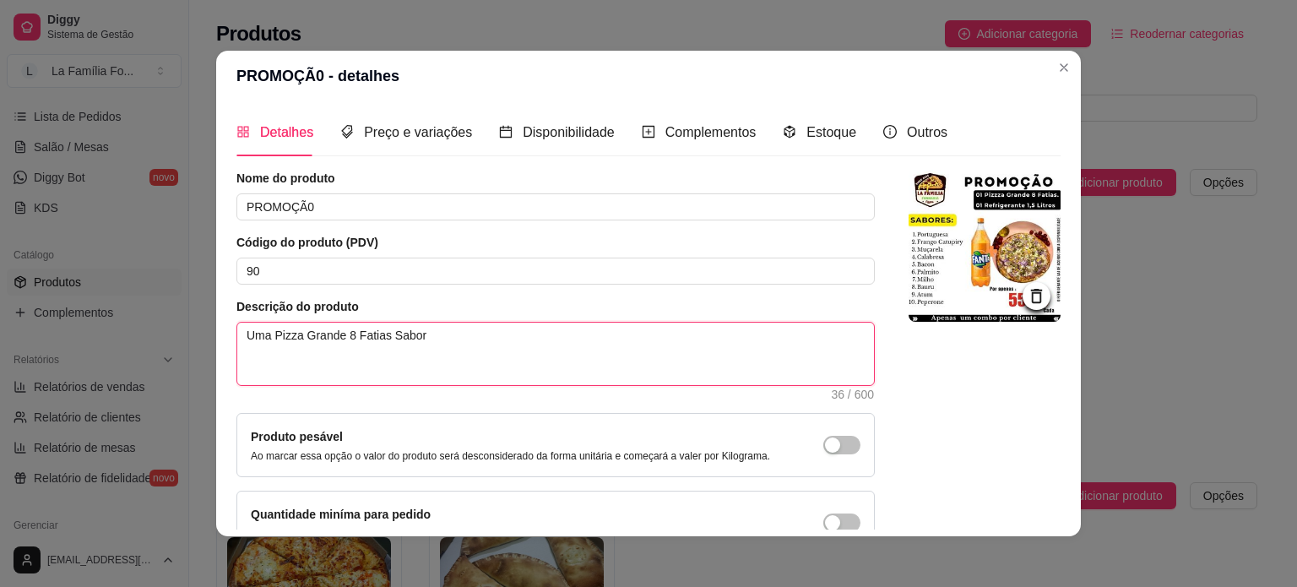
type textarea "Uma Pizza Grande 8 Fatias Sabor"
type textarea "Uma Pizza Grande 8 Fatias Sabo"
type textarea "Uma Pizza Grande 8 Fatias Sab"
type textarea "Uma Pizza Grande 8 Fatias Sa"
type textarea "Uma Pizza Grande 8 Fatias S"
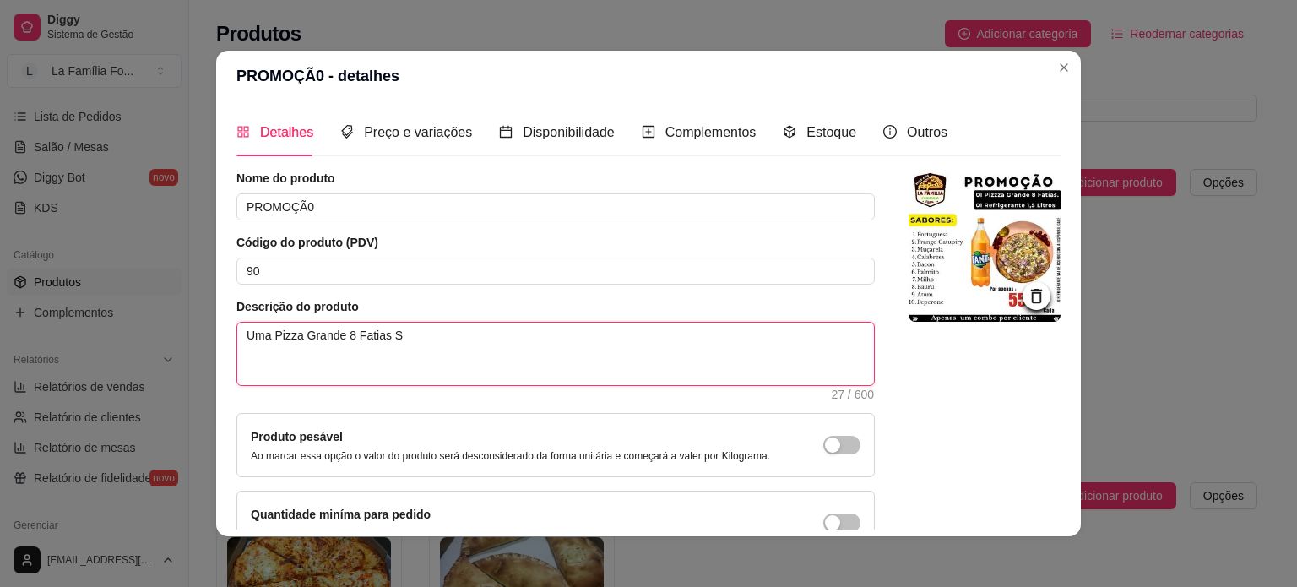
type textarea "Uma Pizza Grande 8 Fatias"
type textarea "Uma Pizza Grande 8 Fatia"
type textarea "Uma Pizza Grande 8 Fati"
type textarea "Uma Pizza Grande 8 Fat"
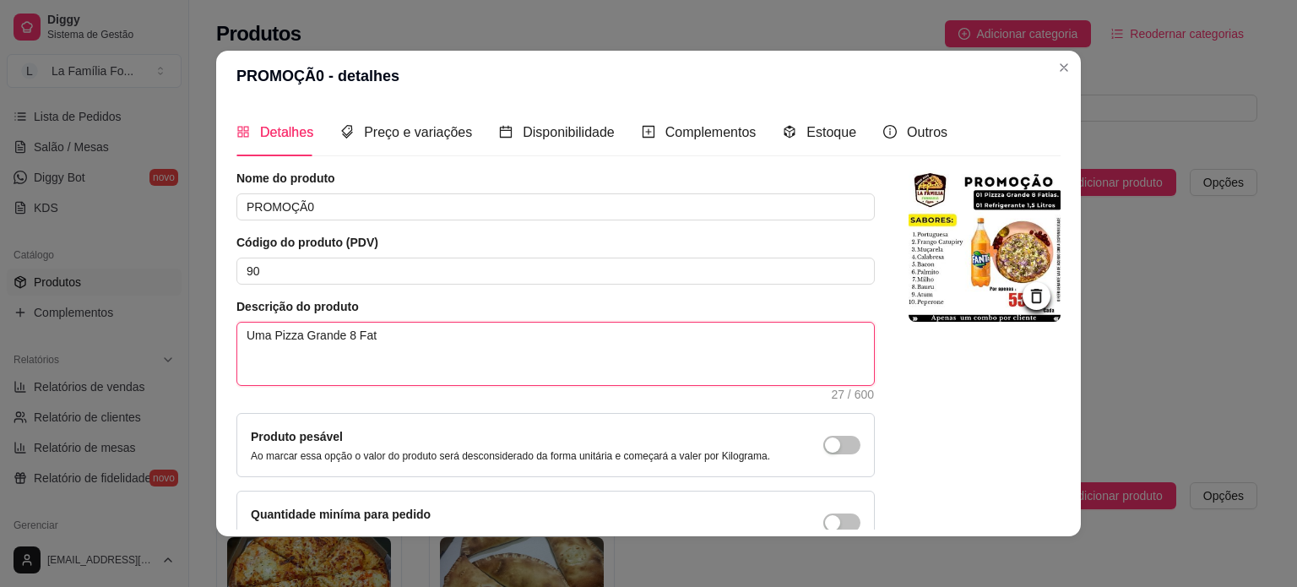
type textarea "Uma Pizza Grande 8 Fa"
type textarea "Uma Pizza Grande 8 F"
type textarea "Uma Pizza Grande 8"
type textarea "Uma Pizza Grande"
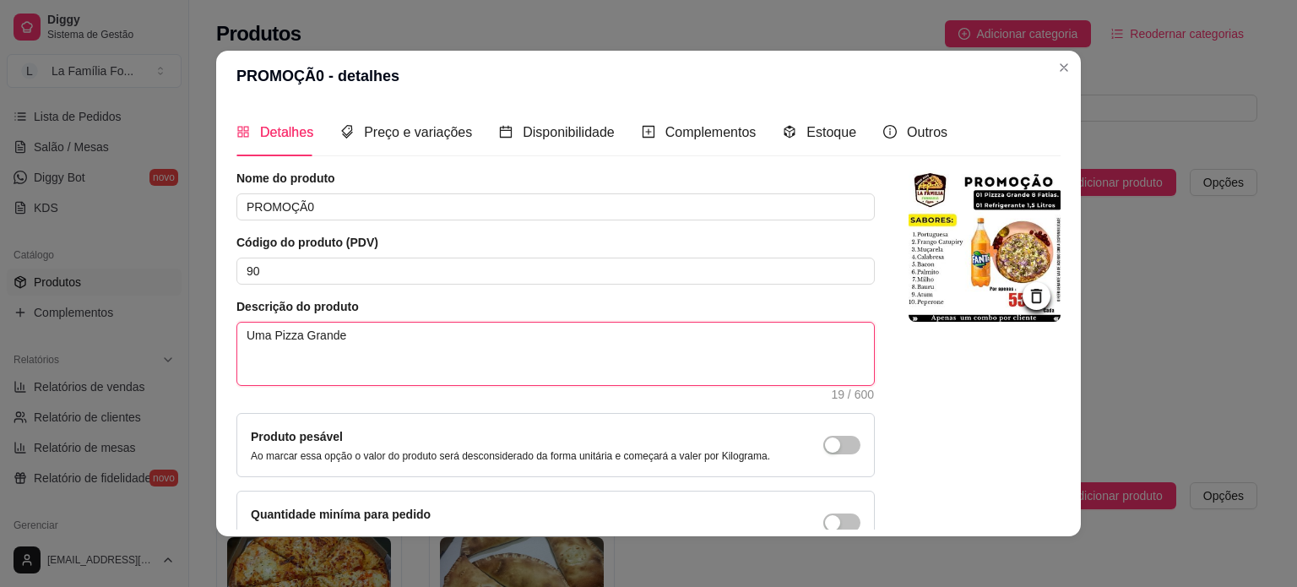
type textarea "Uma Pizza Grande"
type textarea "Uma Pizza Grand"
type textarea "Uma Pizza Gran"
type textarea "Uma Pizza Gra"
type textarea "Uma Pizza Gr"
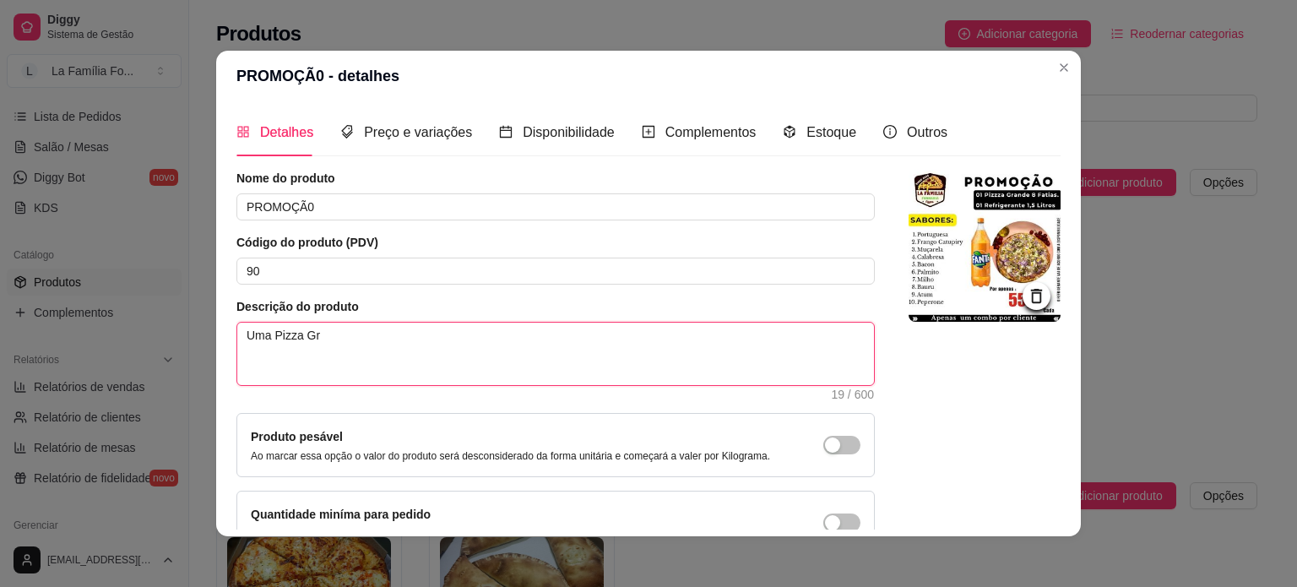
type textarea "Uma Pizza G"
type textarea "Uma Pizza"
type textarea "Uma Pizz"
type textarea "Uma Piz"
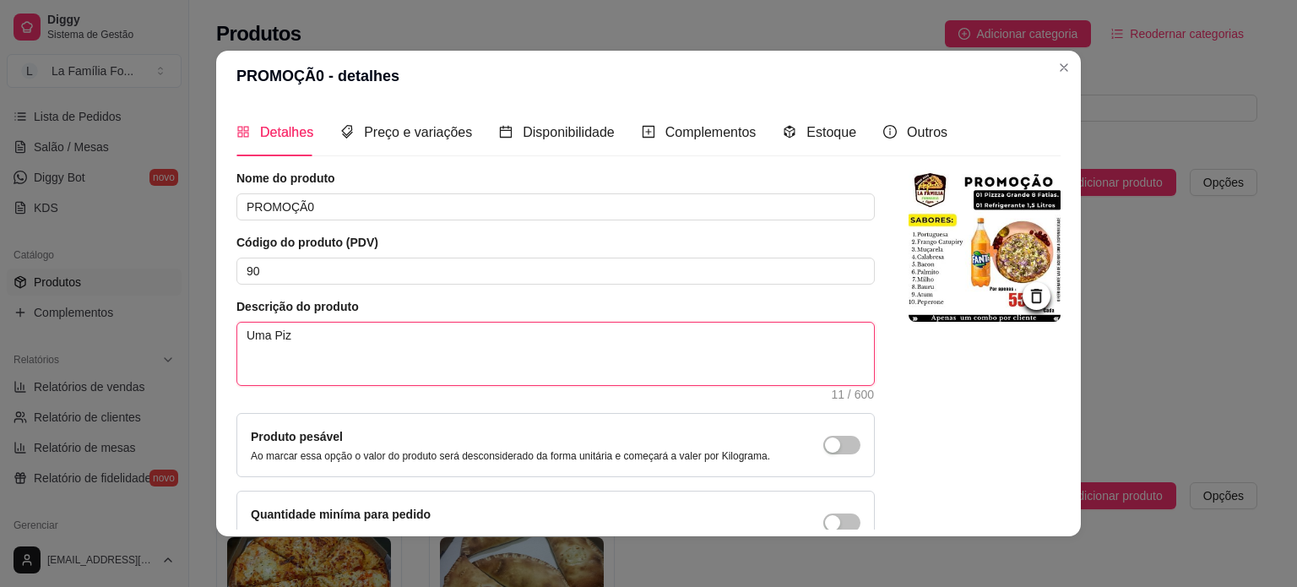
type textarea "Uma Pi"
type textarea "Uma P"
type textarea "Uma"
type textarea "Um"
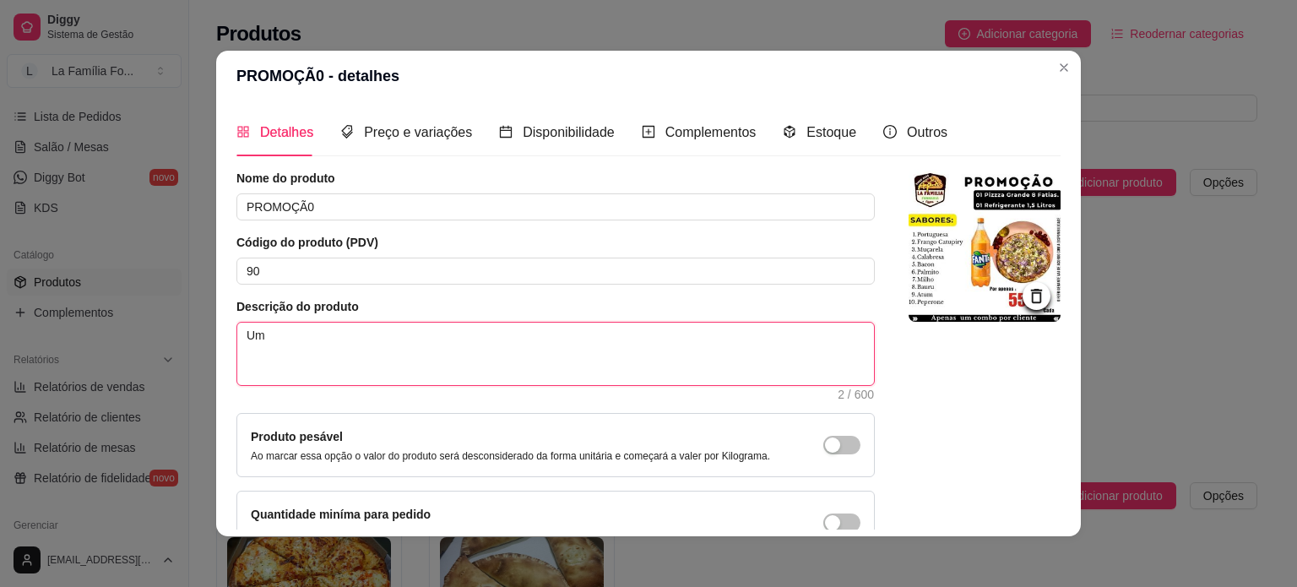
type textarea "U"
type textarea "B"
type textarea "P"
type textarea "PI"
type textarea "PIZ"
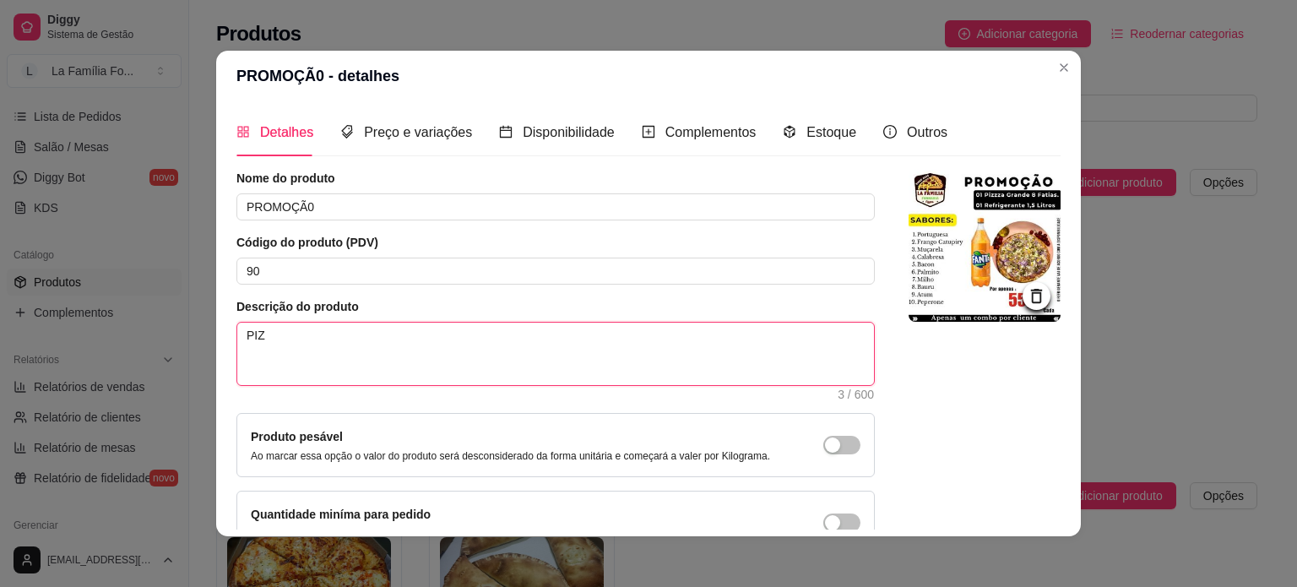
type textarea "PIZZ"
type textarea "PIZZA"
type textarea "PIZZA M"
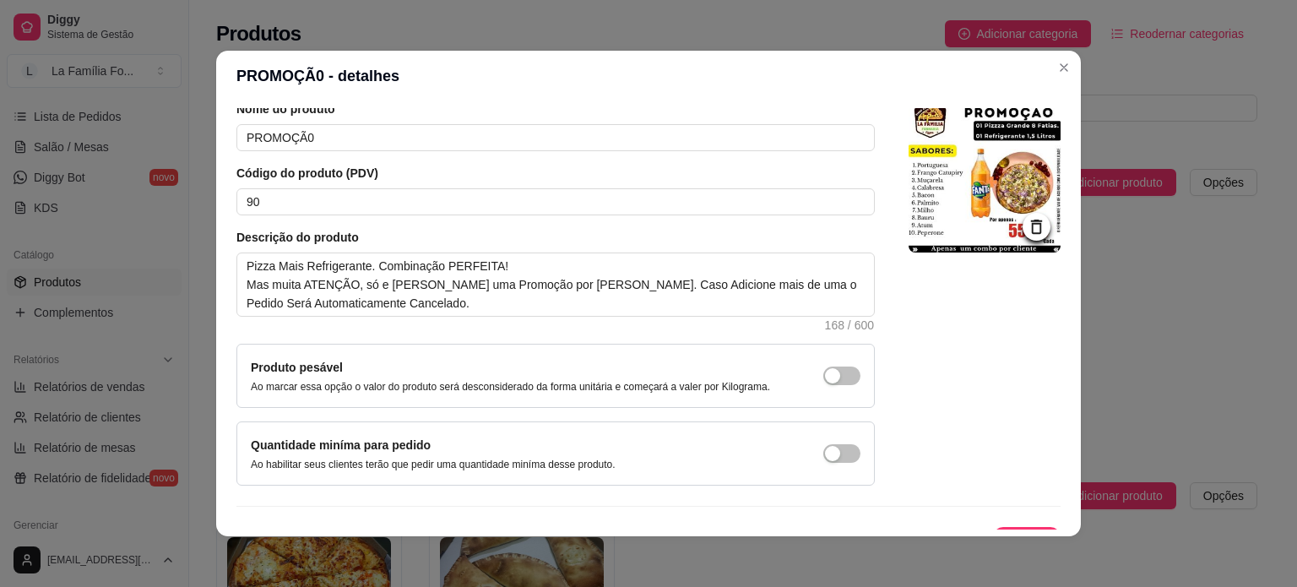
scroll to position [71, 0]
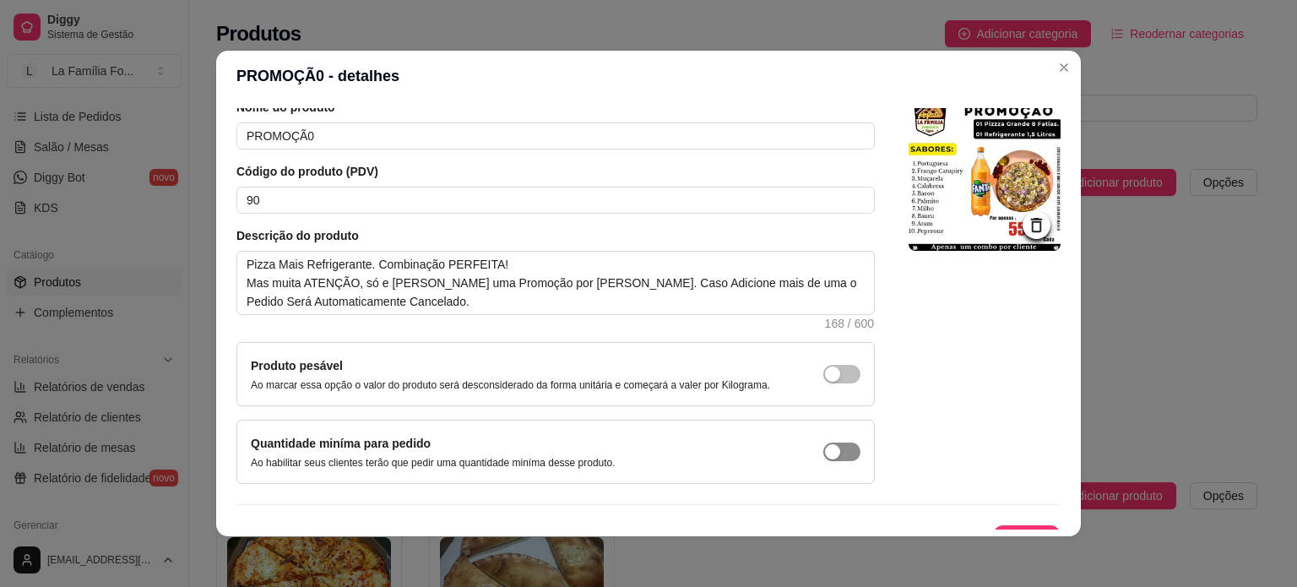
click at [825, 382] on div "button" at bounding box center [832, 373] width 15 height 15
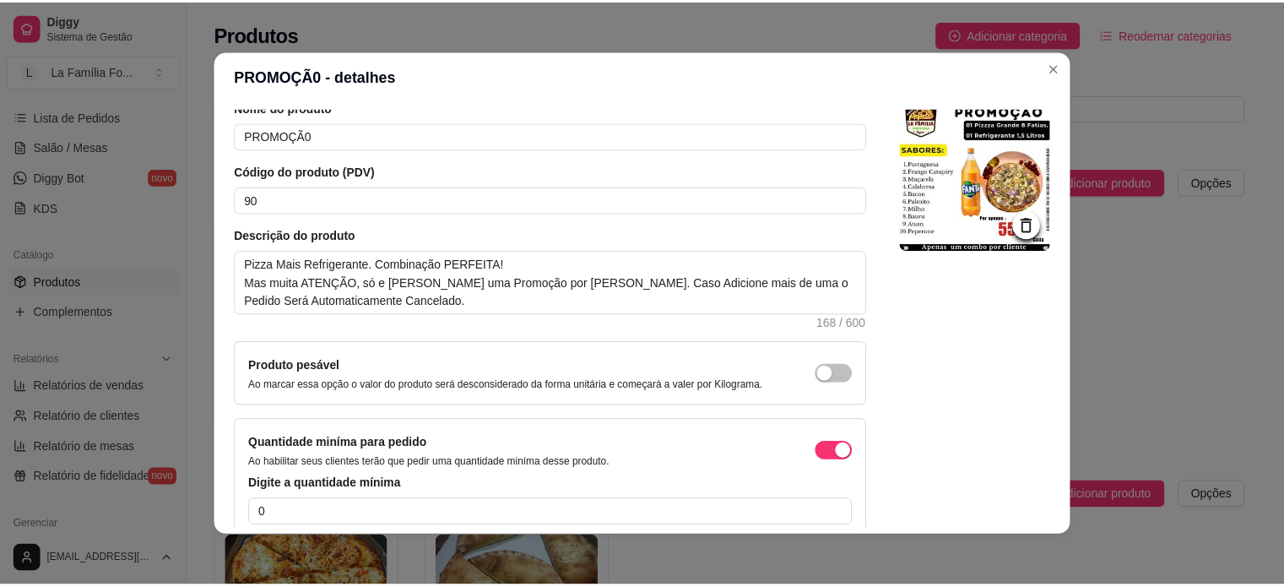
scroll to position [155, 0]
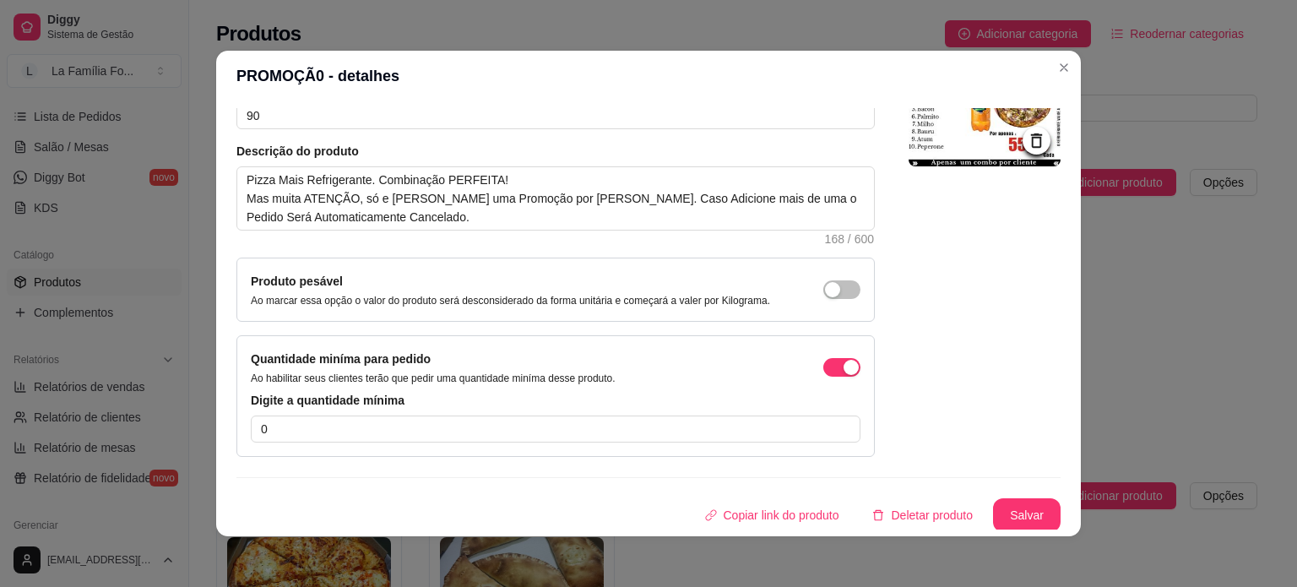
click at [642, 413] on div "Digite a quantidade mínima 0" at bounding box center [555, 417] width 609 height 51
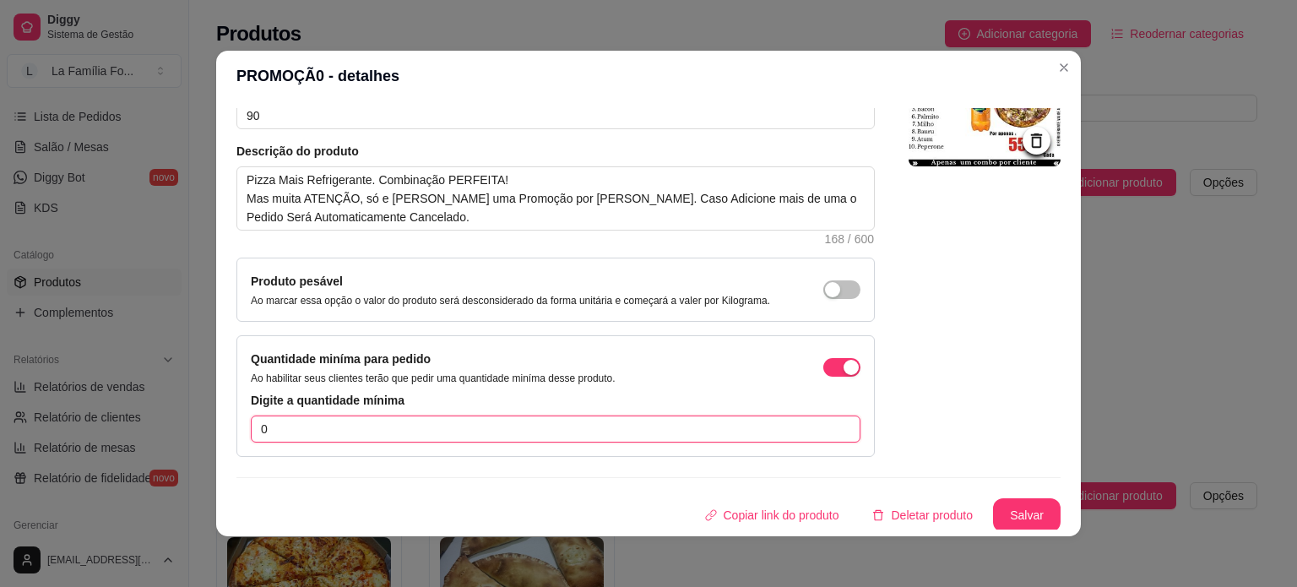
click at [642, 418] on input "0" at bounding box center [555, 428] width 609 height 27
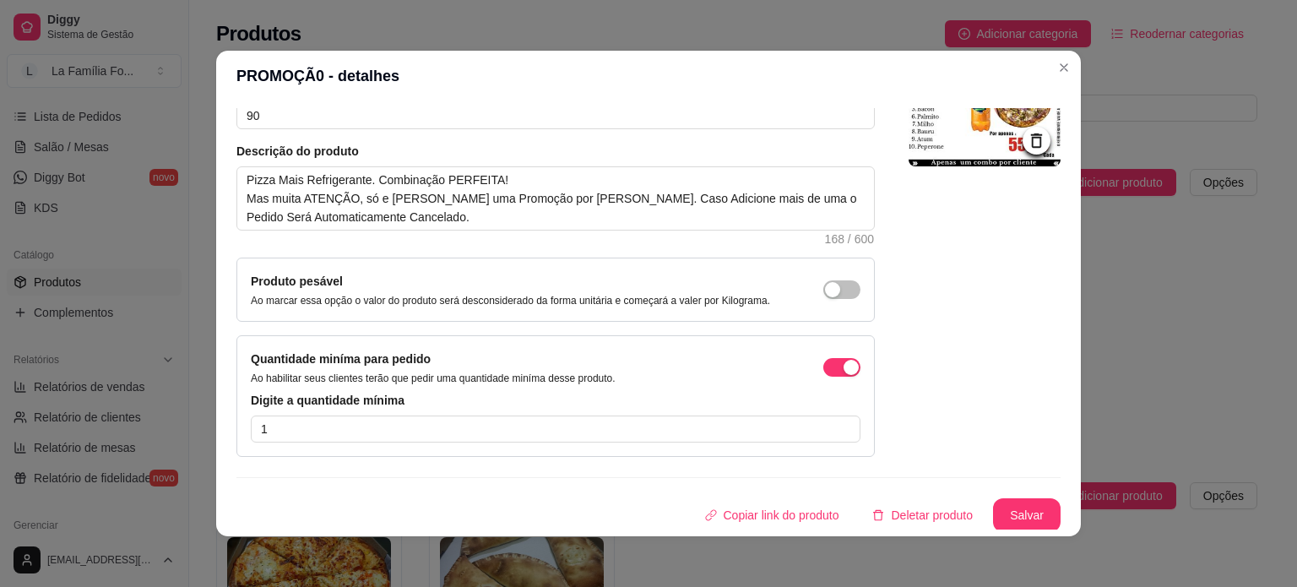
click at [899, 459] on div "Nome do produto PROMOÇÃ0 Código do produto (PDV) 90 Descrição do produto Pizza …" at bounding box center [648, 272] width 824 height 517
click at [999, 512] on button "Salvar" at bounding box center [1027, 515] width 68 height 34
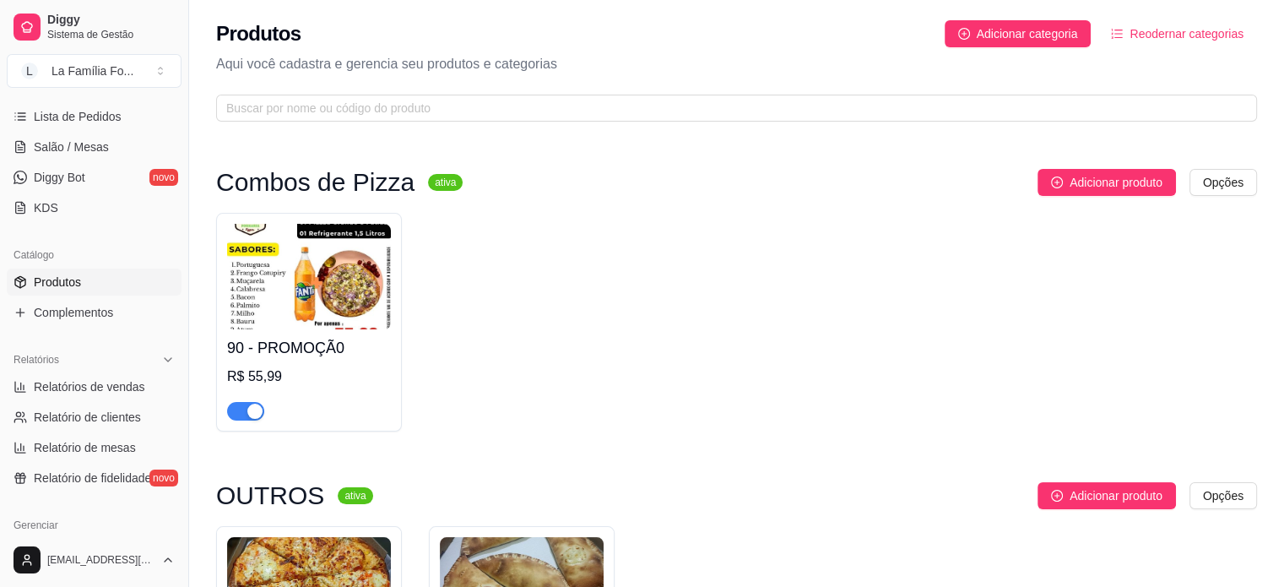
click at [322, 321] on img at bounding box center [309, 277] width 164 height 106
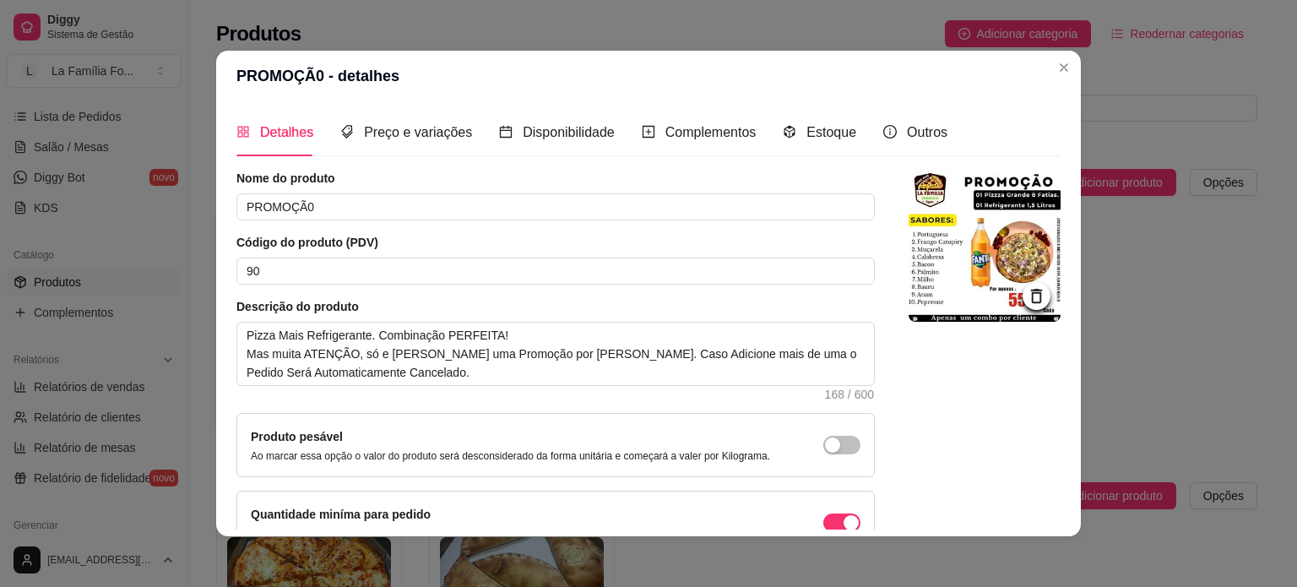
click at [1047, 79] on header "PROMOÇÃ0 - detalhes" at bounding box center [648, 76] width 864 height 51
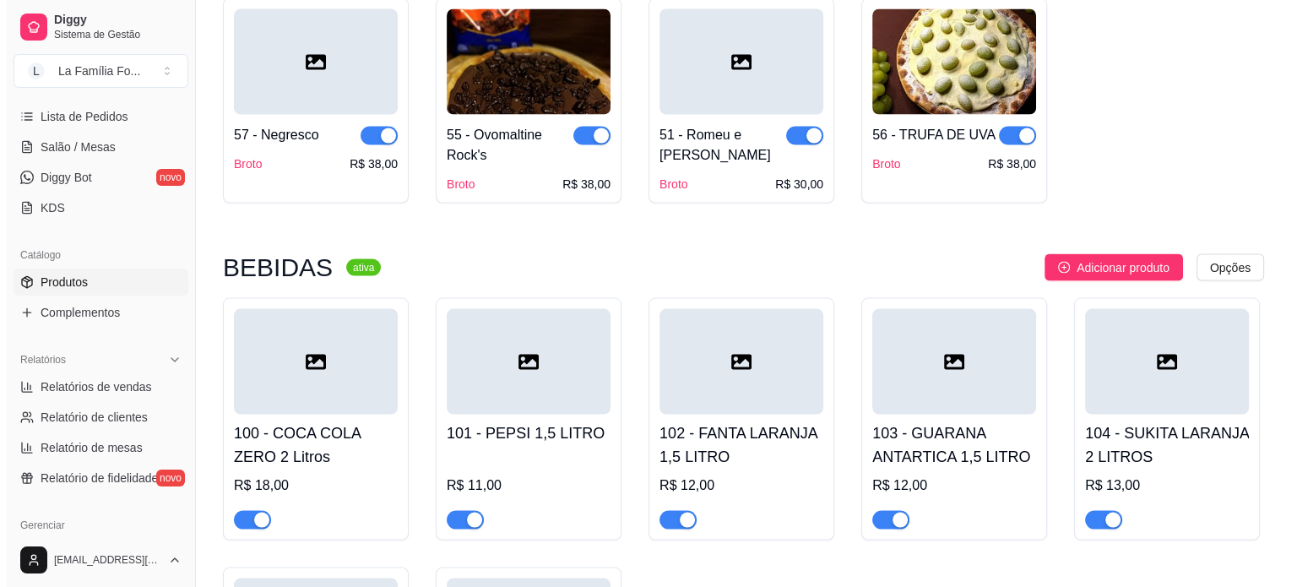
scroll to position [3623, 0]
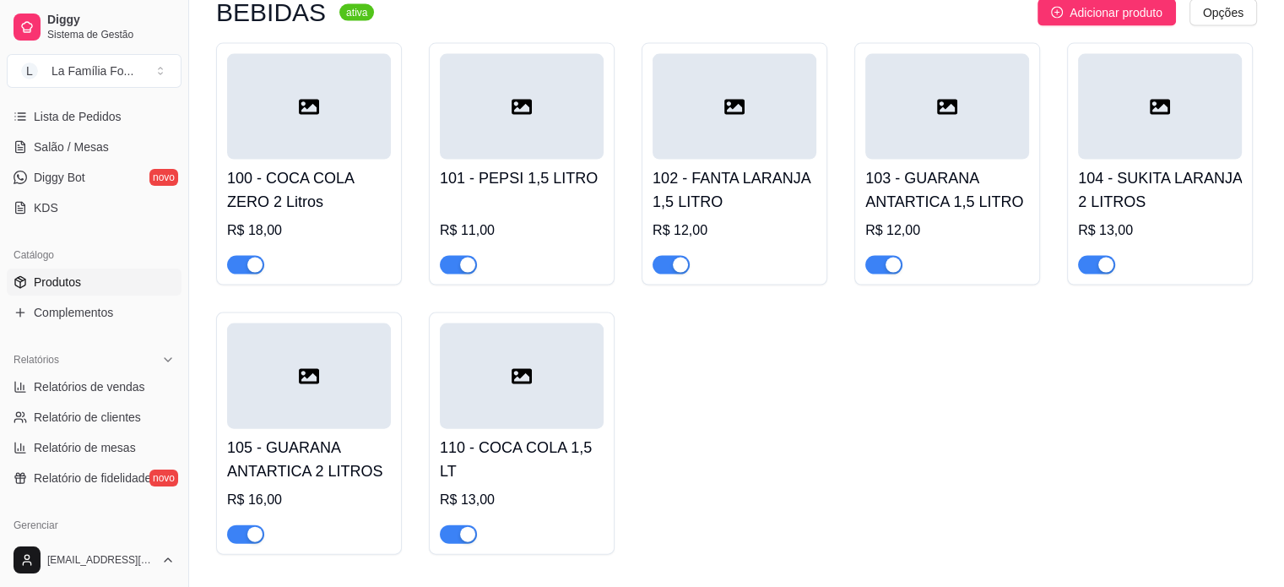
click at [571, 510] on div at bounding box center [522, 527] width 164 height 34
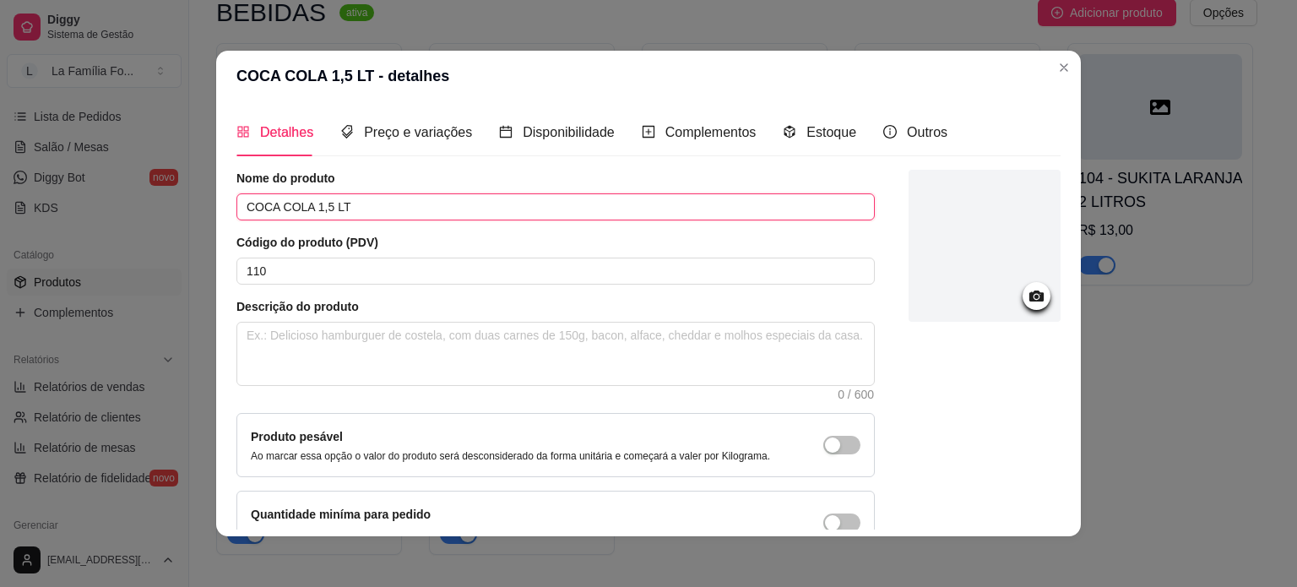
click at [297, 208] on input "COCA COLA 1,5 LT" at bounding box center [555, 206] width 638 height 27
click at [311, 208] on input "COCA COLA 1,5 LT" at bounding box center [555, 206] width 638 height 27
click at [304, 205] on input "COCA COLA 1,5 LT" at bounding box center [555, 206] width 638 height 27
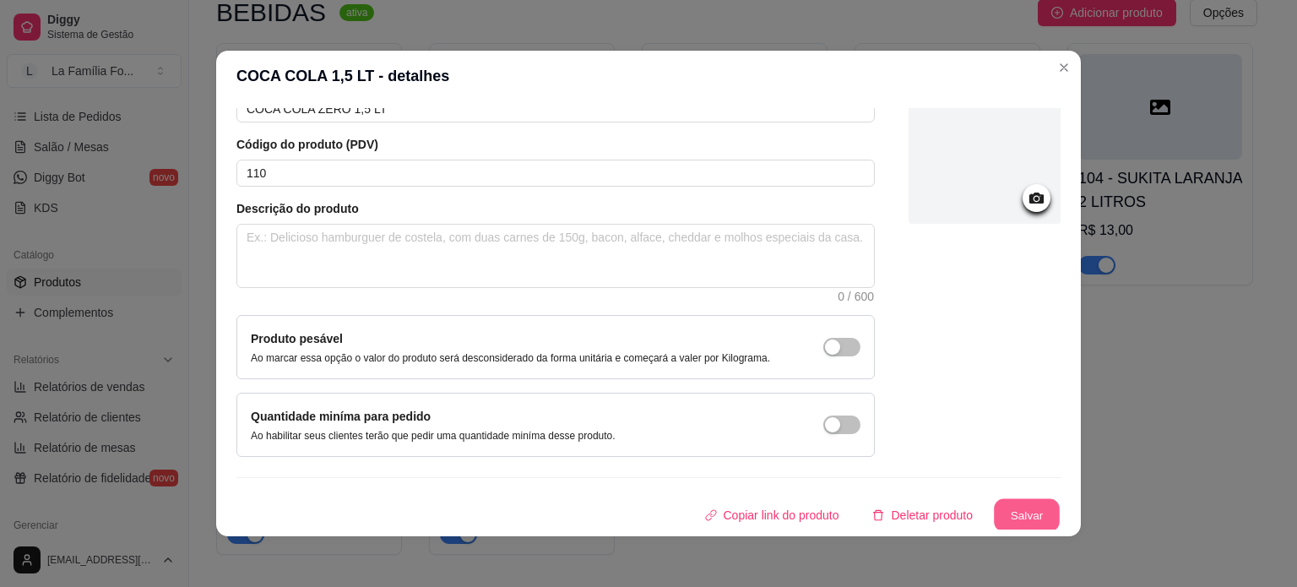
click at [999, 512] on button "Salvar" at bounding box center [1027, 515] width 66 height 33
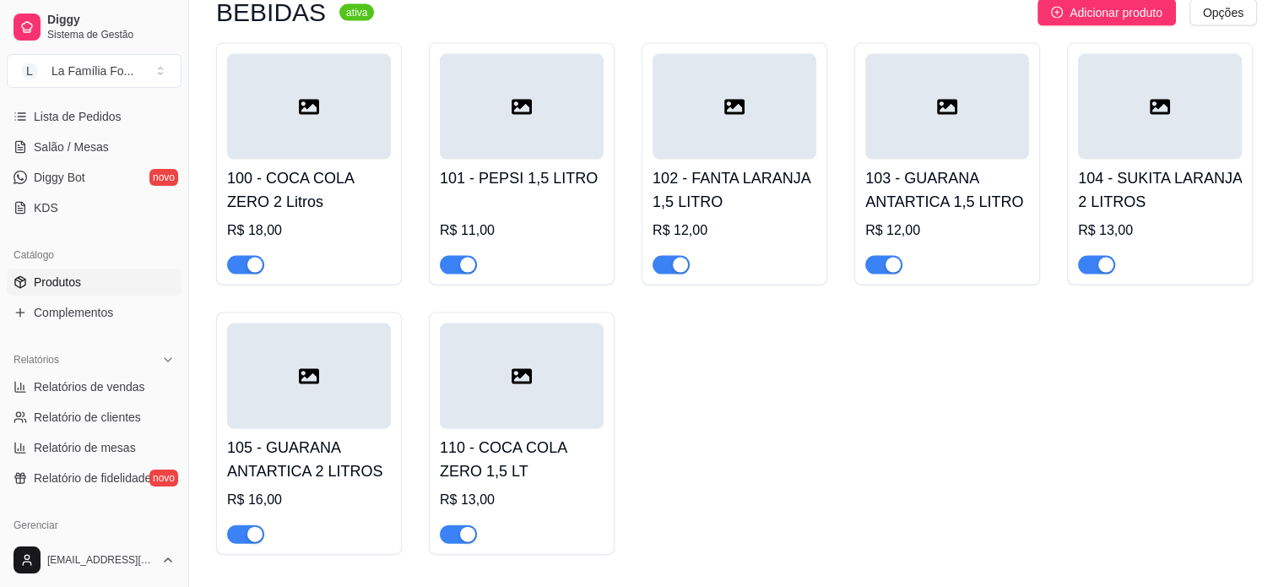
click at [753, 166] on h4 "102 - FANTA LARANJA 1,5 LITRO" at bounding box center [734, 189] width 164 height 47
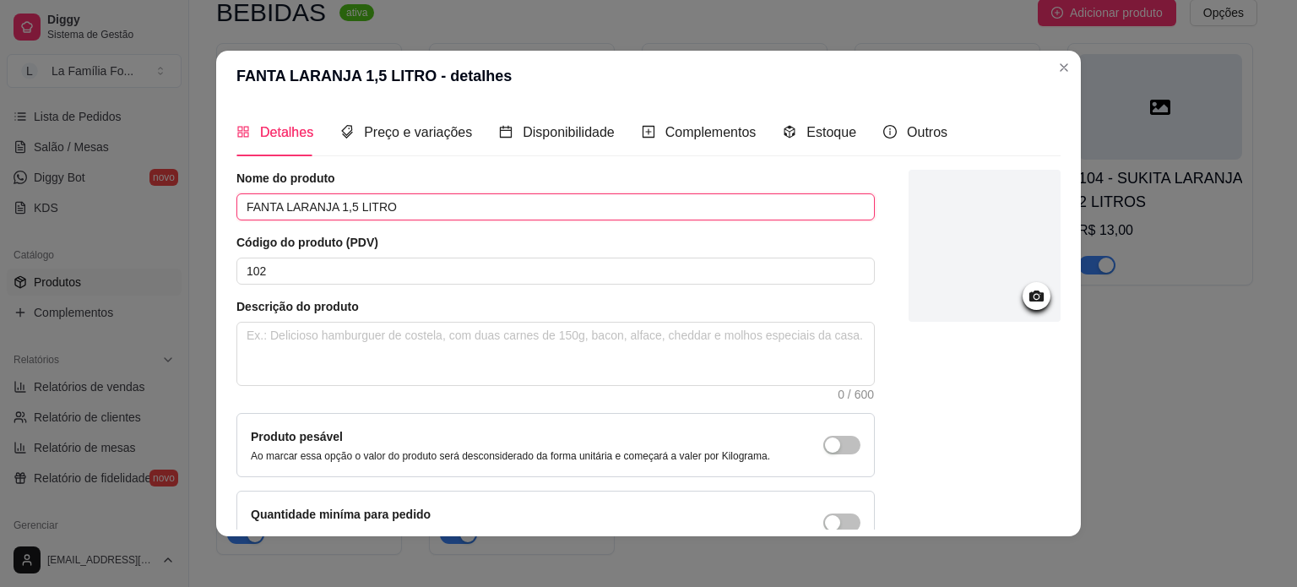
click at [627, 208] on input "FANTA LARANJA 1,5 LITRO" at bounding box center [555, 206] width 638 height 27
click at [326, 203] on input "FANTA LARANJA 1,5 LITRO" at bounding box center [555, 206] width 638 height 27
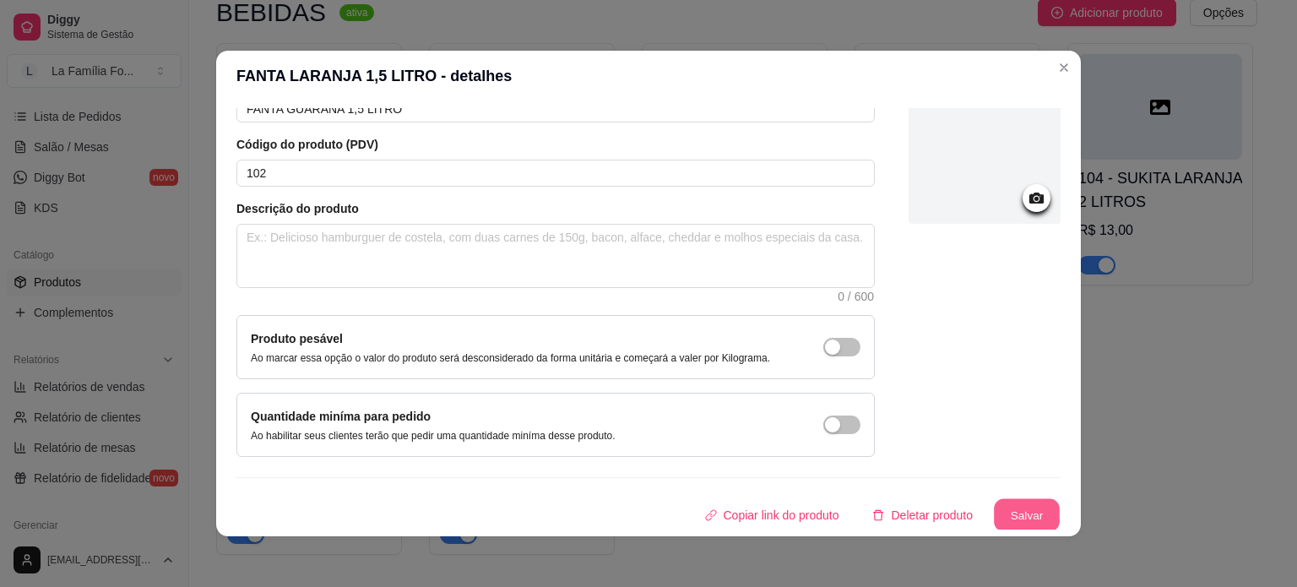
click at [1010, 512] on button "Salvar" at bounding box center [1027, 515] width 66 height 33
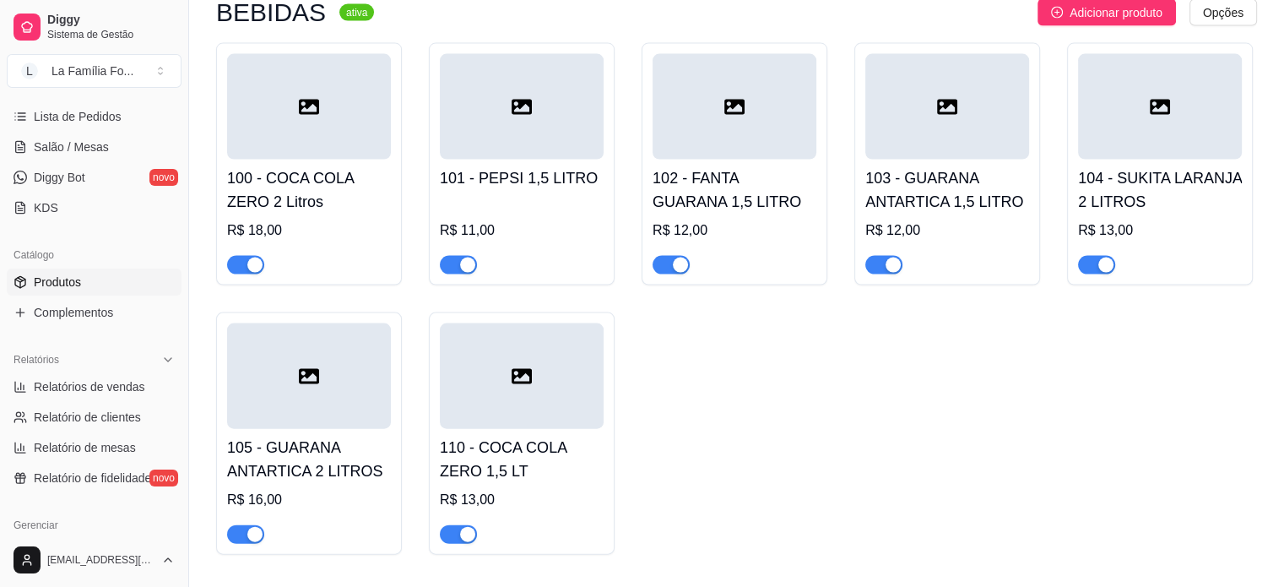
click at [360, 241] on div at bounding box center [309, 258] width 164 height 34
click at [237, 256] on span "button" at bounding box center [245, 265] width 37 height 19
